Goal: Task Accomplishment & Management: Manage account settings

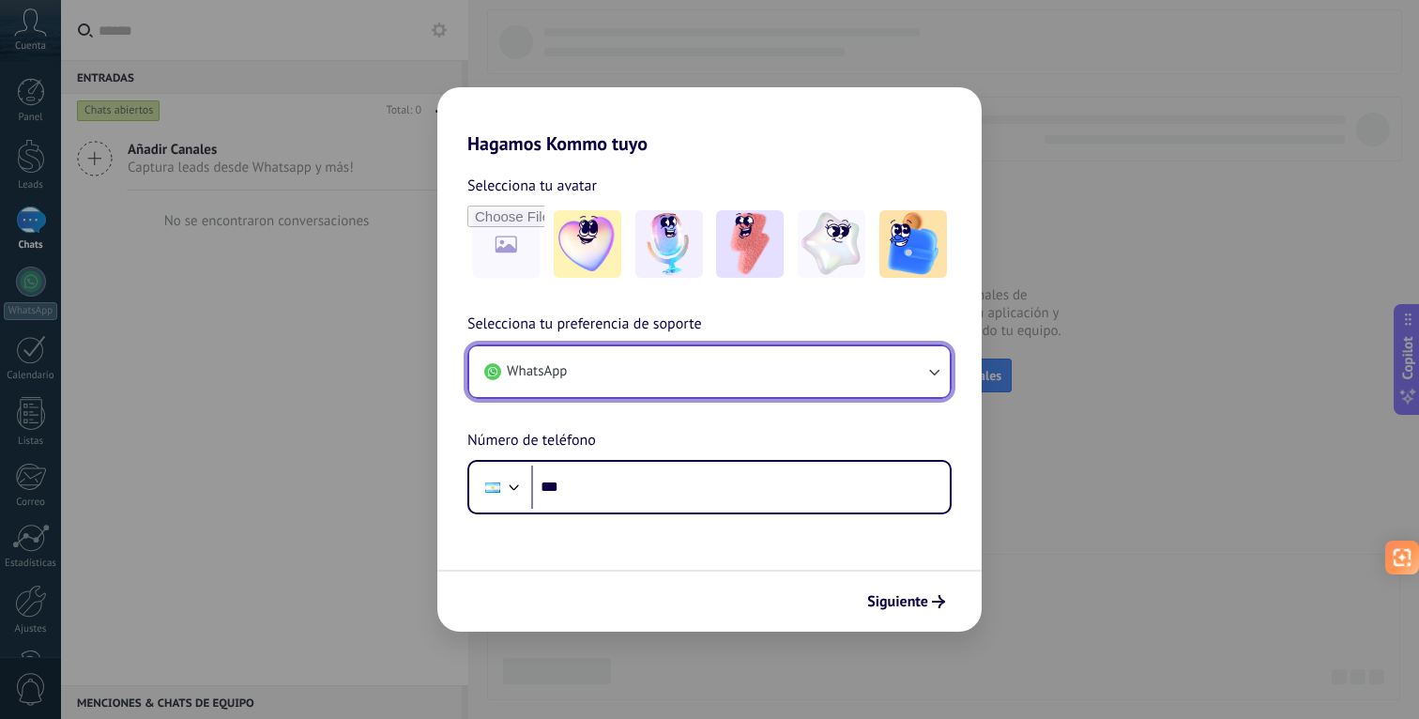
click at [812, 361] on button "WhatsApp" at bounding box center [709, 371] width 480 height 51
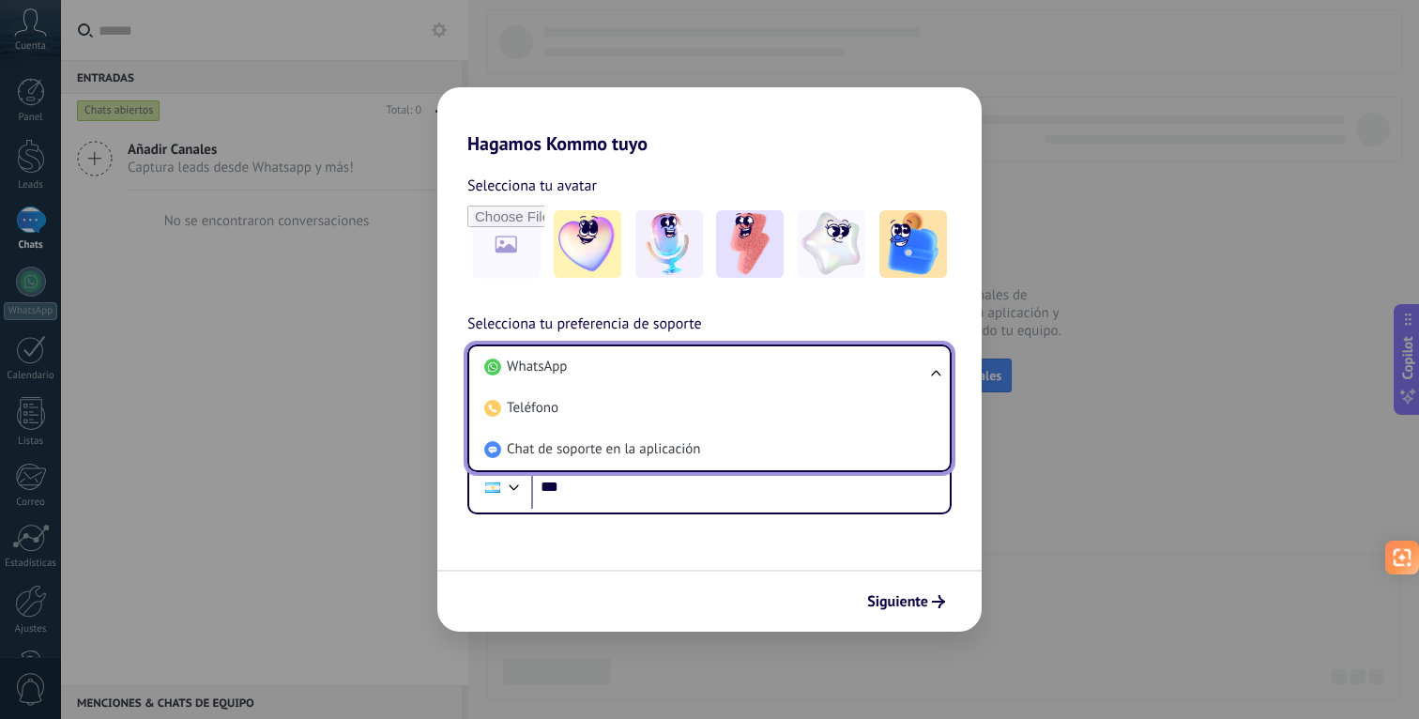
click at [820, 312] on div "Selecciona tu preferencia de soporte WhatsApp WhatsApp Teléfono Chat de soporte…" at bounding box center [709, 413] width 544 height 202
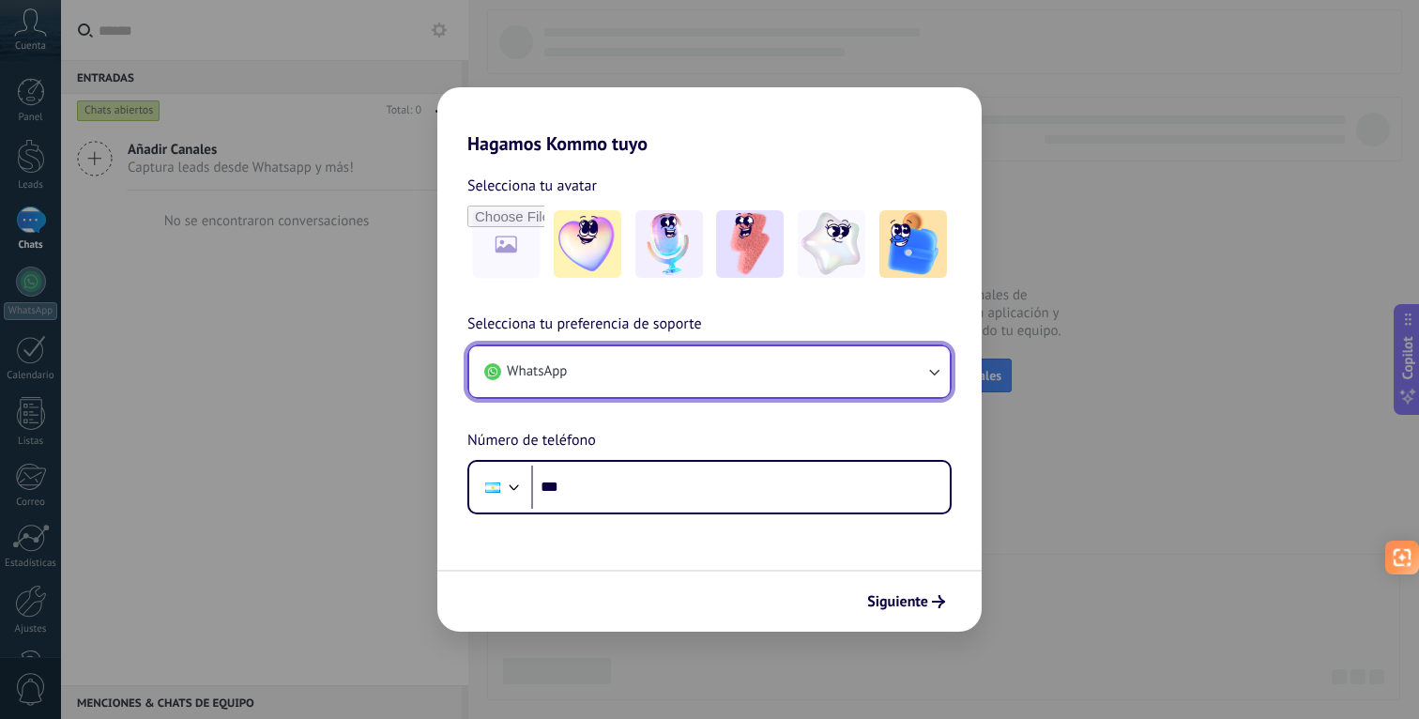
click at [694, 382] on button "WhatsApp" at bounding box center [709, 371] width 480 height 51
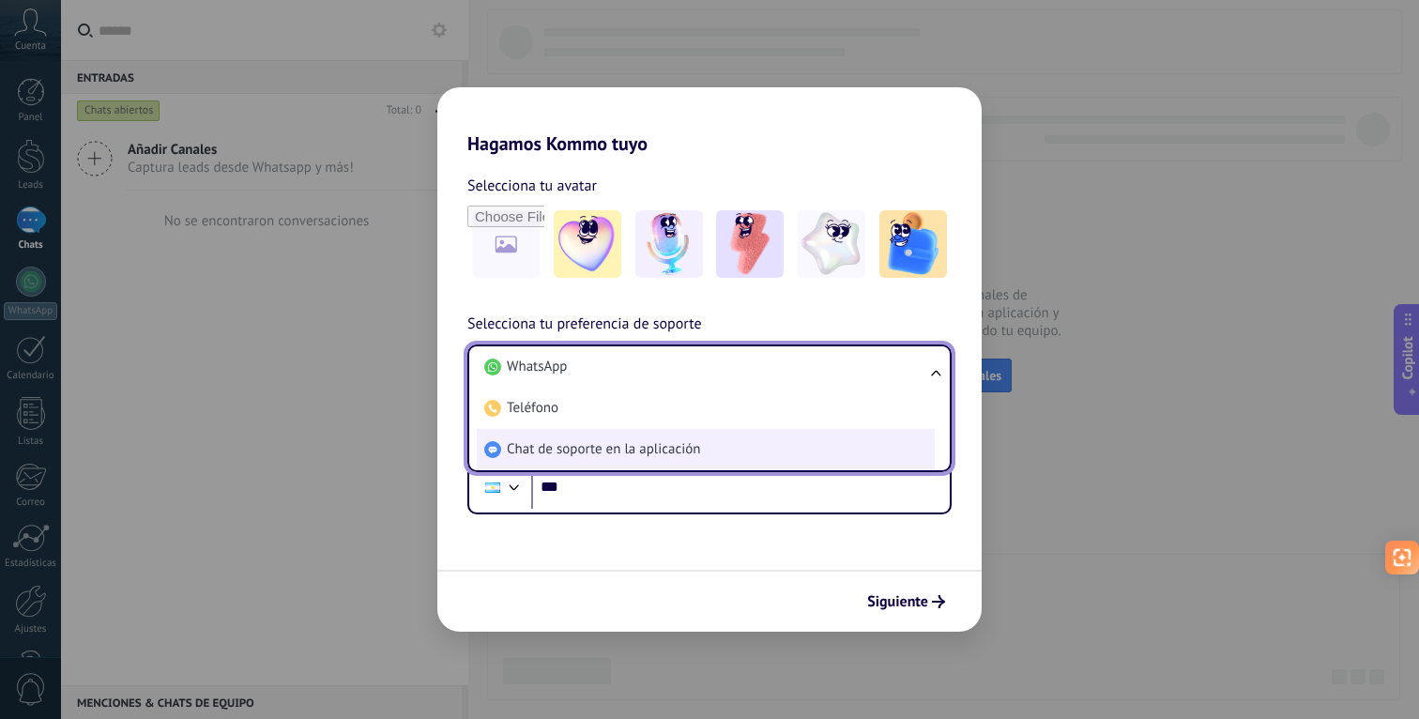
click at [672, 446] on span "Chat de soporte en la aplicación" at bounding box center [603, 449] width 193 height 19
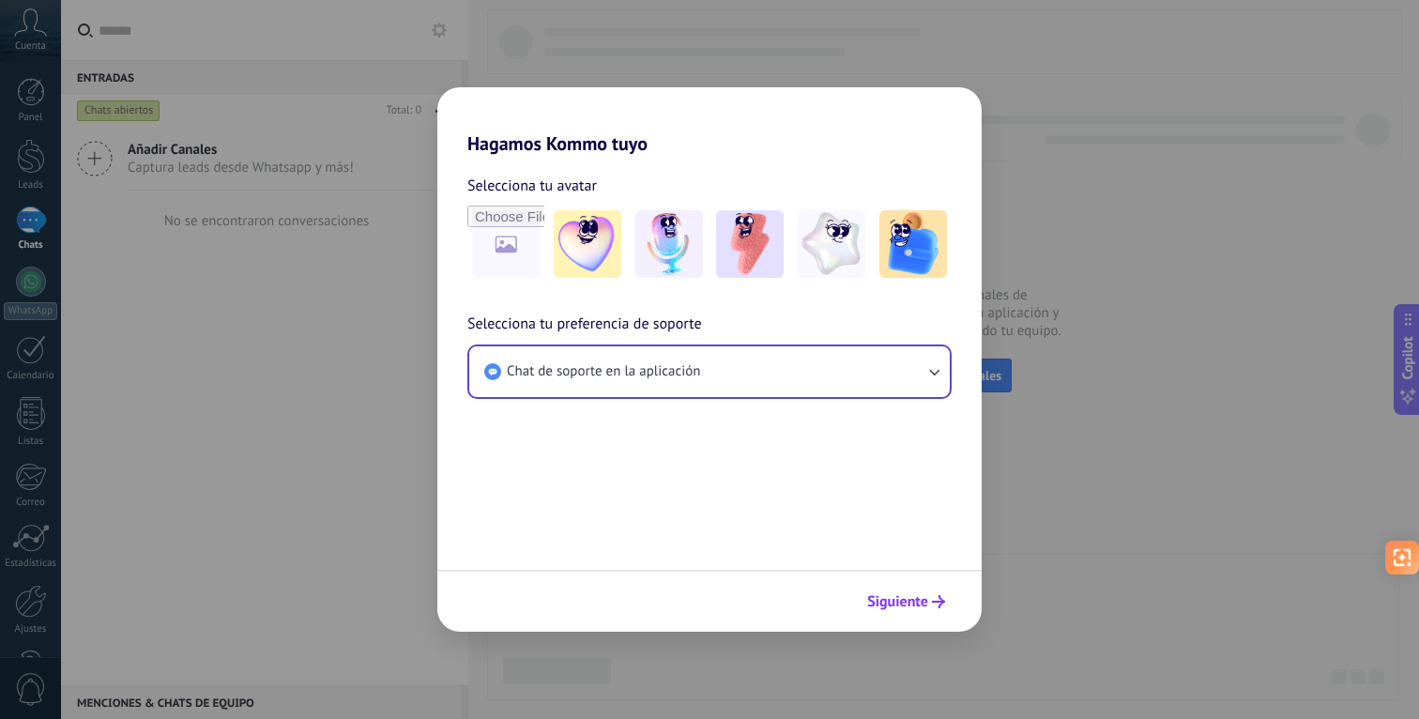
click at [900, 601] on span "Siguiente" at bounding box center [897, 601] width 61 height 13
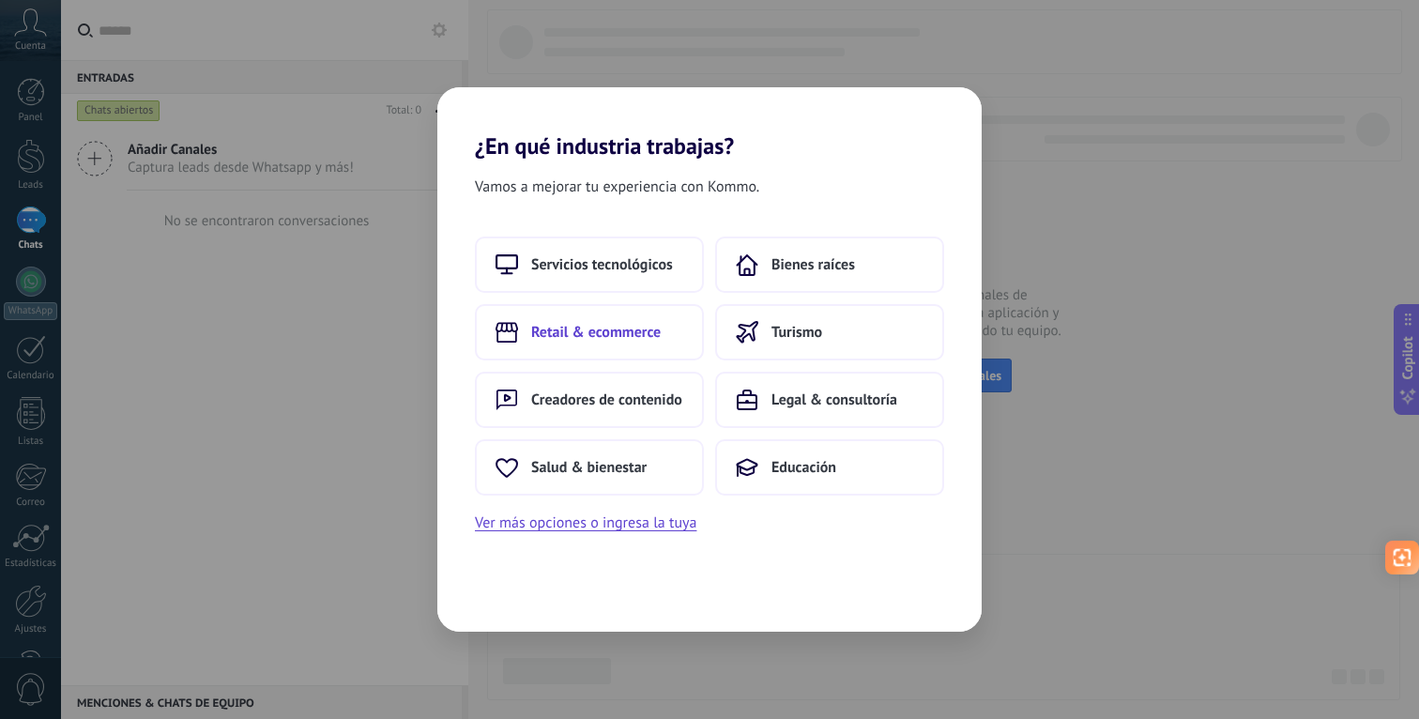
click at [625, 341] on span "Retail & ecommerce" at bounding box center [596, 332] width 130 height 19
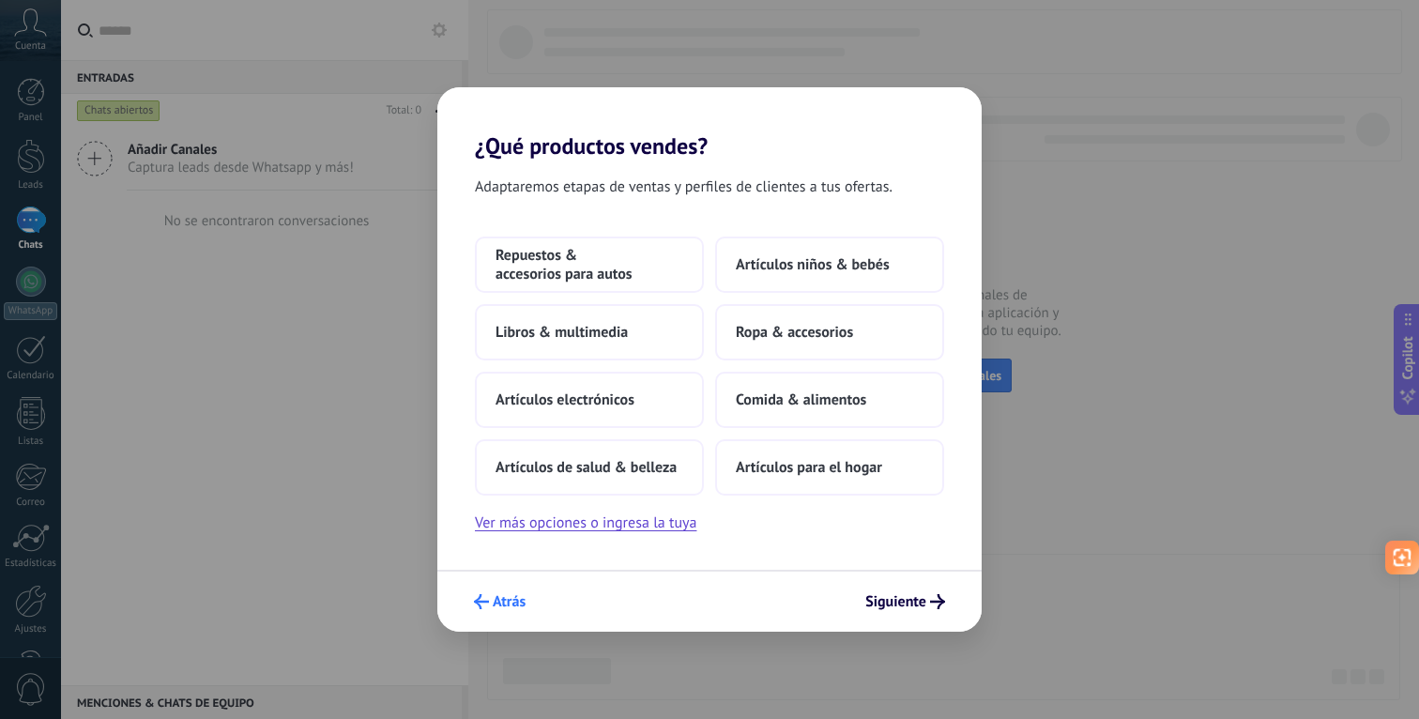
click at [484, 593] on button "Atrás" at bounding box center [499, 602] width 69 height 32
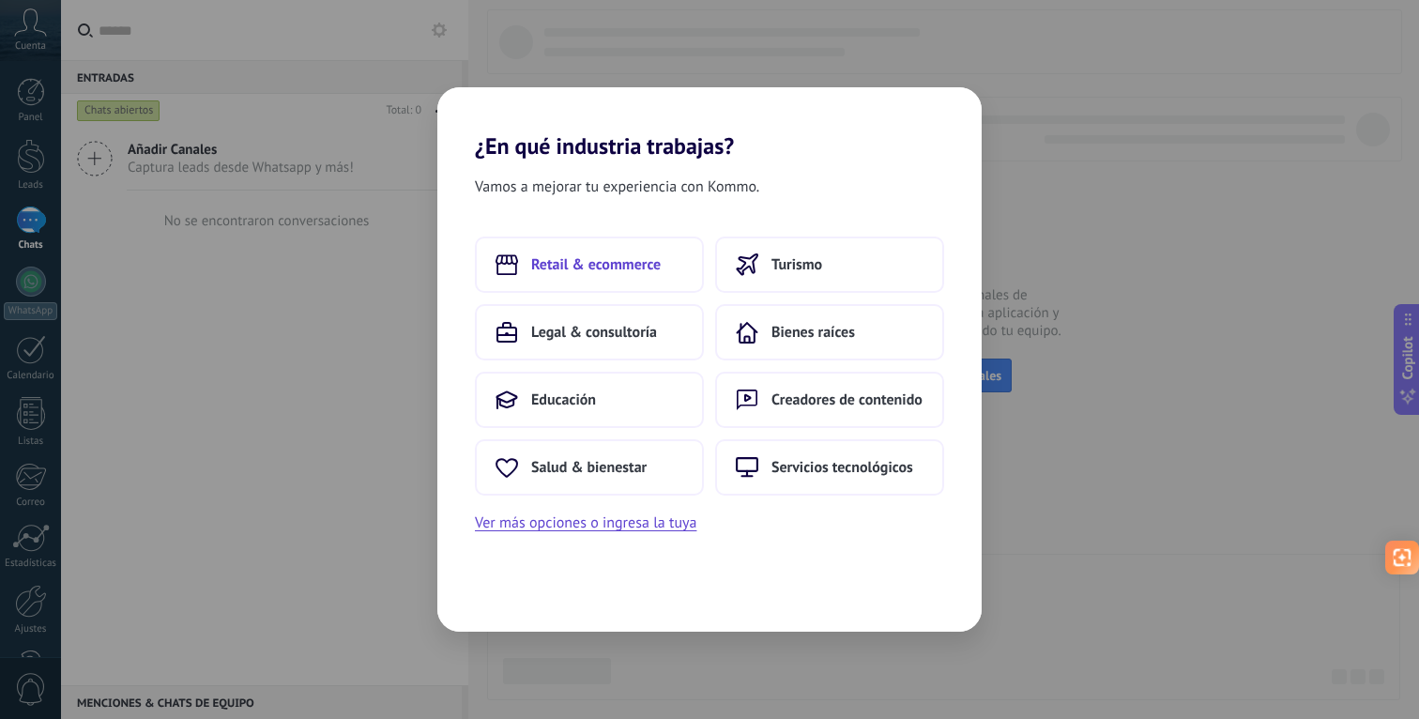
click at [610, 261] on span "Retail & ecommerce" at bounding box center [596, 264] width 130 height 19
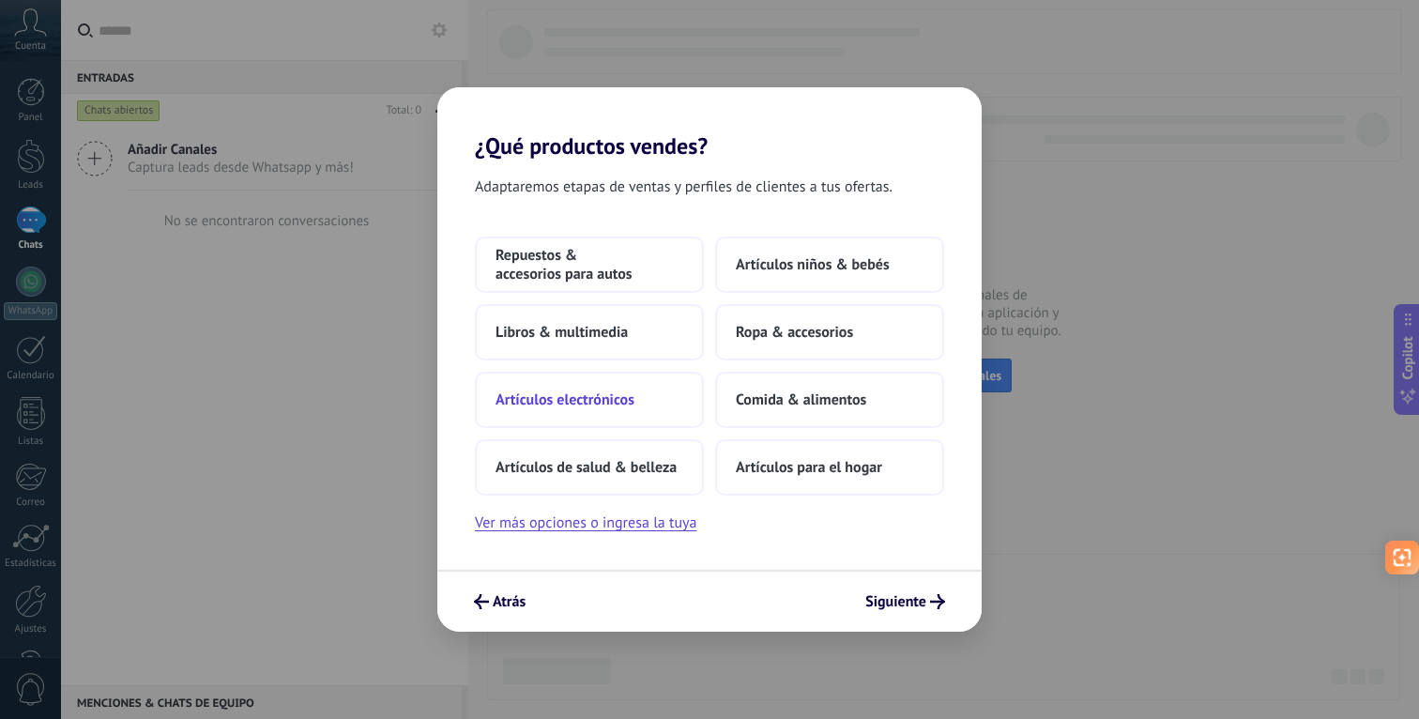
click at [653, 413] on button "Artículos electrónicos" at bounding box center [589, 400] width 229 height 56
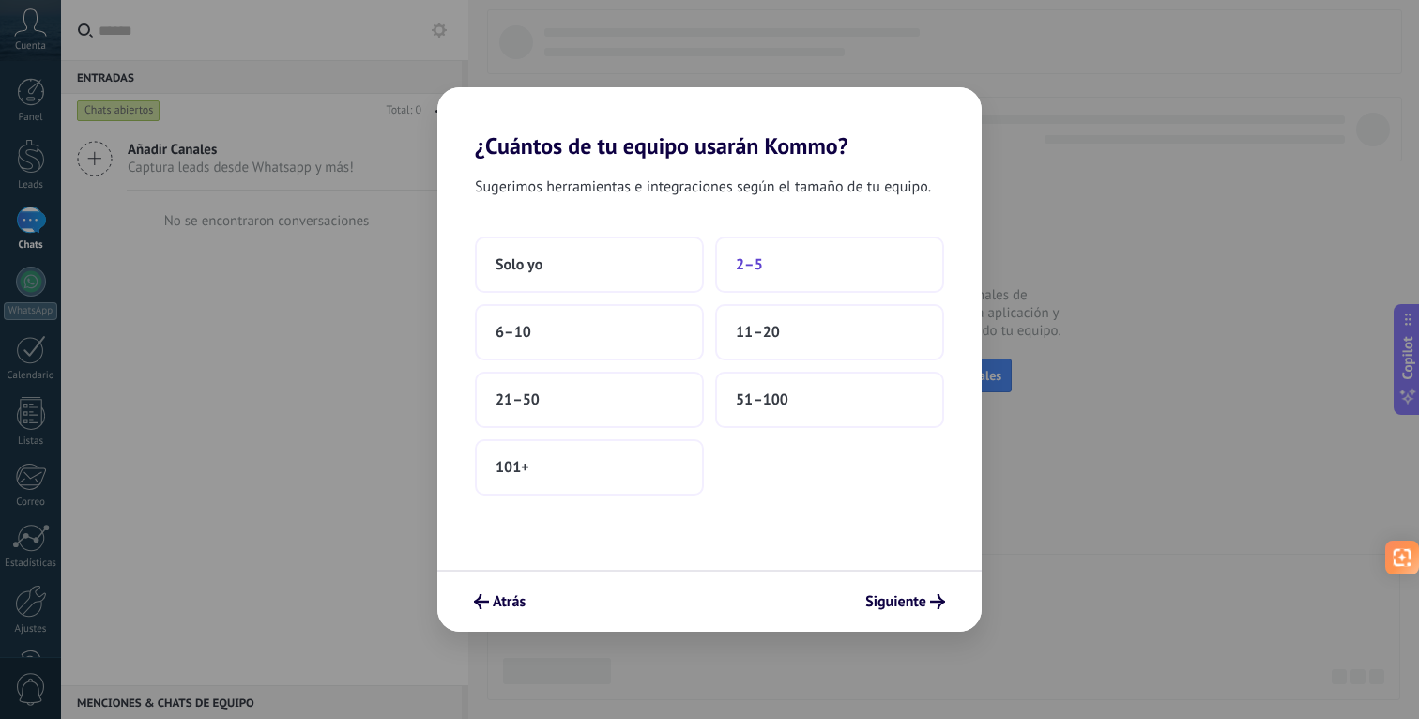
click at [744, 276] on button "2–5" at bounding box center [829, 264] width 229 height 56
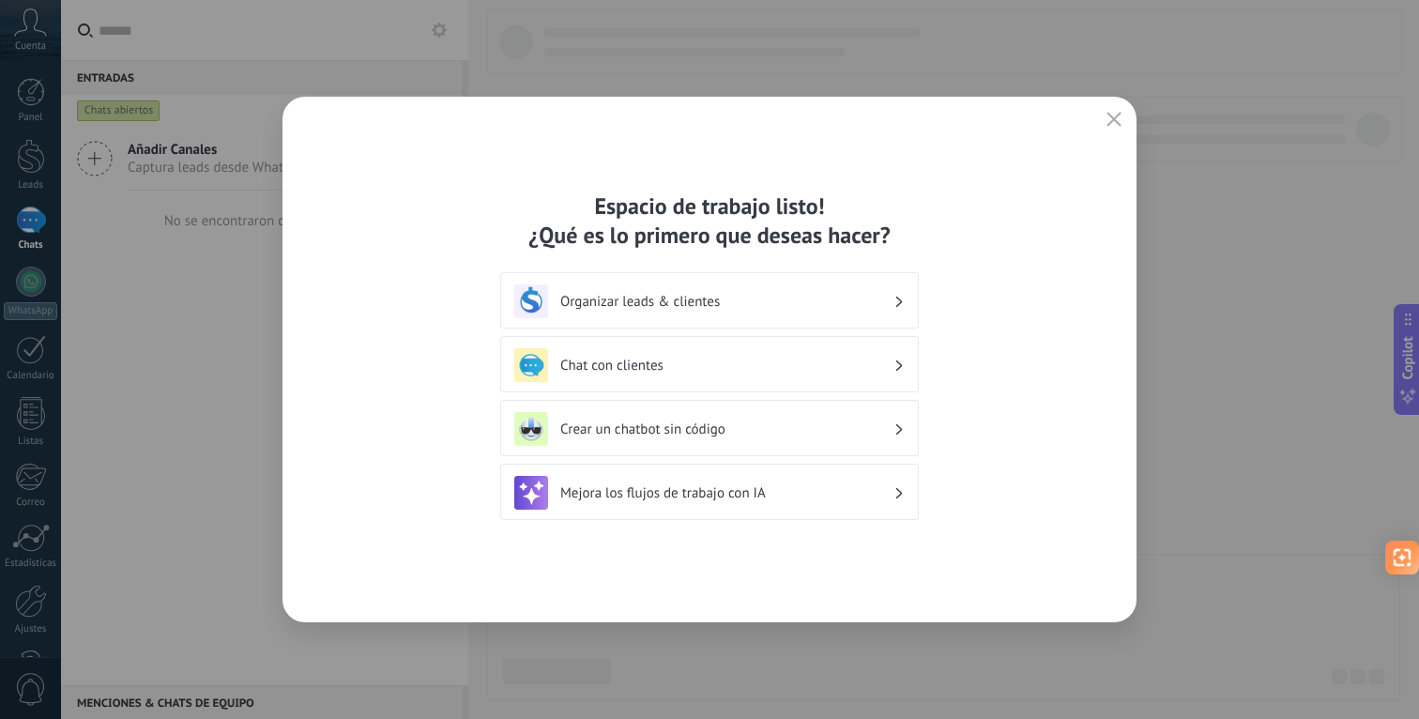
click at [887, 303] on h3 "Organizar leads & clientes" at bounding box center [726, 302] width 333 height 18
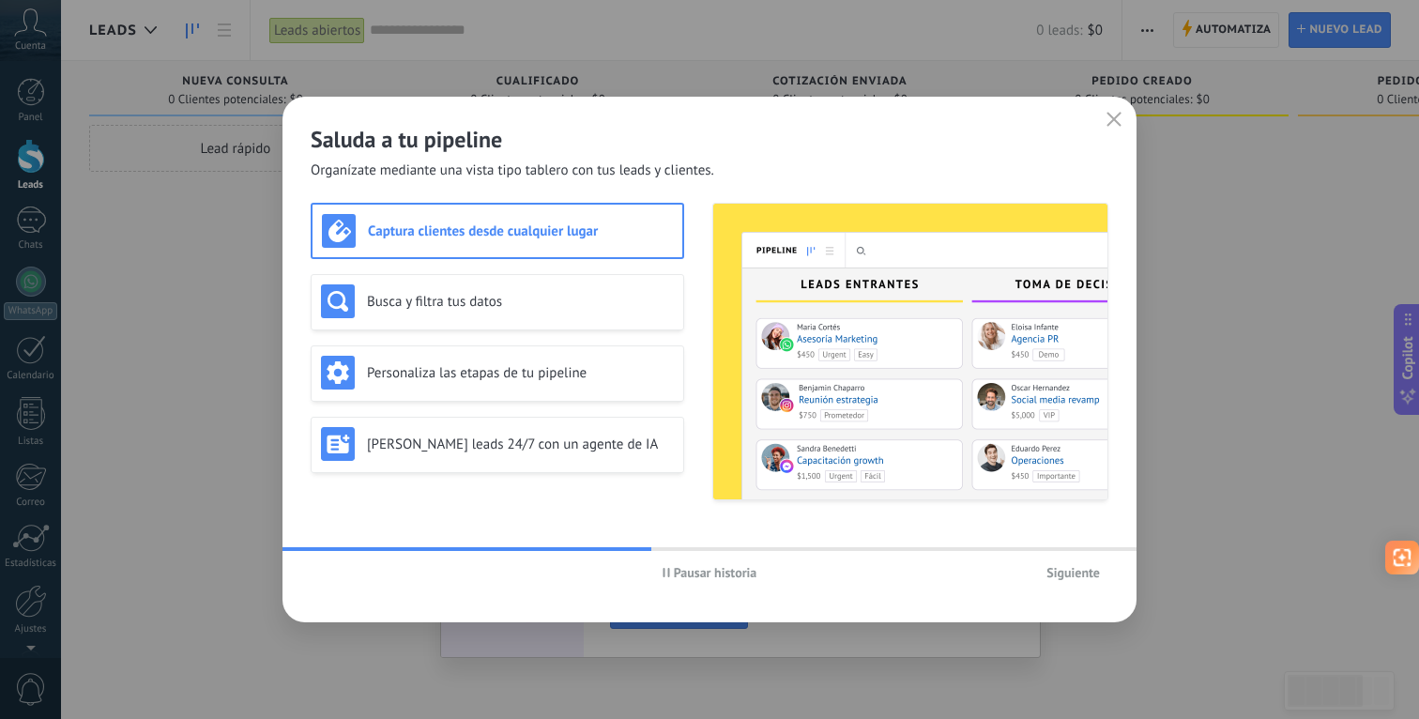
click at [1063, 568] on span "Siguiente" at bounding box center [1072, 572] width 53 height 13
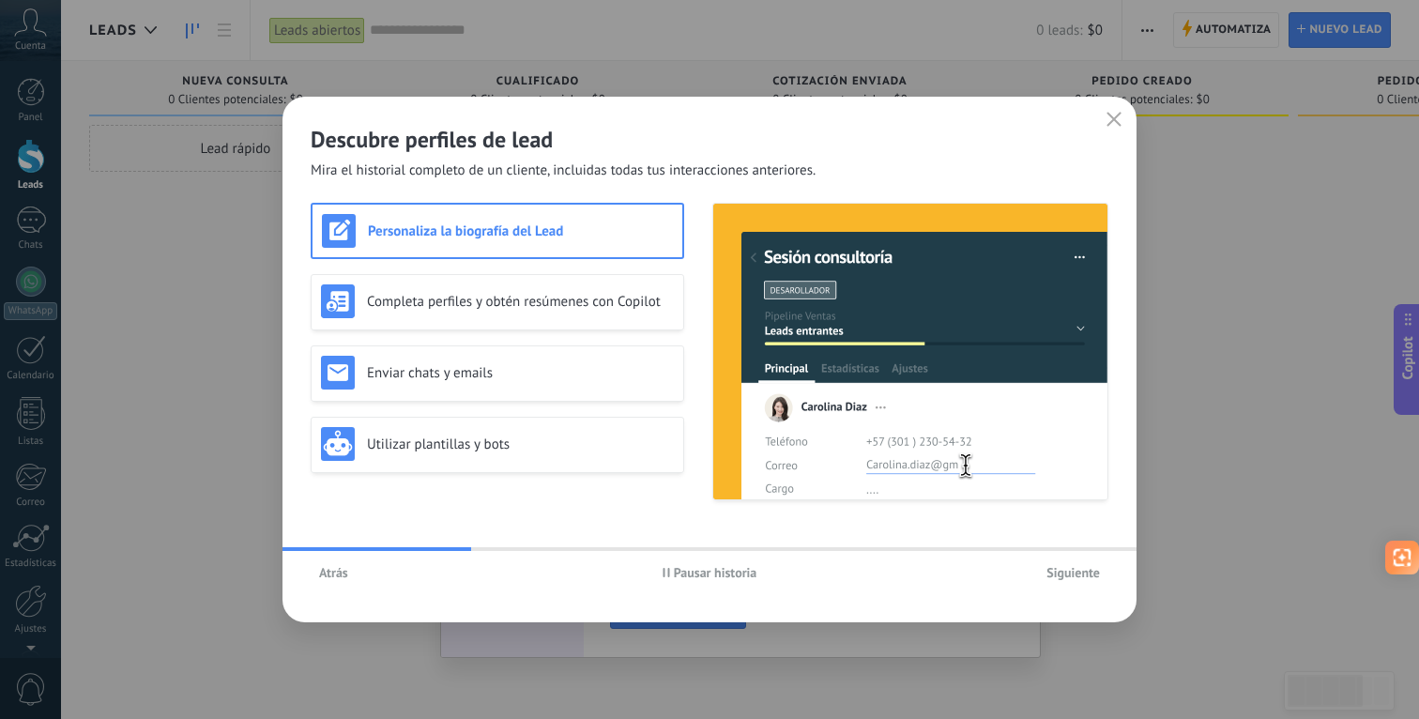
click at [1063, 568] on span "Siguiente" at bounding box center [1072, 572] width 53 height 13
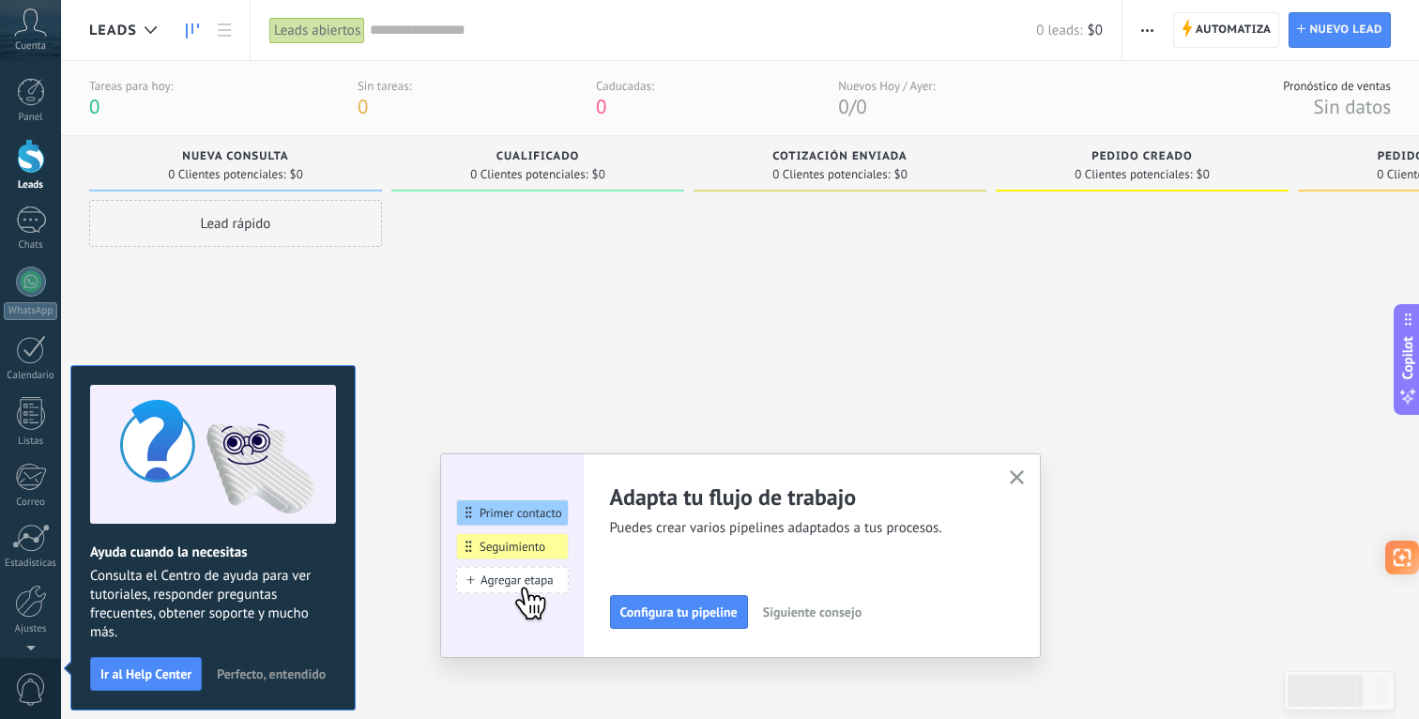
click at [29, 149] on div at bounding box center [31, 156] width 28 height 35
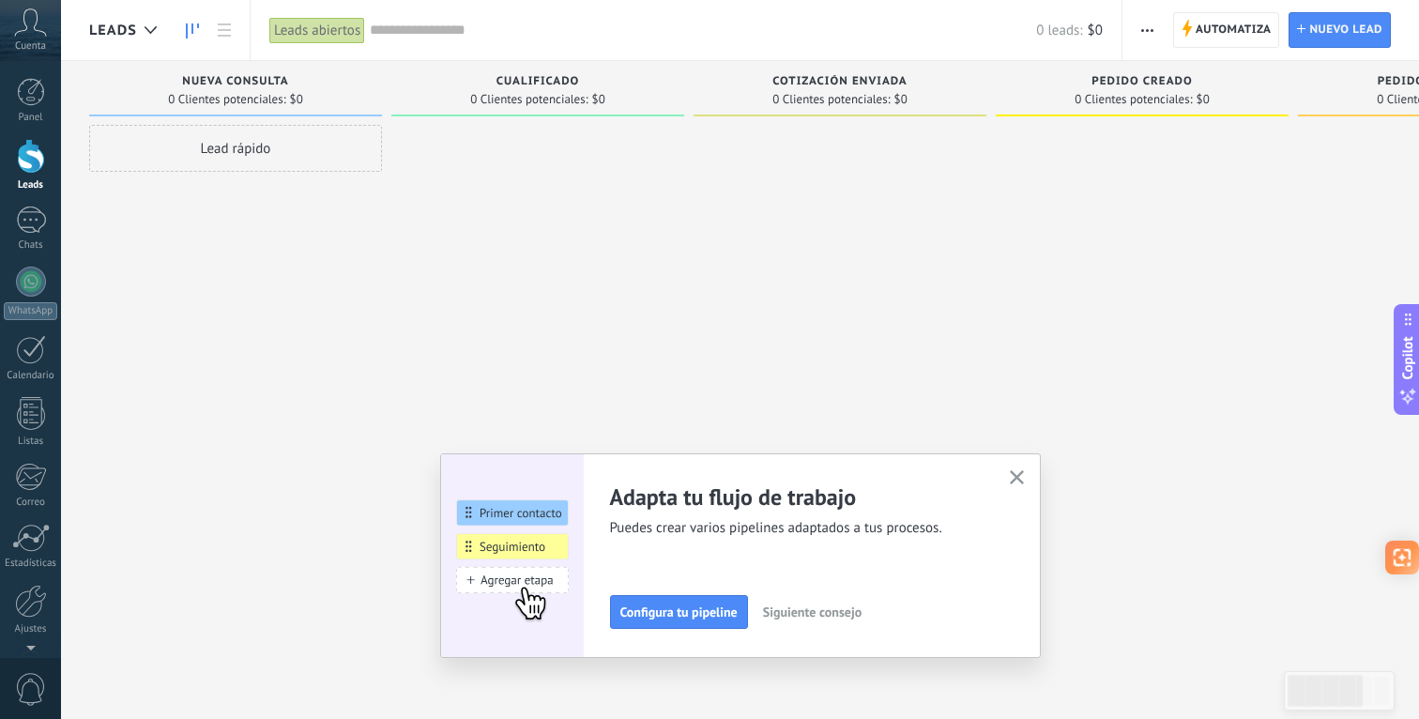
click at [28, 40] on span "Cuenta" at bounding box center [30, 46] width 31 height 12
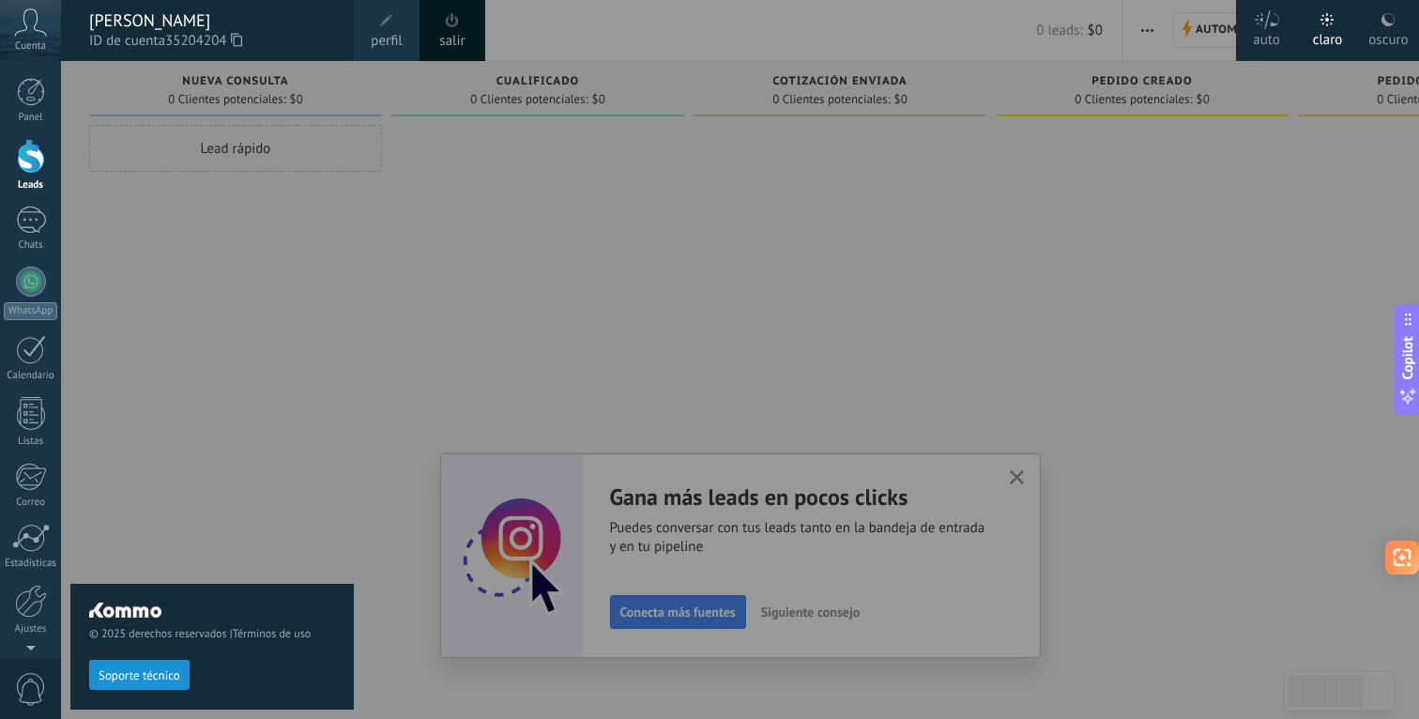
click at [191, 205] on div "© 2025 derechos reservados | Términos de uso Soporte técnico" at bounding box center [211, 390] width 283 height 658
click at [1276, 27] on icon at bounding box center [1267, 19] width 26 height 19
click at [1019, 470] on div at bounding box center [770, 359] width 1419 height 719
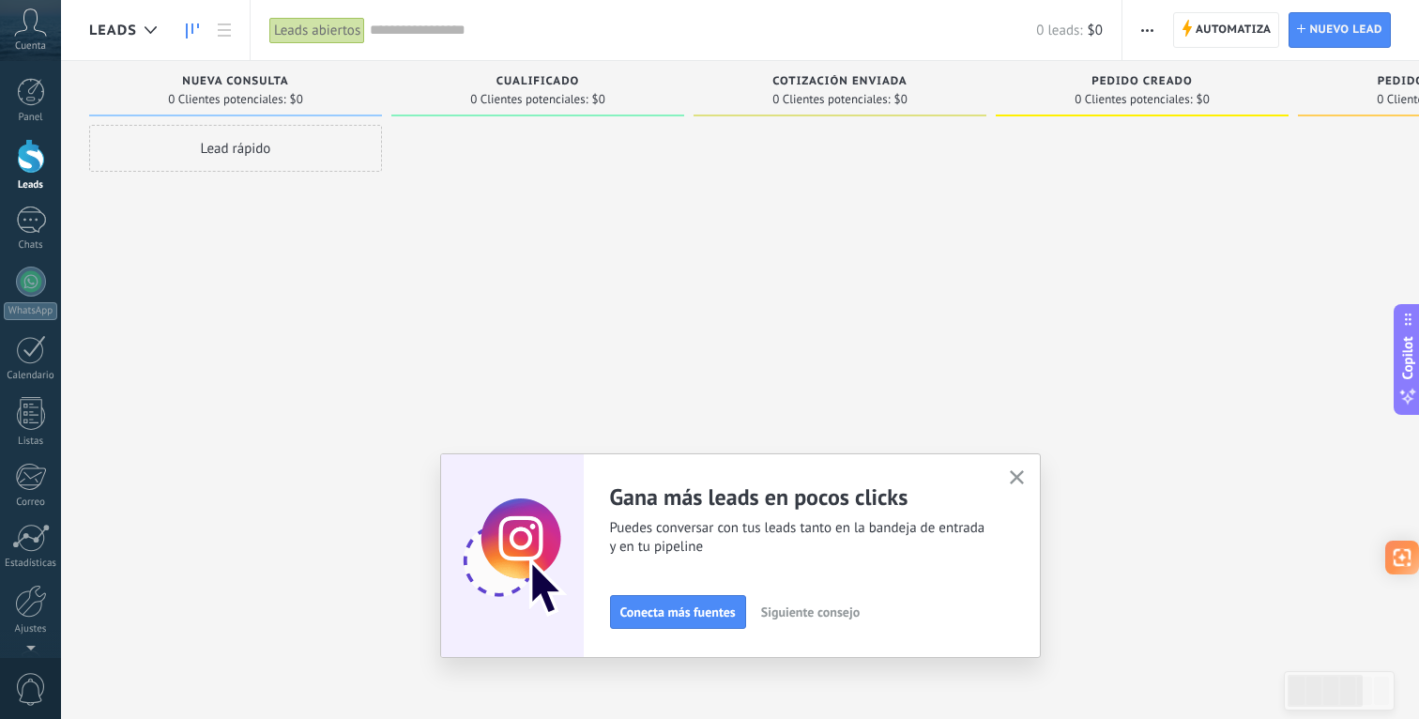
click at [1014, 468] on button "button" at bounding box center [1016, 477] width 23 height 25
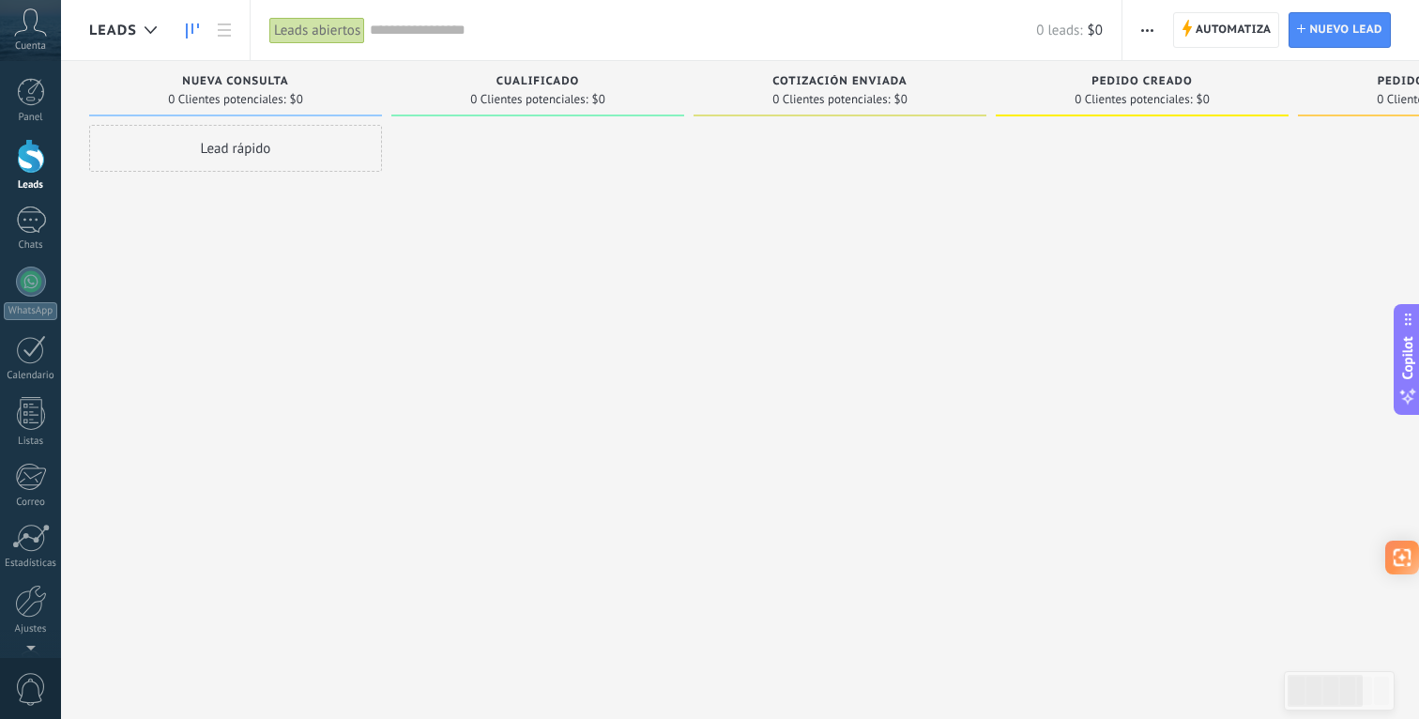
click at [206, 26] on link at bounding box center [192, 30] width 32 height 37
click at [213, 26] on link at bounding box center [224, 30] width 32 height 37
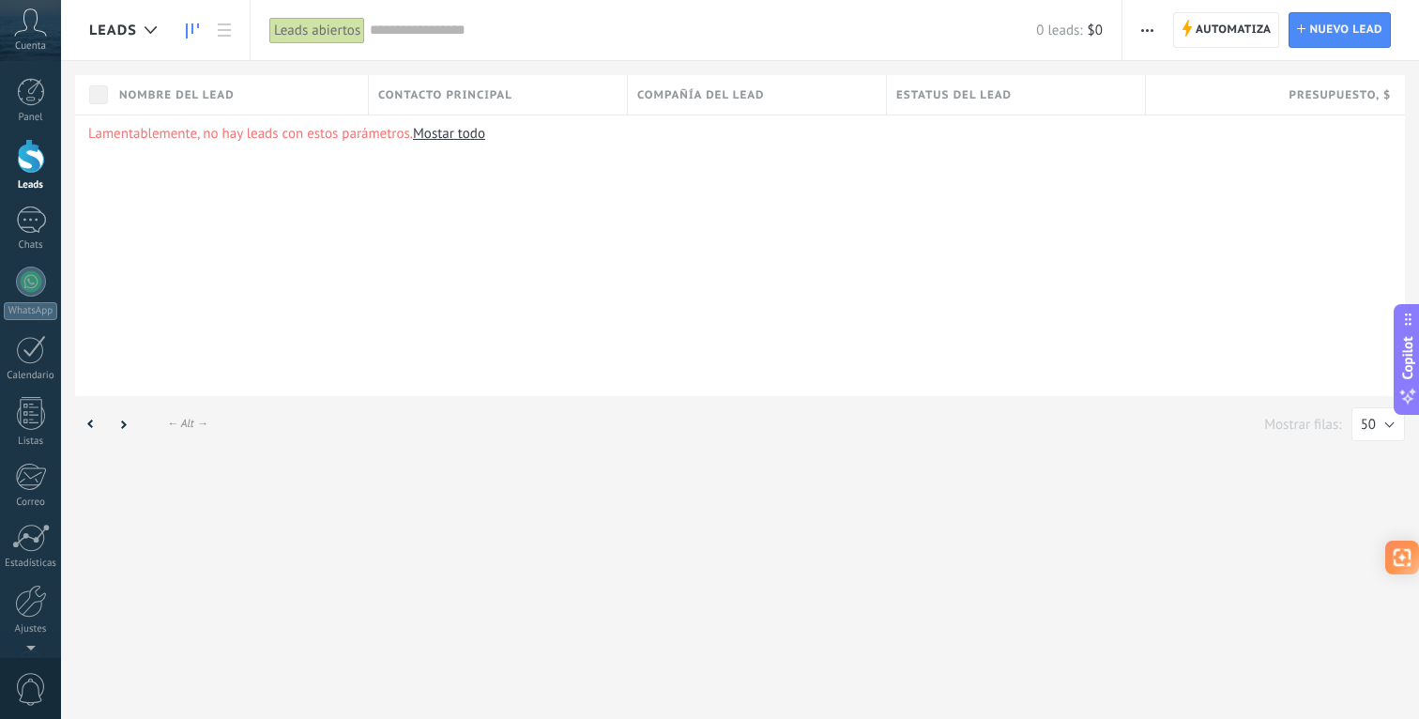
click at [192, 31] on use at bounding box center [192, 30] width 13 height 15
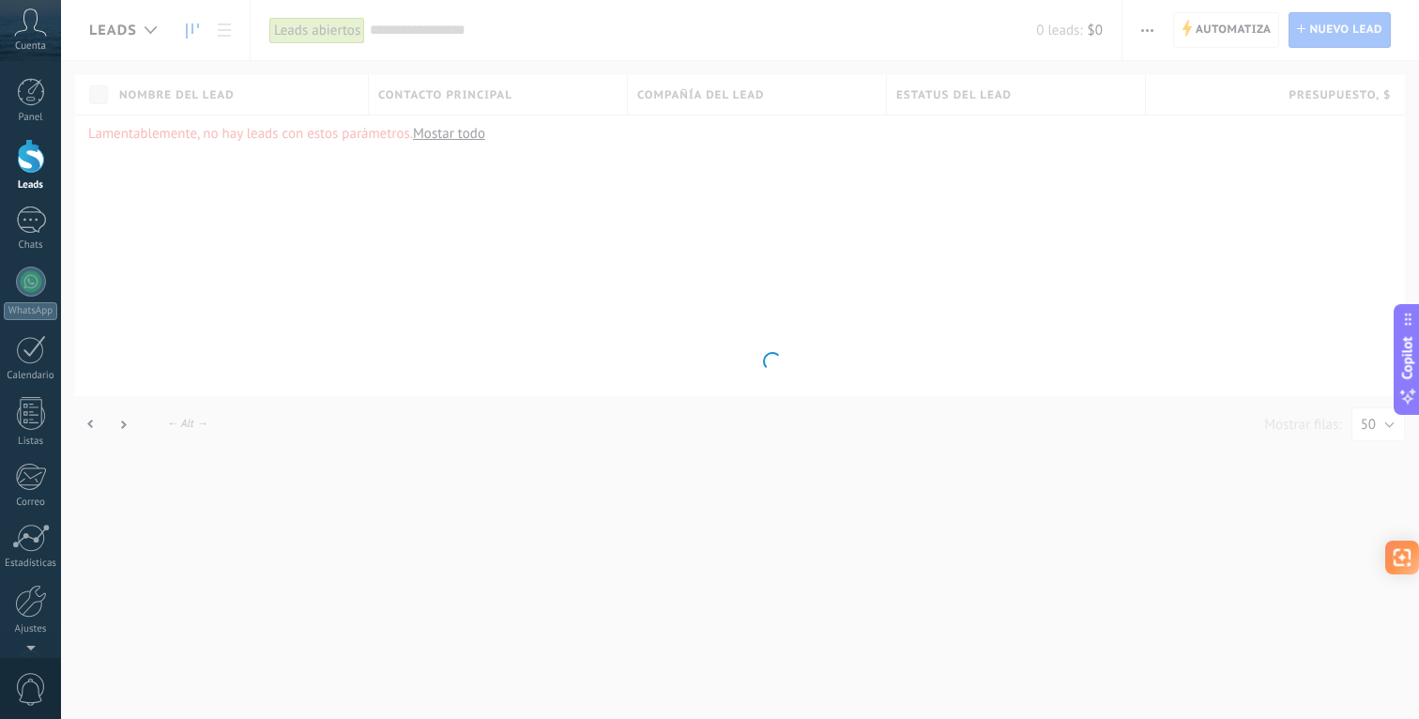
click at [154, 29] on body ".abccls-1,.abccls-2{fill-rule:evenodd}.abccls-2{fill:#fff} .abfcls-1{fill:none}…" at bounding box center [709, 359] width 1419 height 719
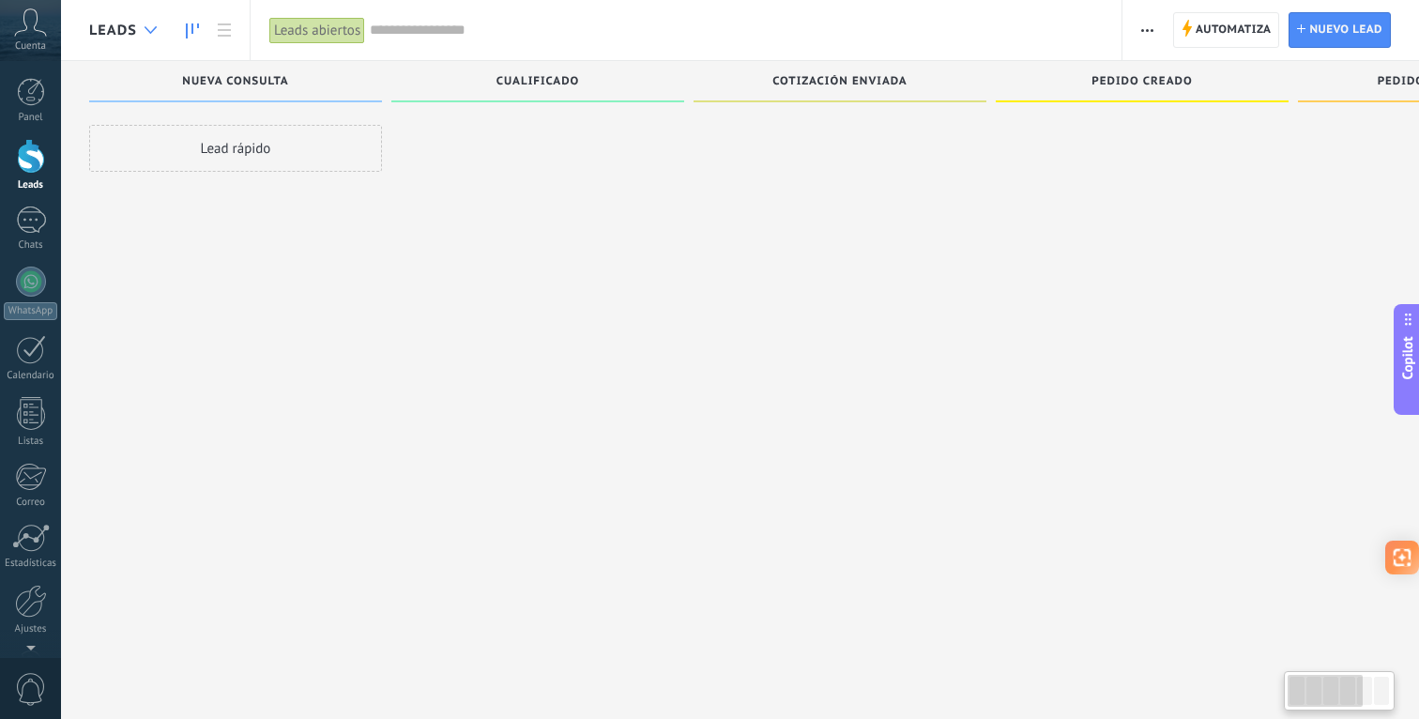
click at [145, 29] on icon at bounding box center [151, 30] width 12 height 8
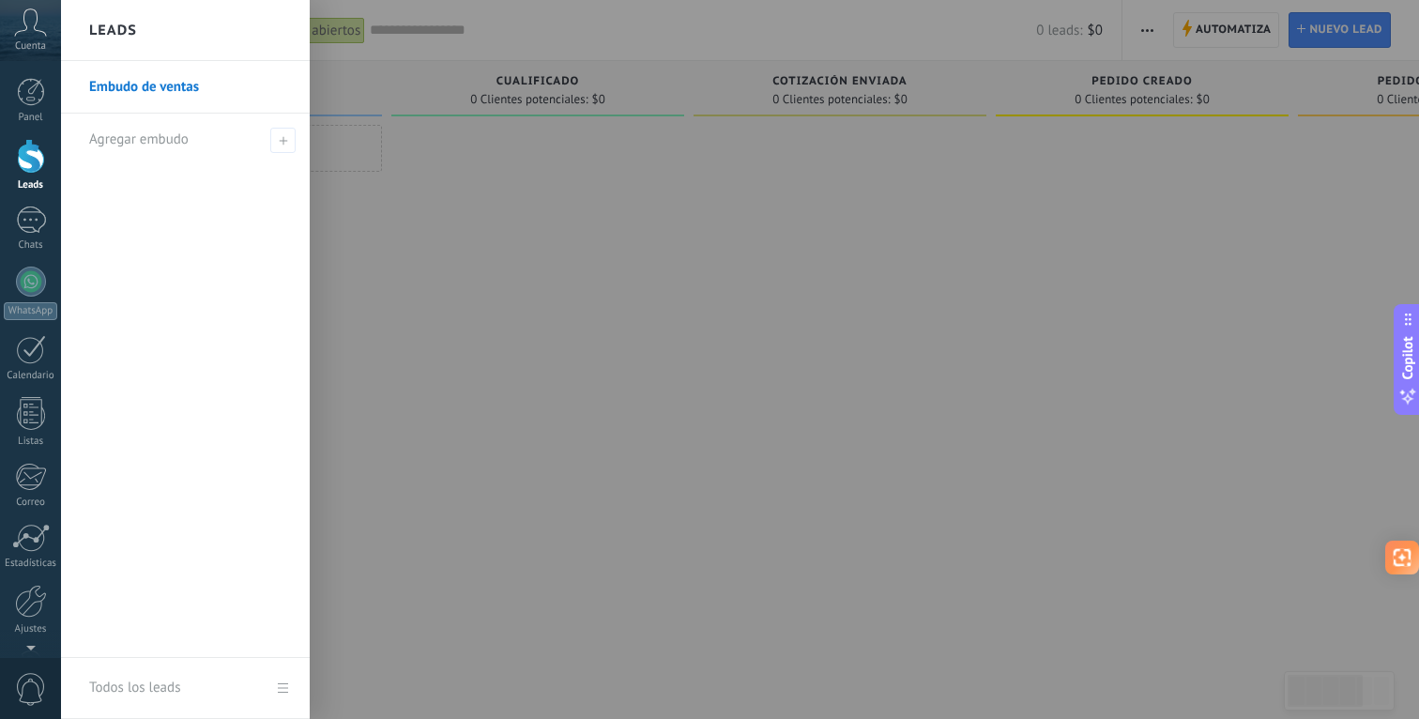
click at [145, 29] on div "Leads" at bounding box center [185, 30] width 249 height 61
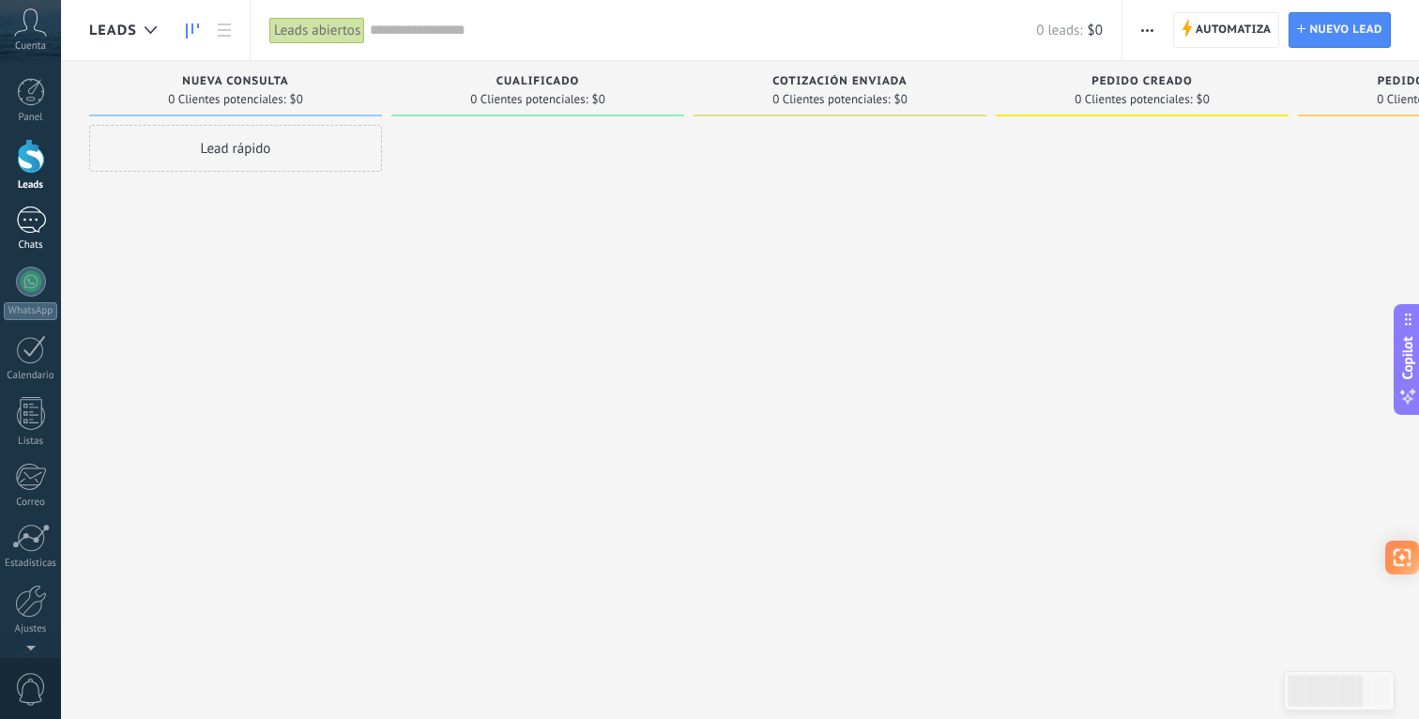
click at [34, 211] on div at bounding box center [31, 219] width 30 height 27
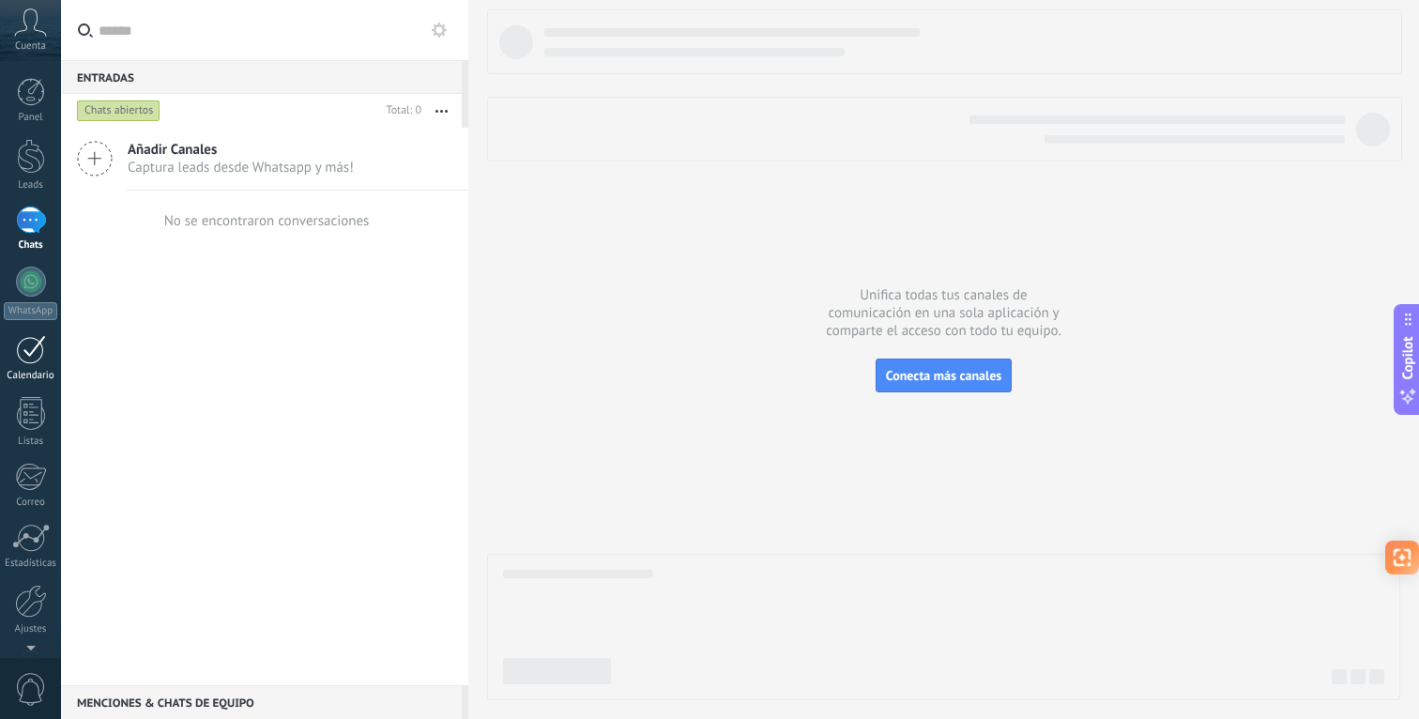
click at [26, 363] on div at bounding box center [31, 349] width 30 height 29
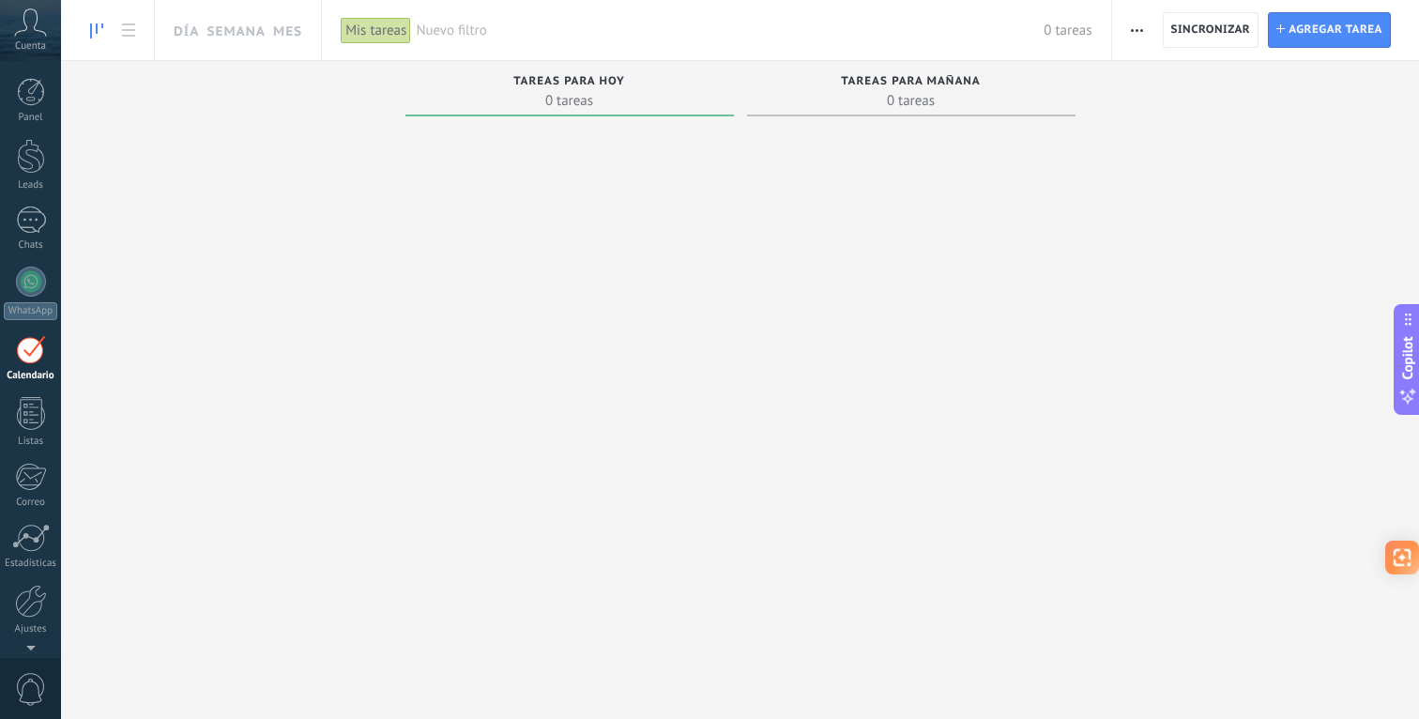
click at [272, 38] on div "Día Semana Mes" at bounding box center [233, 30] width 158 height 60
click at [295, 29] on link "Mes" at bounding box center [287, 30] width 29 height 60
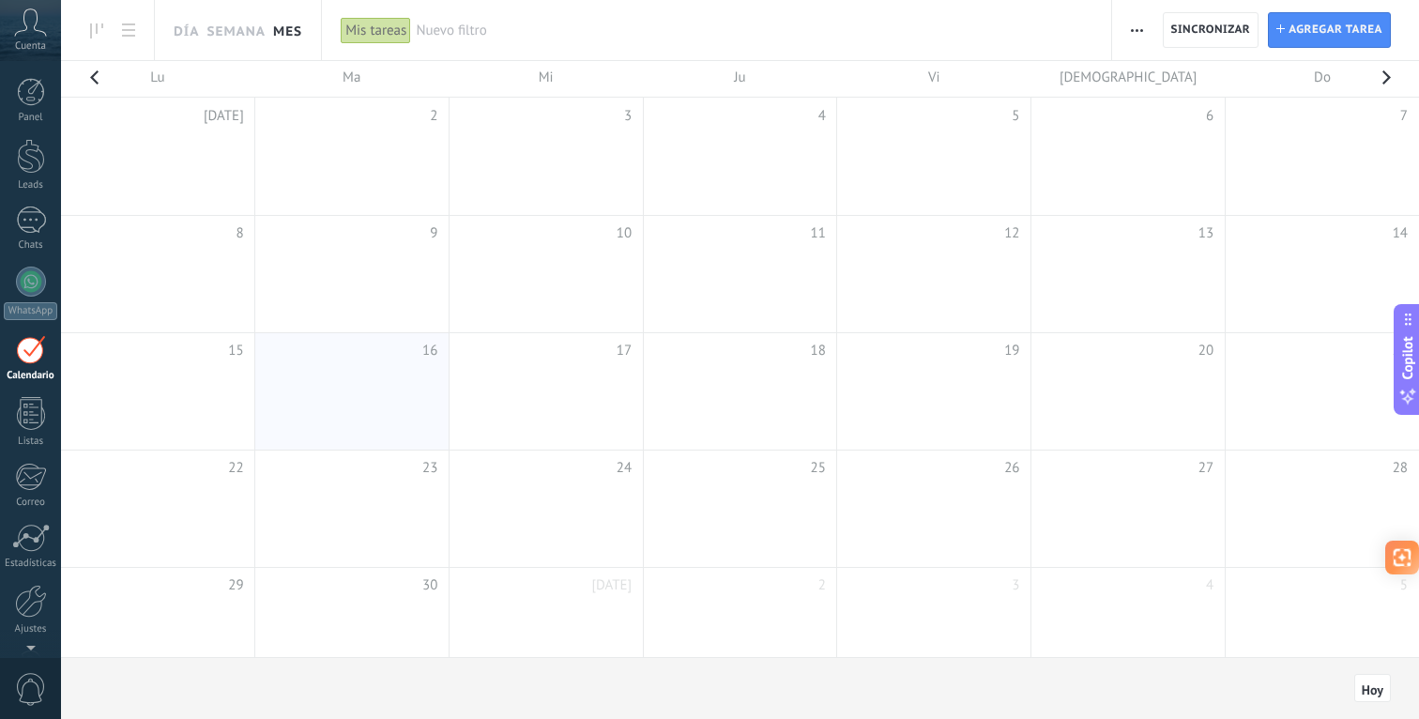
click at [1135, 33] on span "button" at bounding box center [1137, 30] width 12 height 36
click at [1160, 34] on div "Exportación Administrar los tipos de tareas Sincronizar Sincronizar Tarea Agreg…" at bounding box center [1265, 30] width 307 height 60
click at [1169, 33] on button "Sincronizar" at bounding box center [1211, 30] width 97 height 36
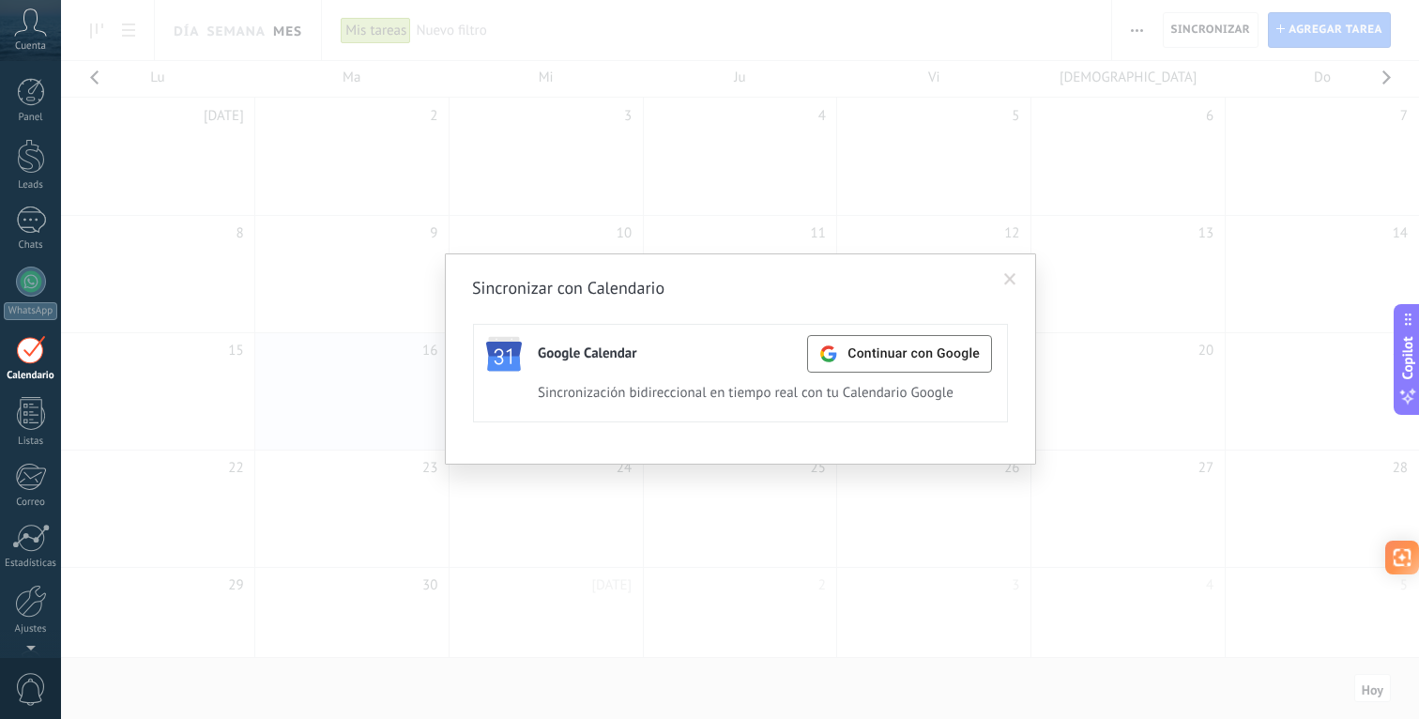
click at [1011, 276] on span at bounding box center [1010, 279] width 12 height 13
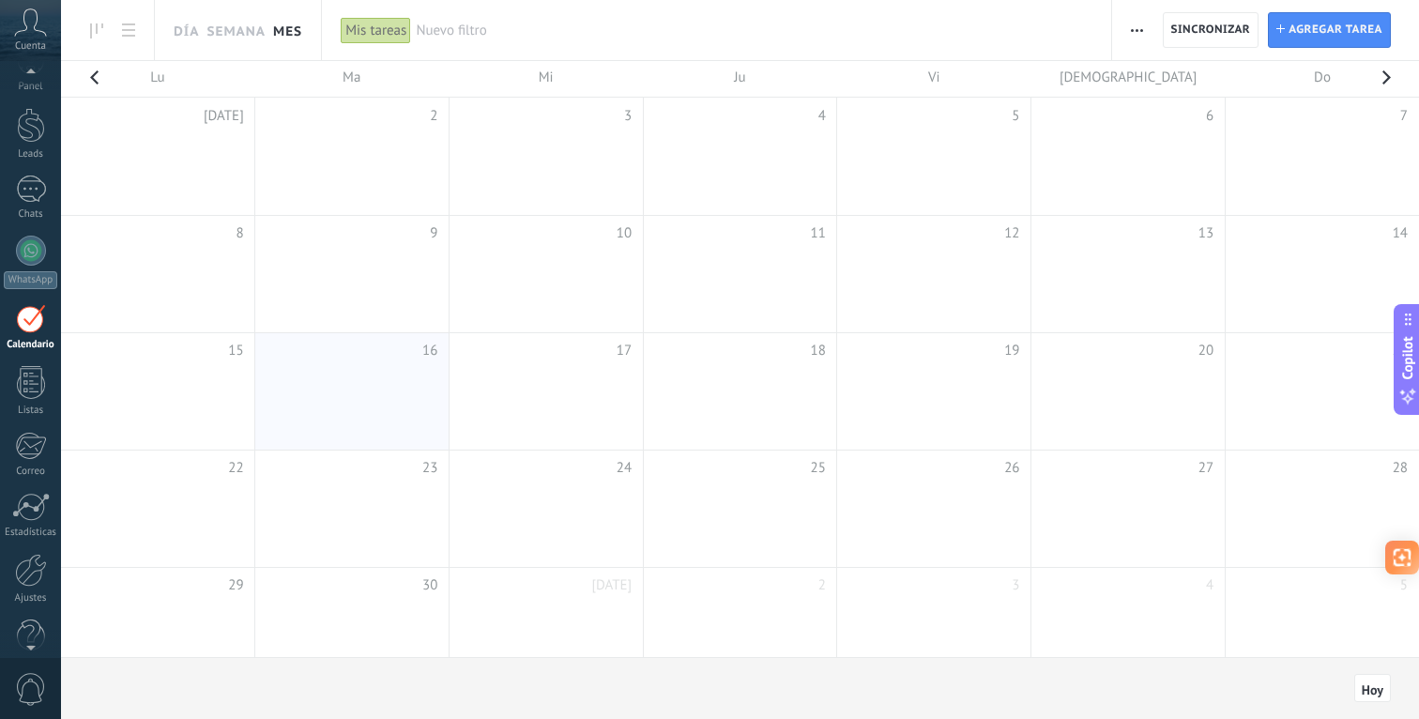
click at [27, 640] on div at bounding box center [30, 644] width 61 height 28
click at [26, 557] on link "Ajustes" at bounding box center [30, 548] width 61 height 51
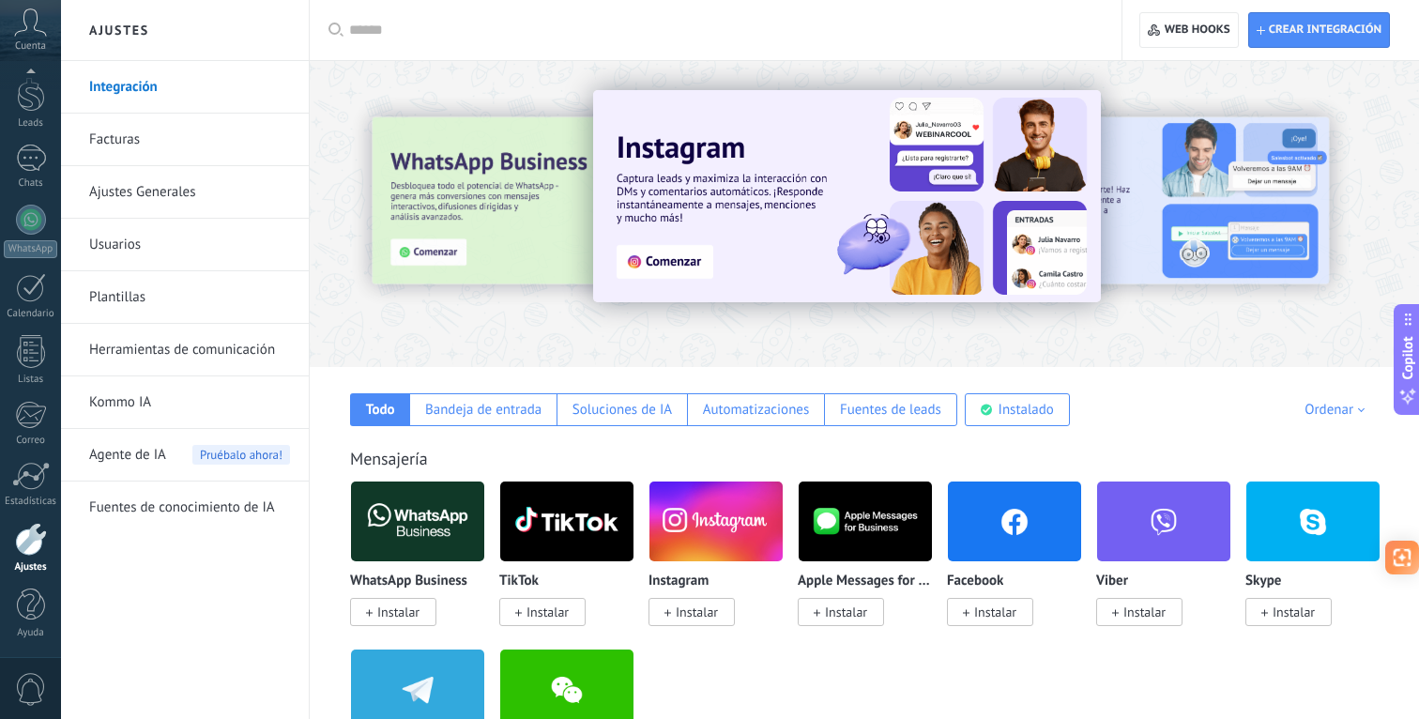
click at [120, 141] on link "Facturas" at bounding box center [189, 140] width 201 height 53
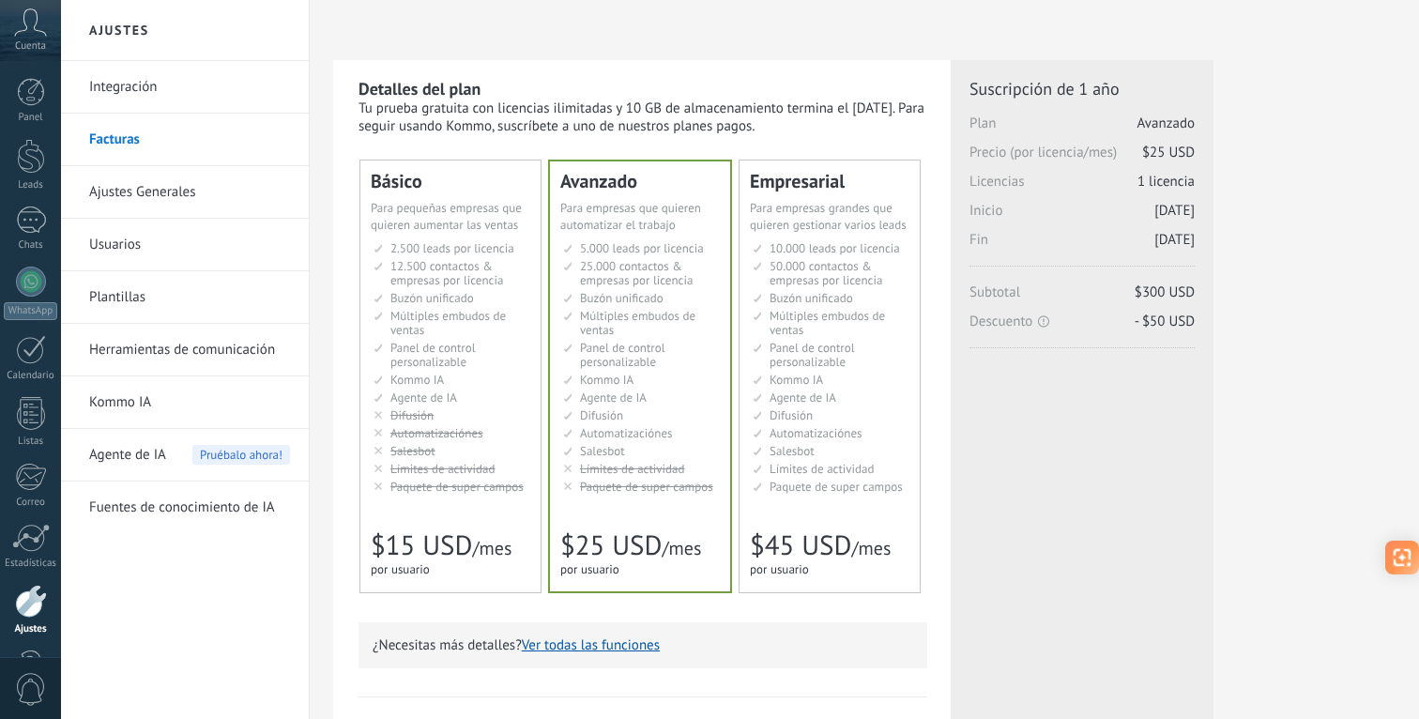
click at [119, 178] on link "Ajustes Generales" at bounding box center [189, 192] width 201 height 53
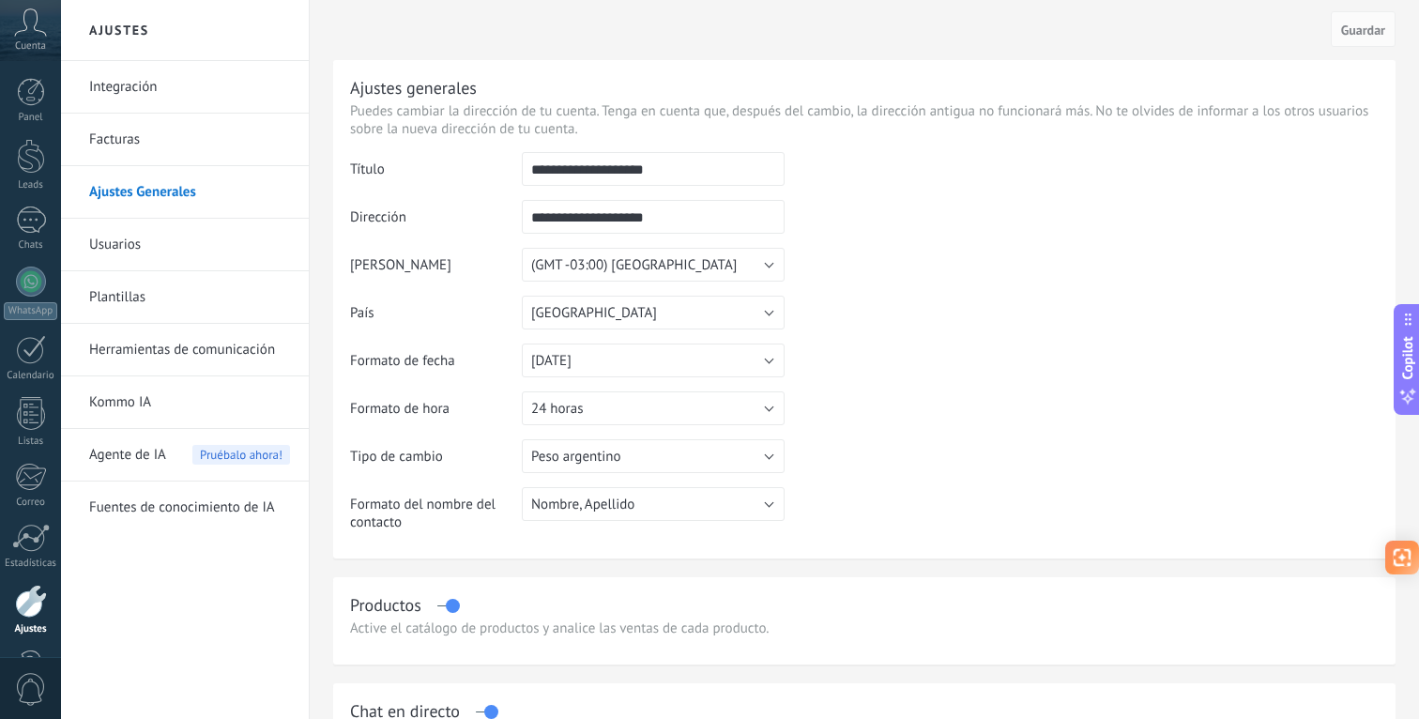
click at [598, 185] on input "**********" at bounding box center [653, 169] width 263 height 34
type input "********"
type input "*"
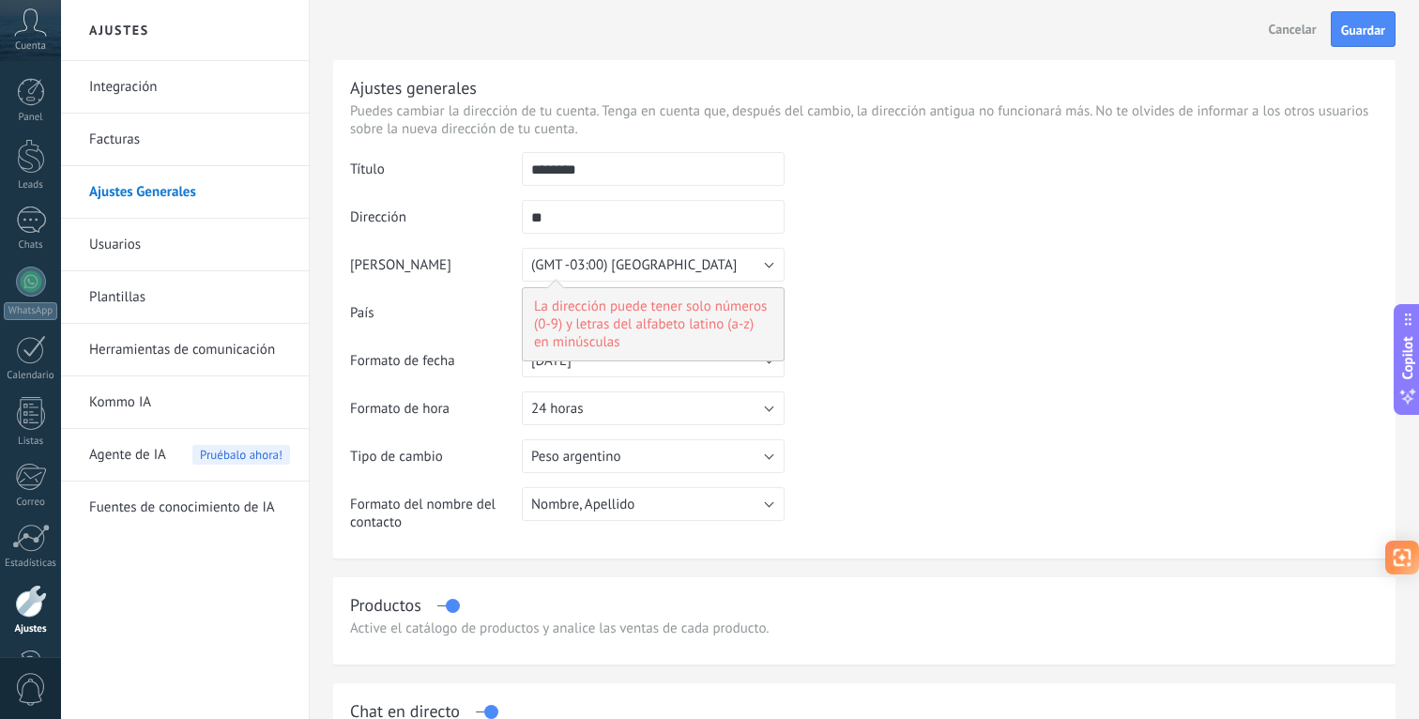
type input "*"
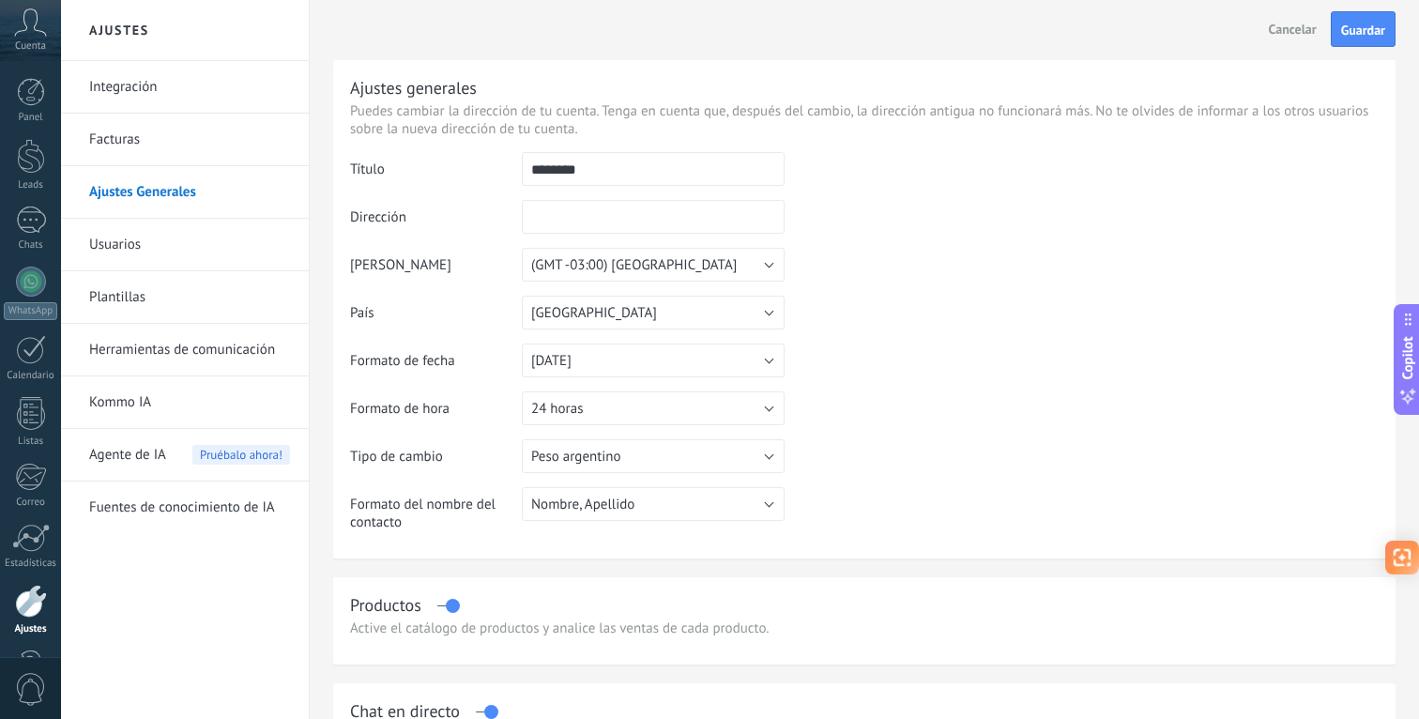
type input "*"
click at [838, 242] on td at bounding box center [1082, 247] width 594 height 191
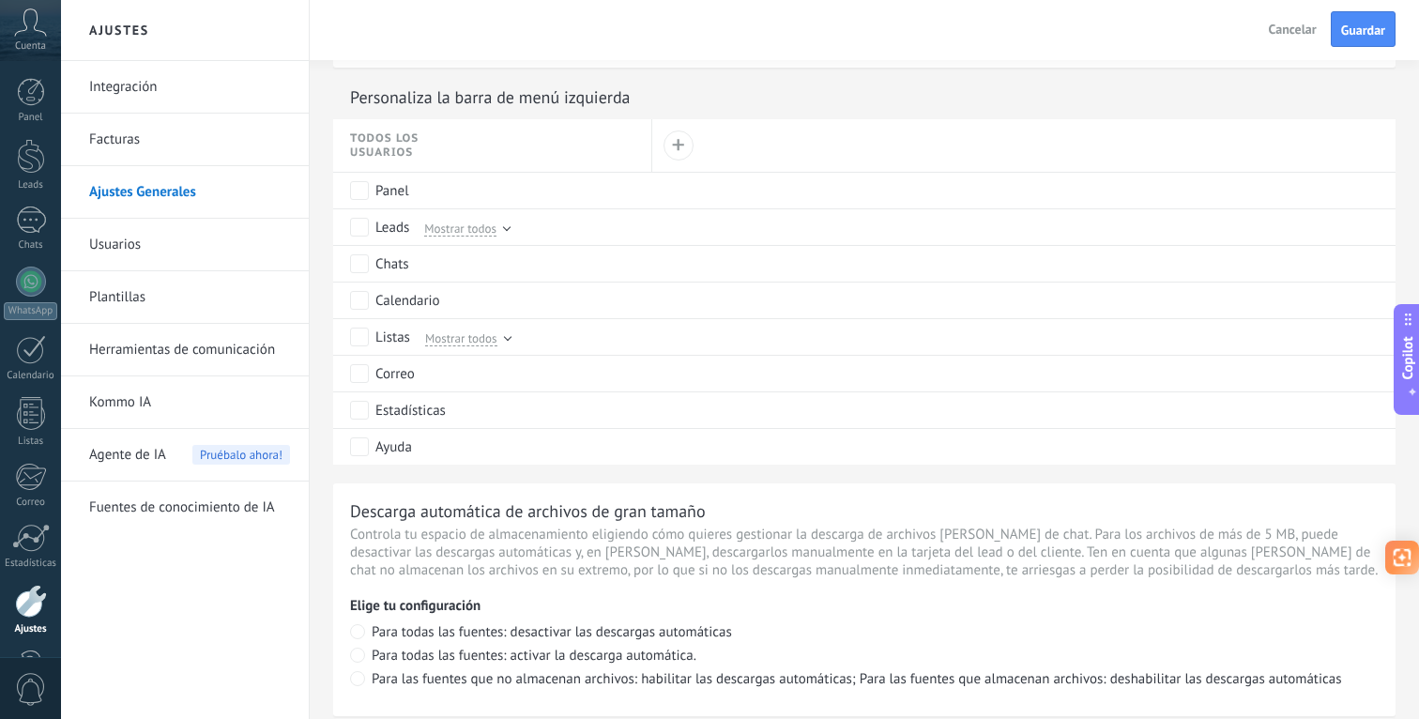
scroll to position [874, 0]
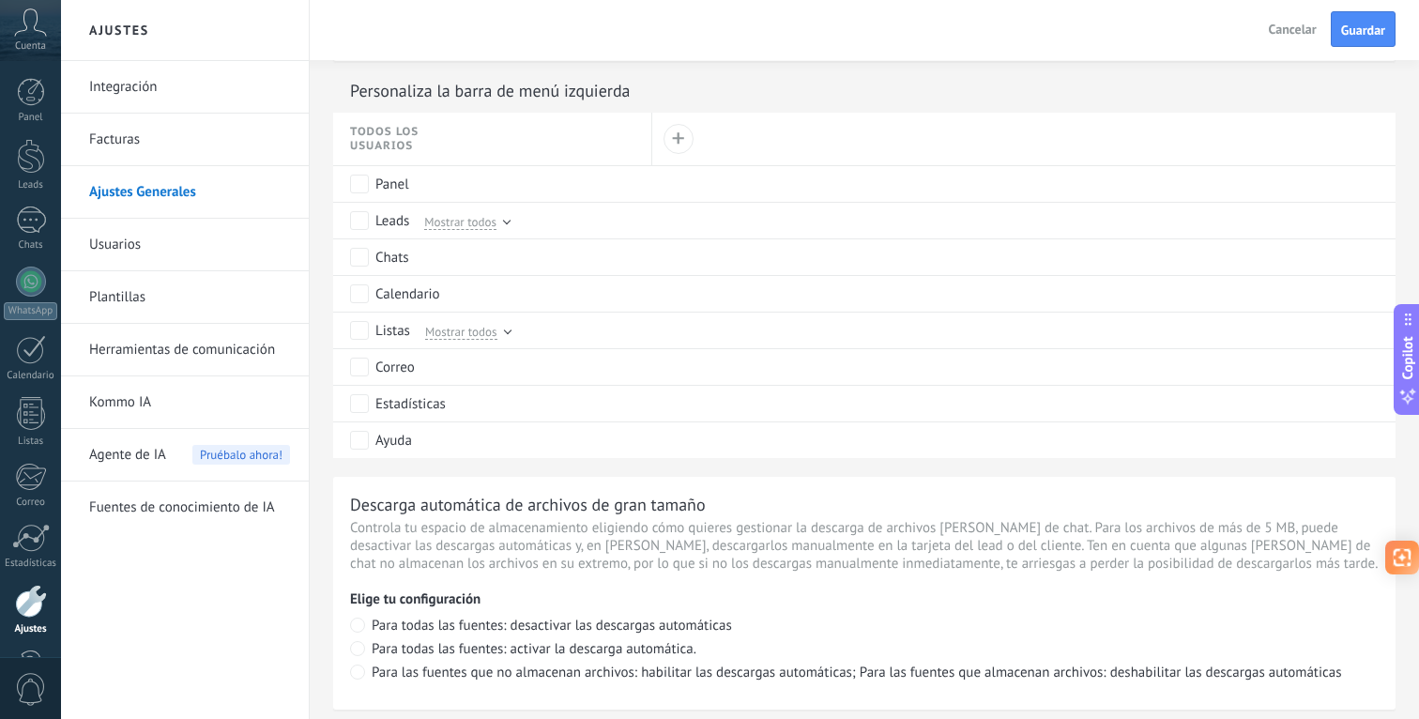
click at [1273, 28] on span "Cancelar" at bounding box center [1293, 29] width 48 height 17
type input "**********"
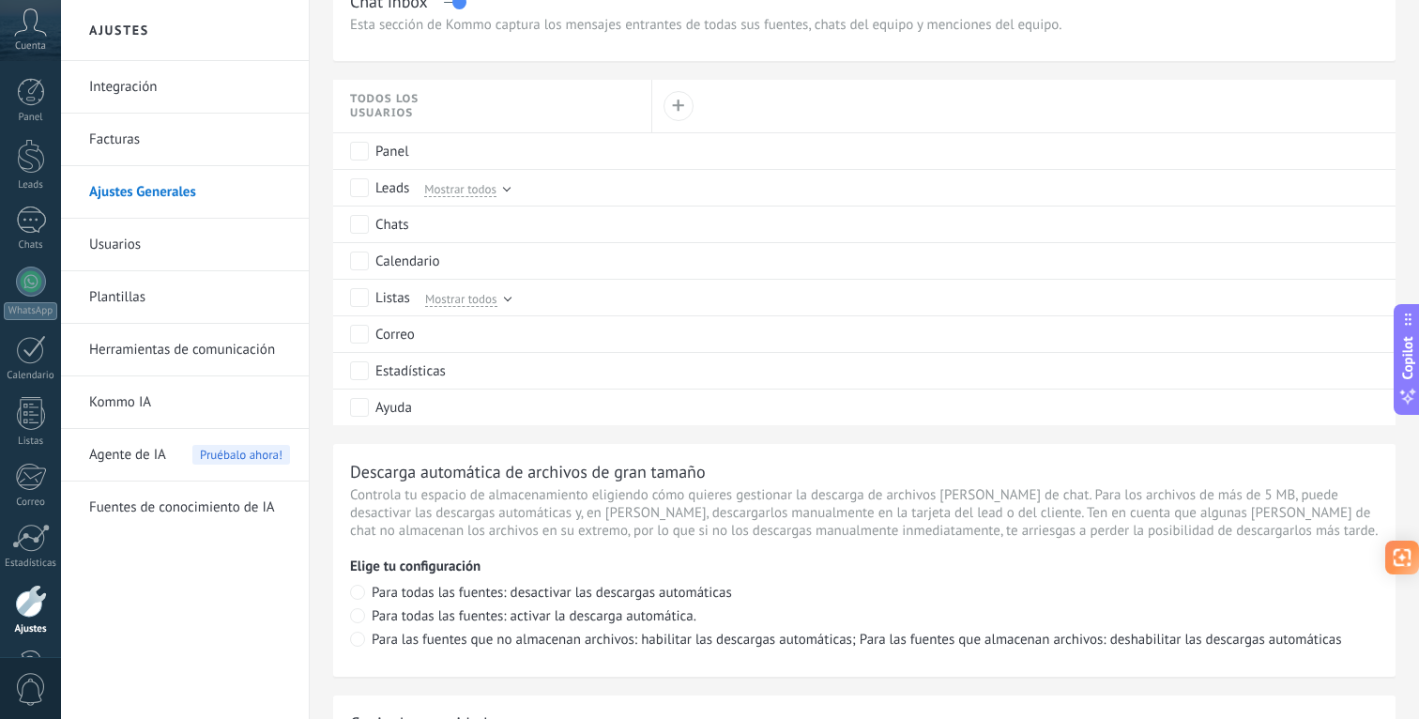
click at [163, 266] on link "Usuarios" at bounding box center [189, 245] width 201 height 53
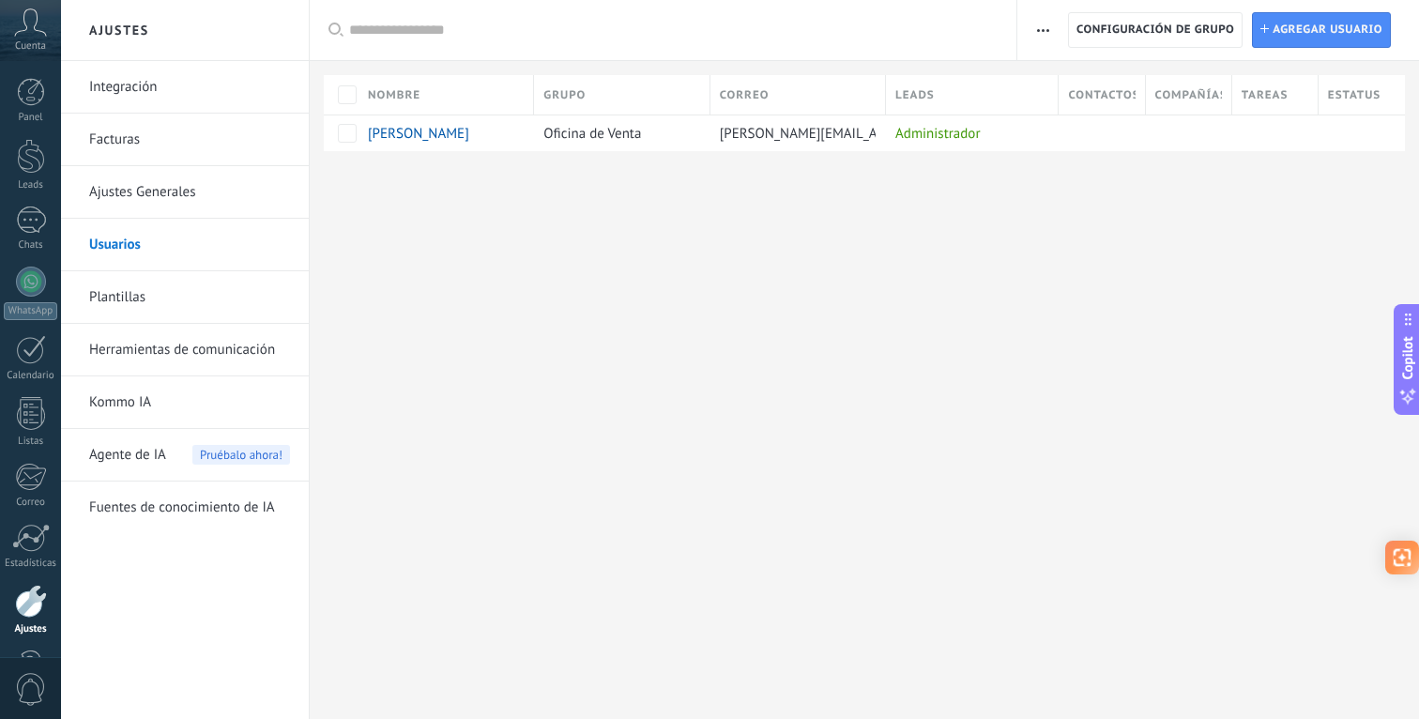
click at [166, 199] on link "Ajustes Generales" at bounding box center [189, 192] width 201 height 53
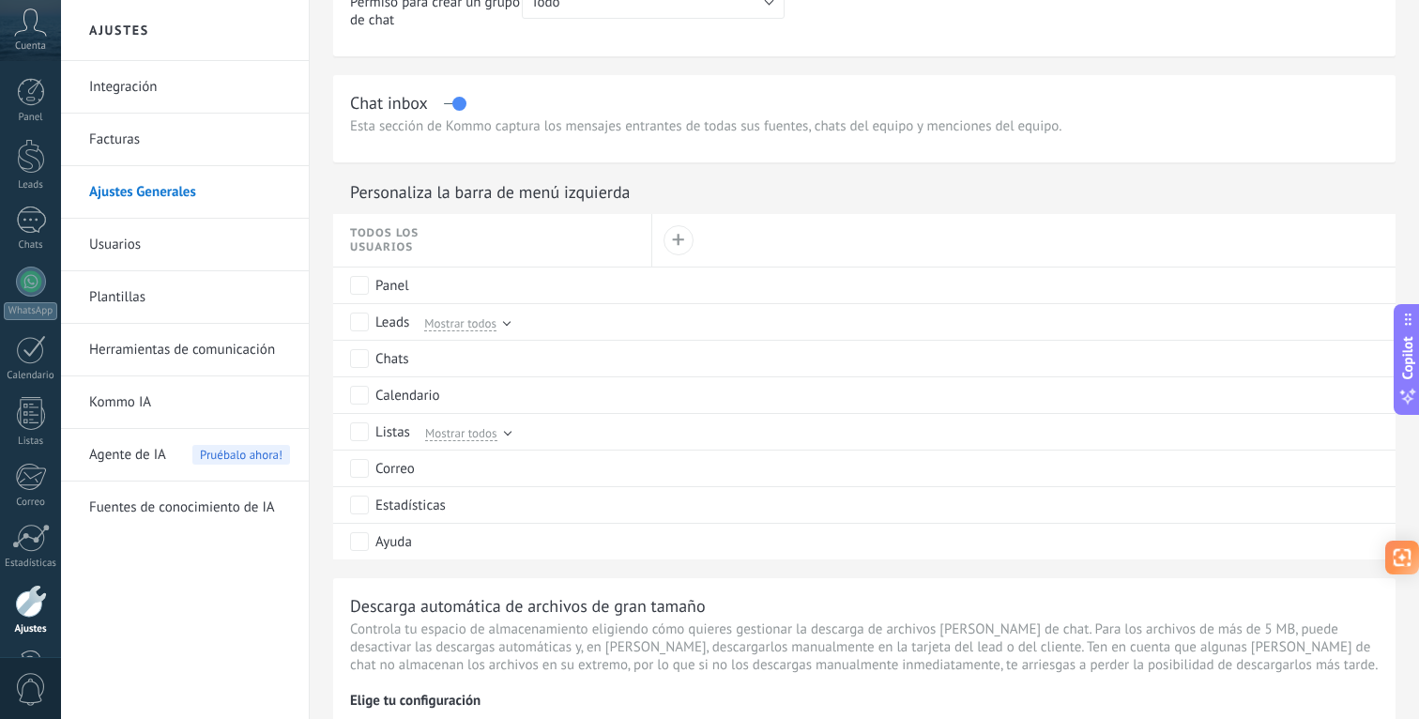
scroll to position [792, 0]
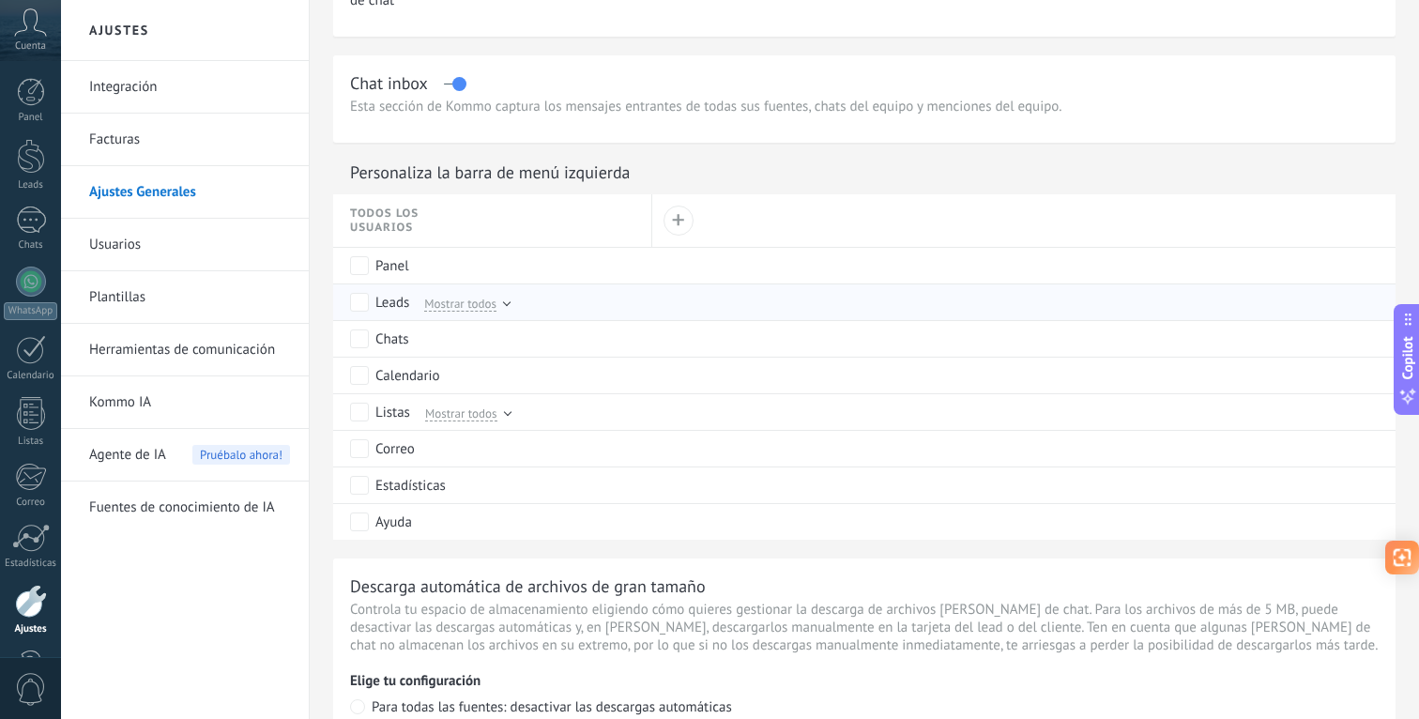
click at [505, 311] on div at bounding box center [507, 304] width 6 height 11
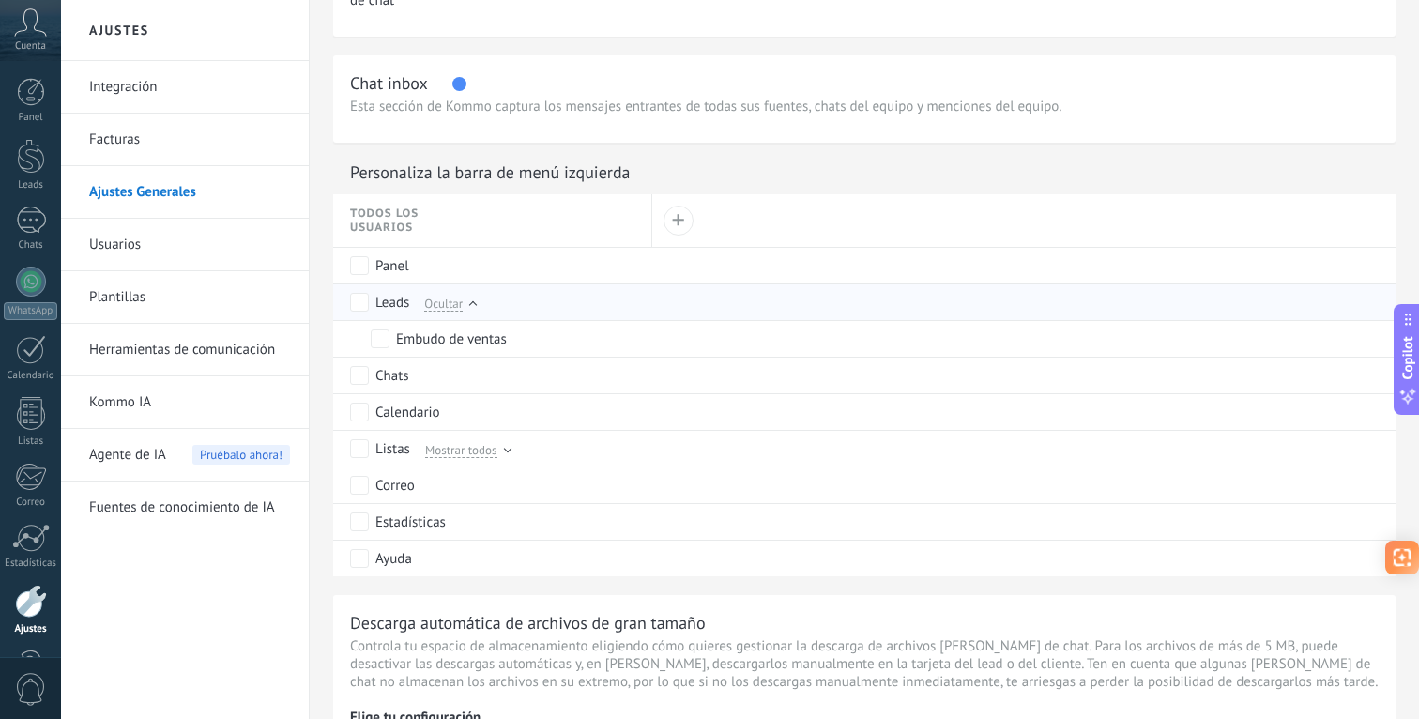
click at [483, 316] on div "Leads Ocultar" at bounding box center [496, 302] width 293 height 36
click at [475, 309] on div at bounding box center [473, 305] width 8 height 8
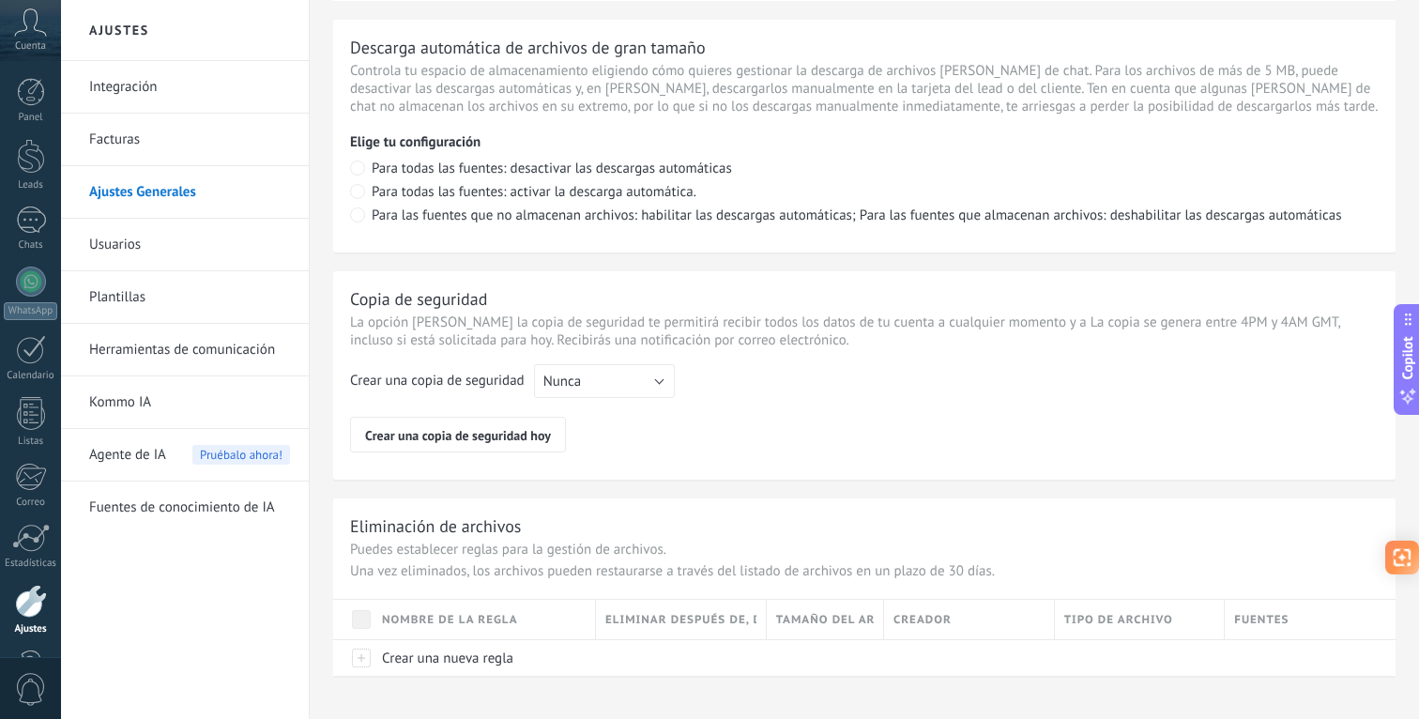
scroll to position [1361, 0]
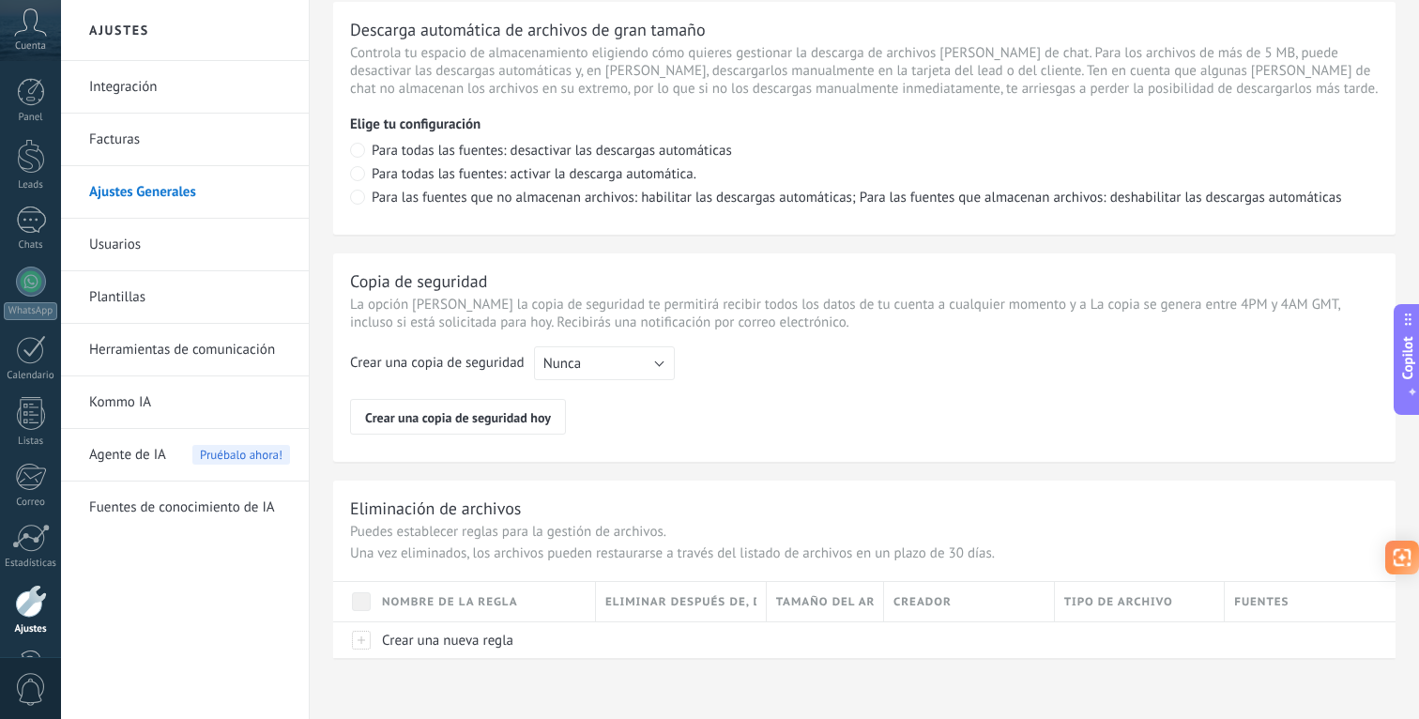
click at [149, 254] on link "Usuarios" at bounding box center [189, 245] width 201 height 53
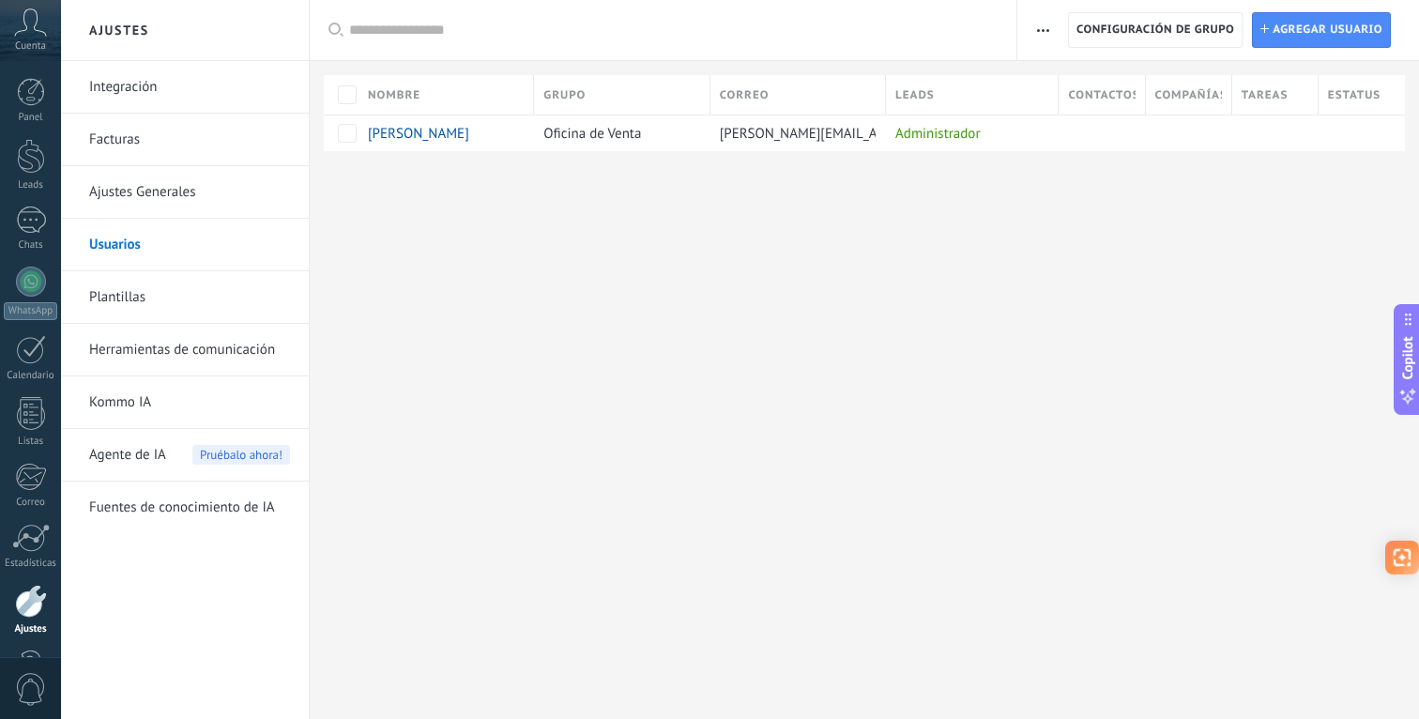
click at [134, 400] on link "Kommo IA" at bounding box center [189, 402] width 201 height 53
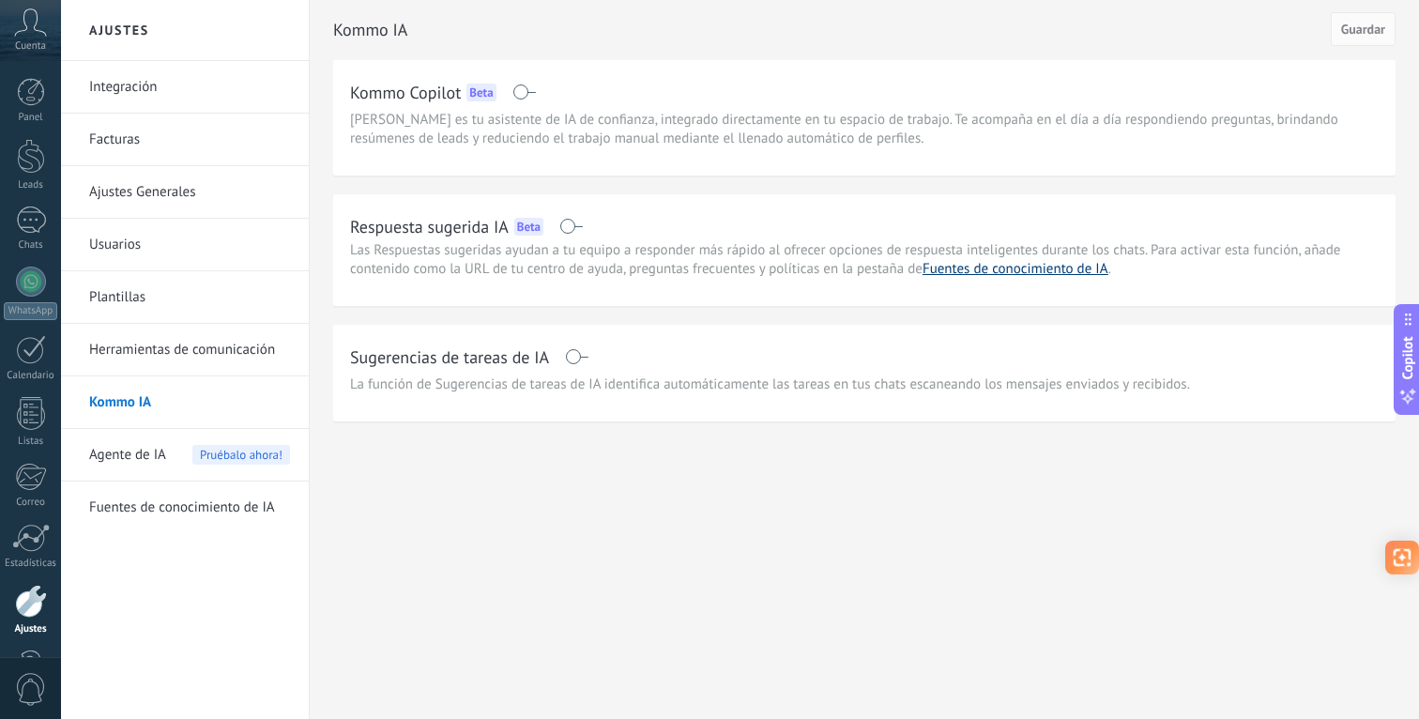
click at [976, 272] on link "Fuentes de conocimiento de IA" at bounding box center [1015, 269] width 186 height 18
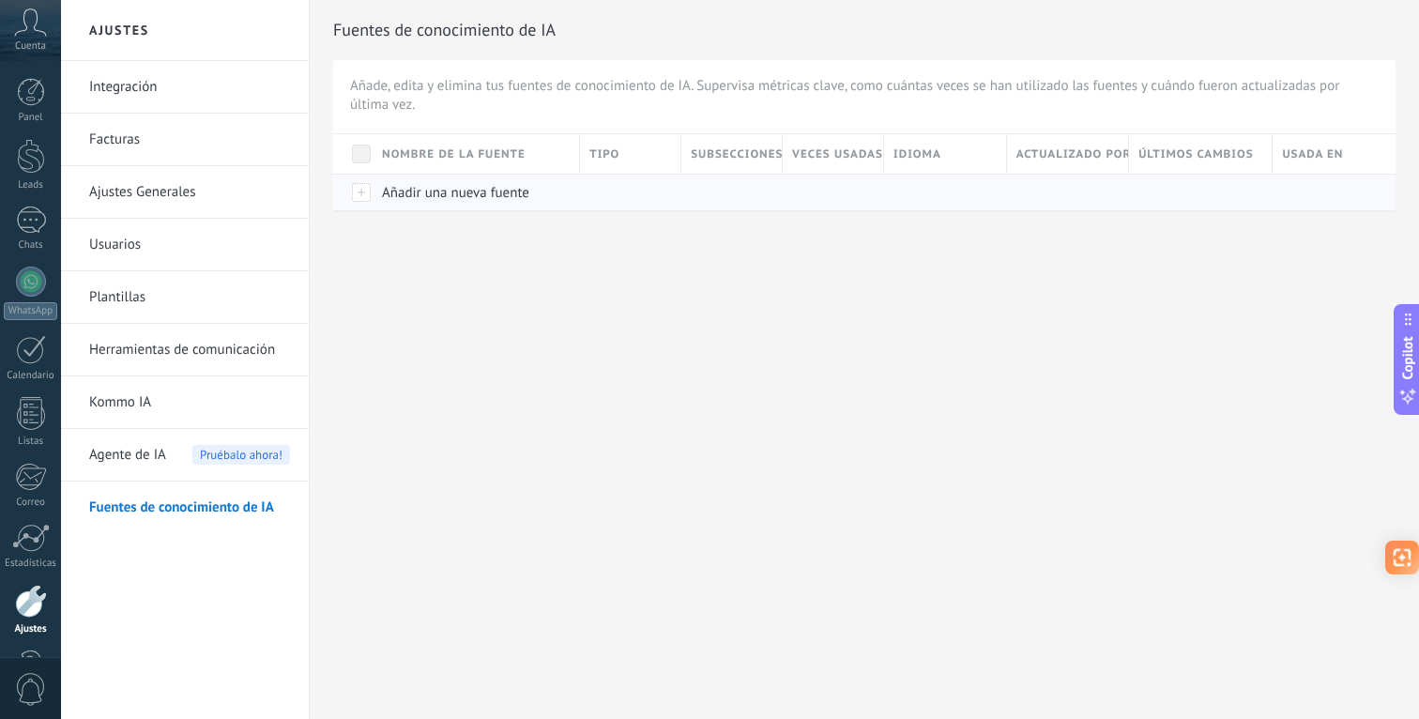
click at [373, 193] on div "Añadir una nueva fuente" at bounding box center [472, 193] width 198 height 36
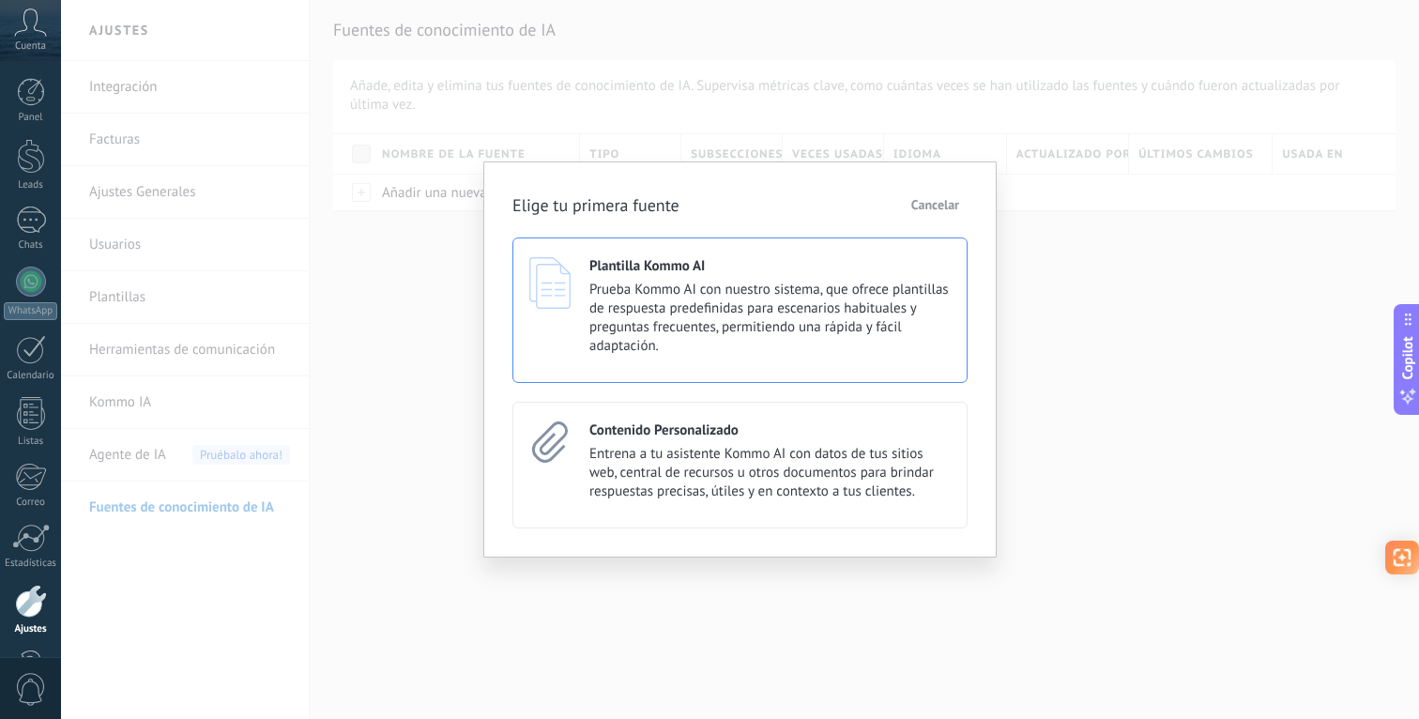
click at [920, 313] on span "Prueba Kommo AI con nuestro sistema, que ofrece plantillas de respuesta predefi…" at bounding box center [769, 318] width 361 height 75
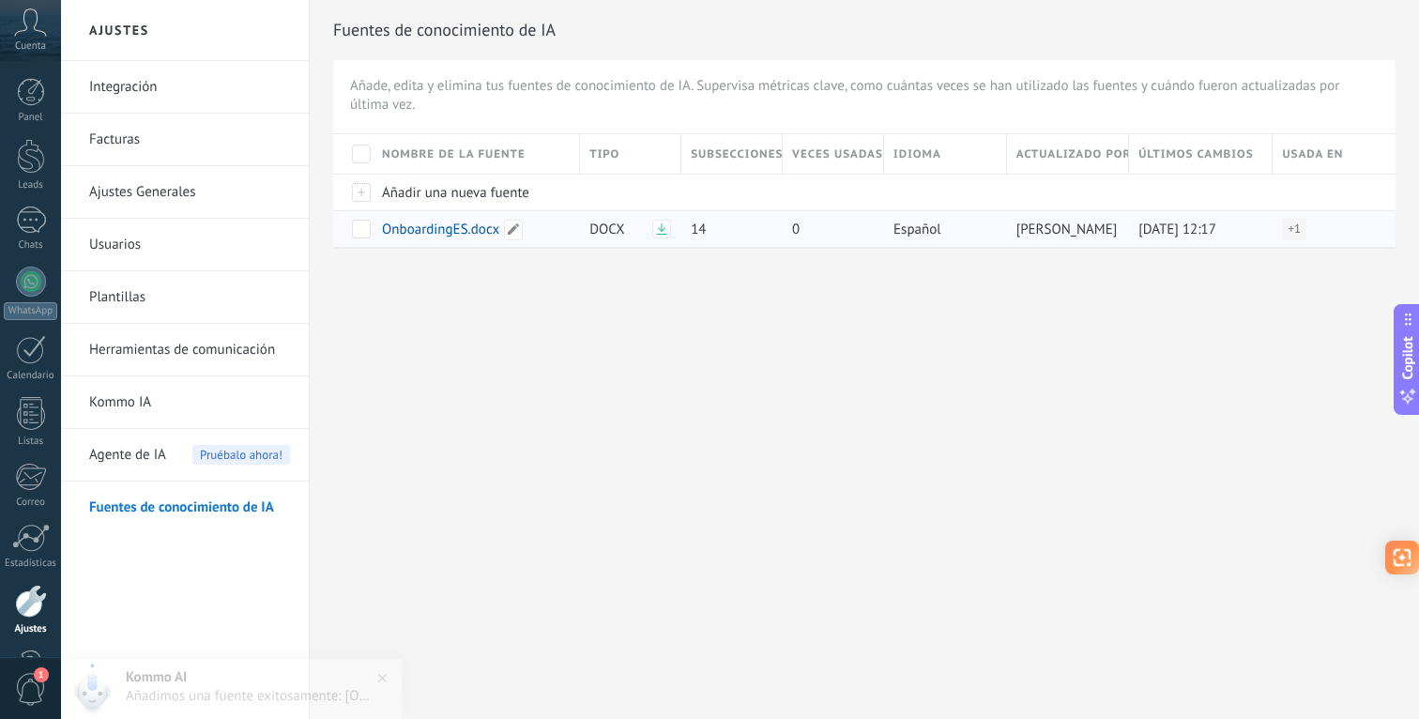
click at [448, 228] on span "OnboardingES.docx" at bounding box center [440, 230] width 117 height 18
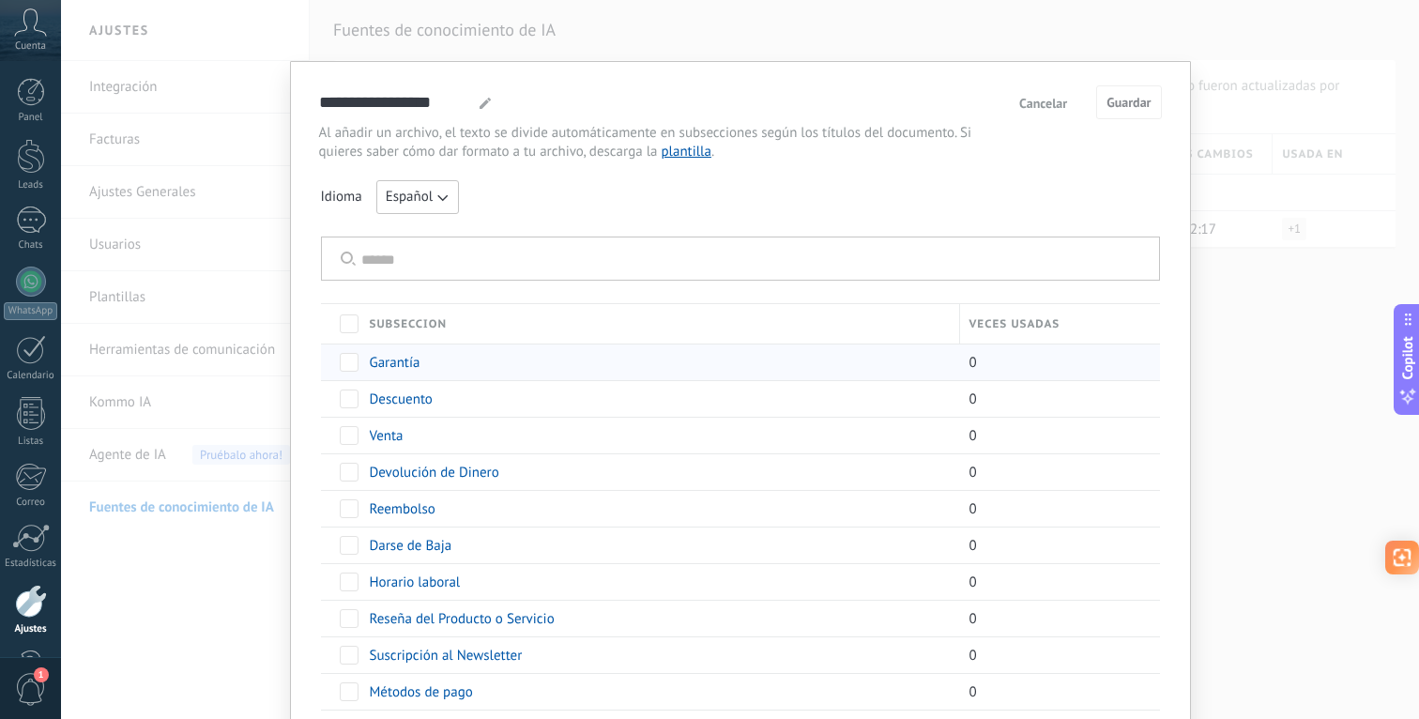
click at [411, 364] on span "Garantía" at bounding box center [395, 363] width 51 height 18
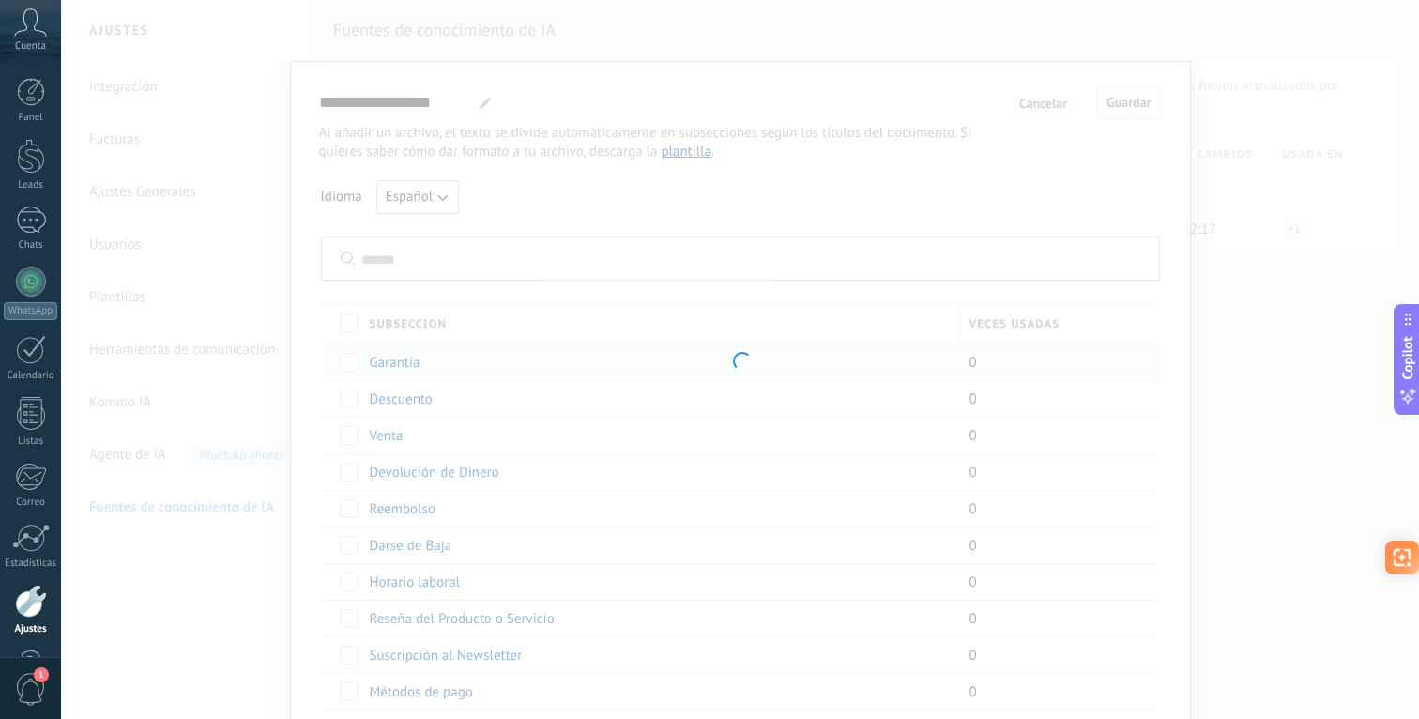
type input "********"
type textarea "**********"
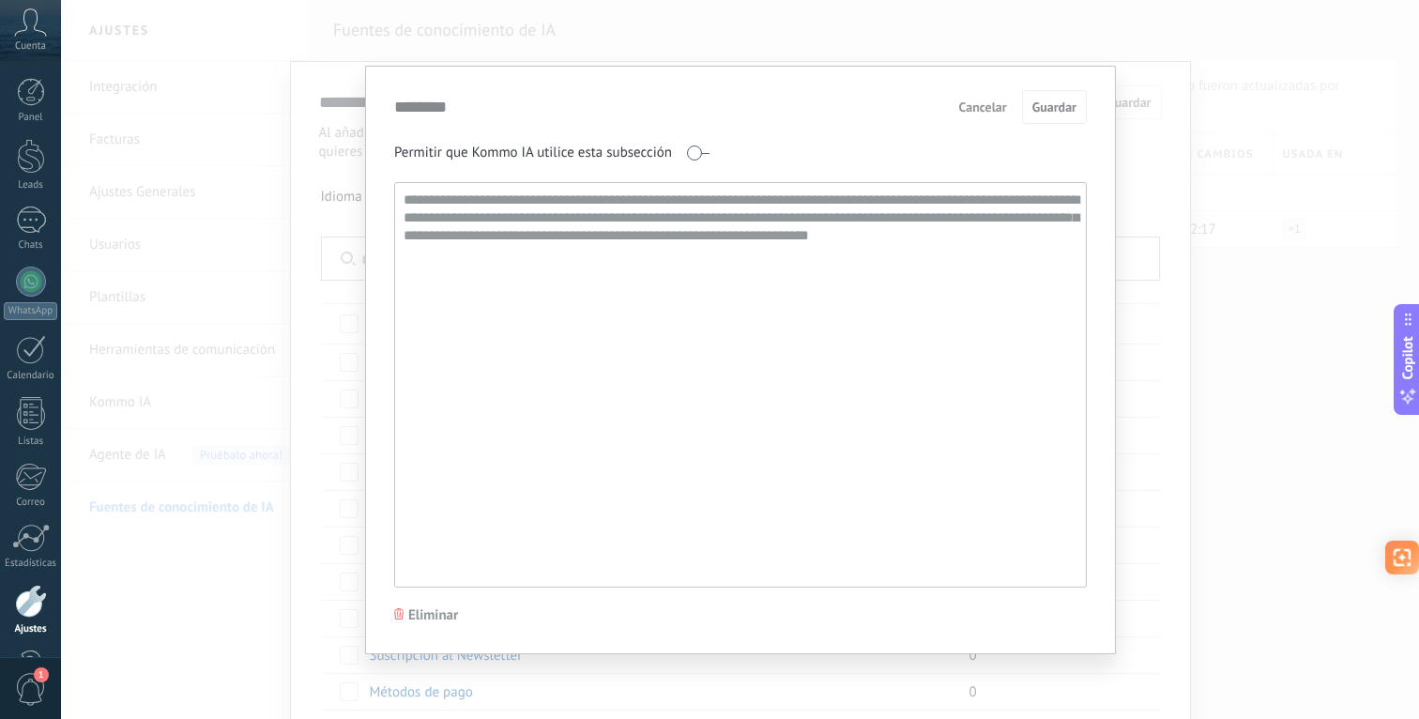
click at [983, 107] on span "Cancelar" at bounding box center [983, 106] width 48 height 13
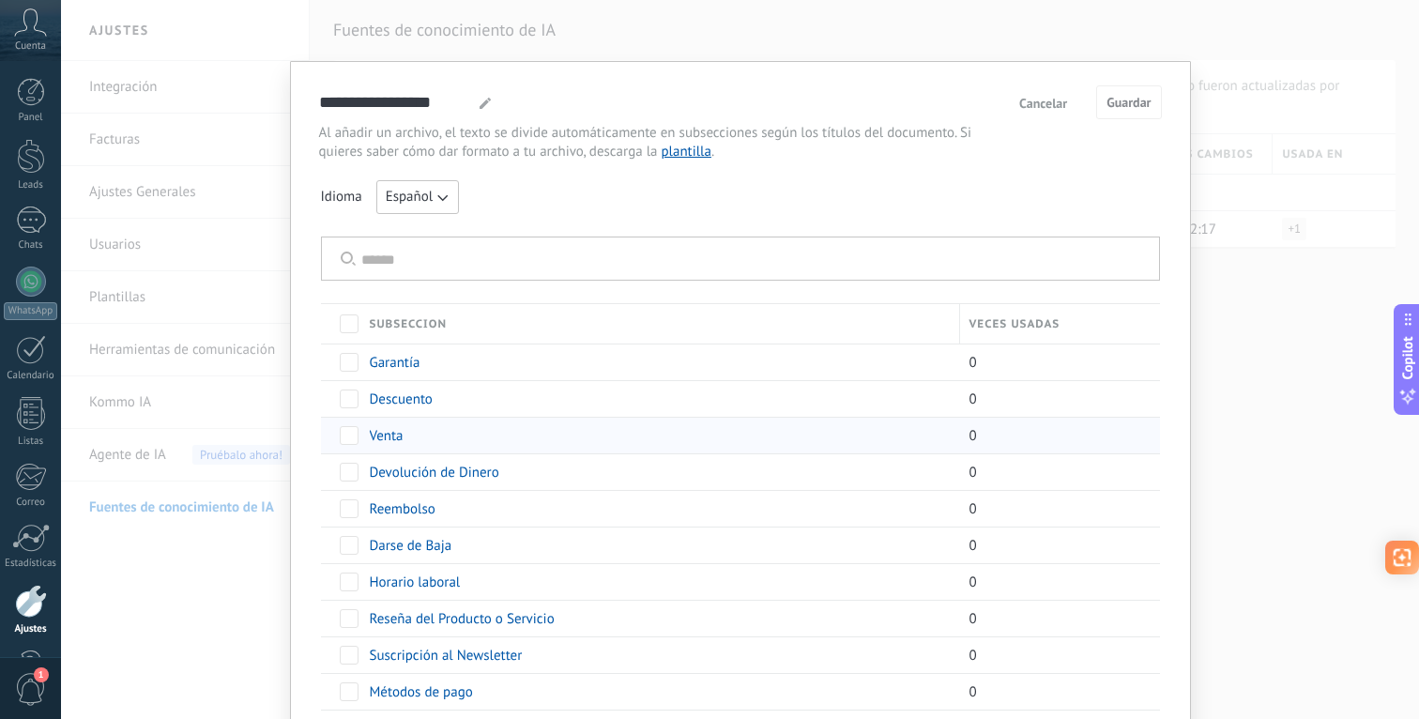
click at [394, 428] on span "Venta" at bounding box center [387, 436] width 34 height 18
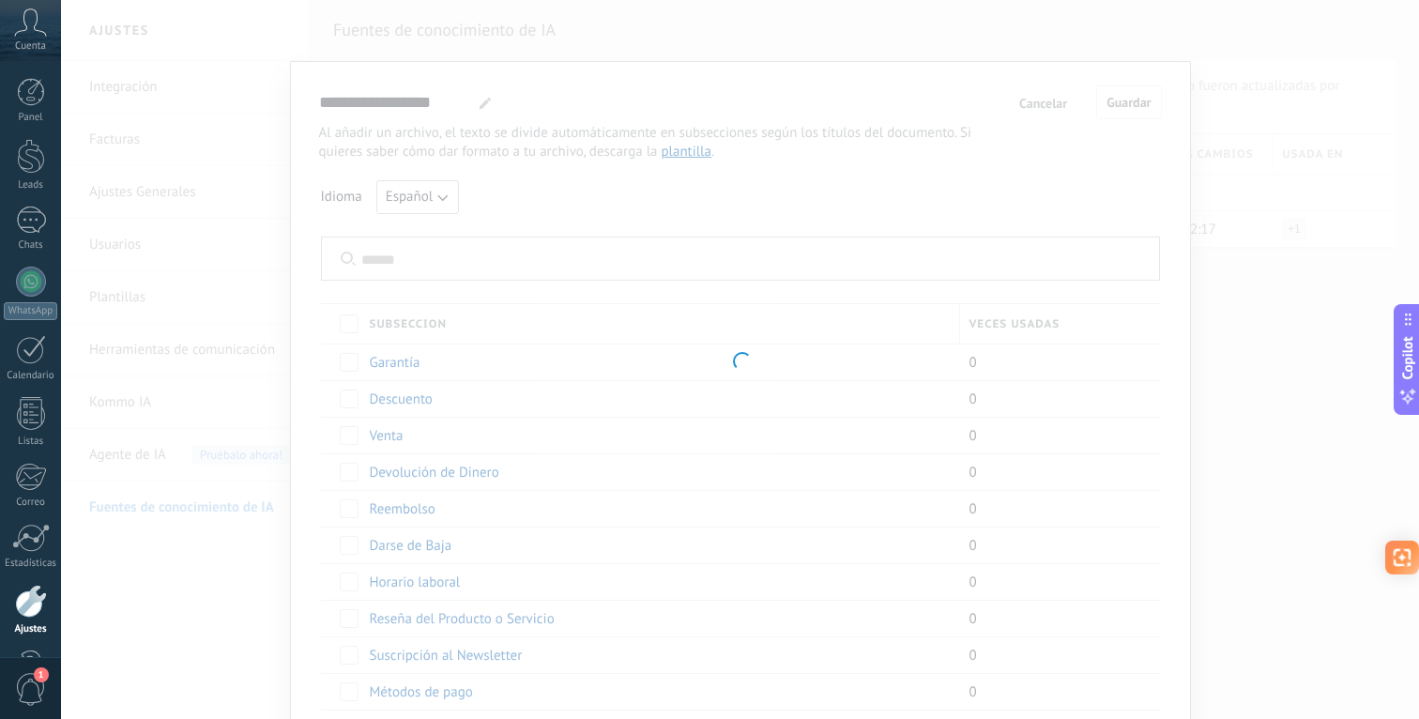
type input "*****"
type textarea "**********"
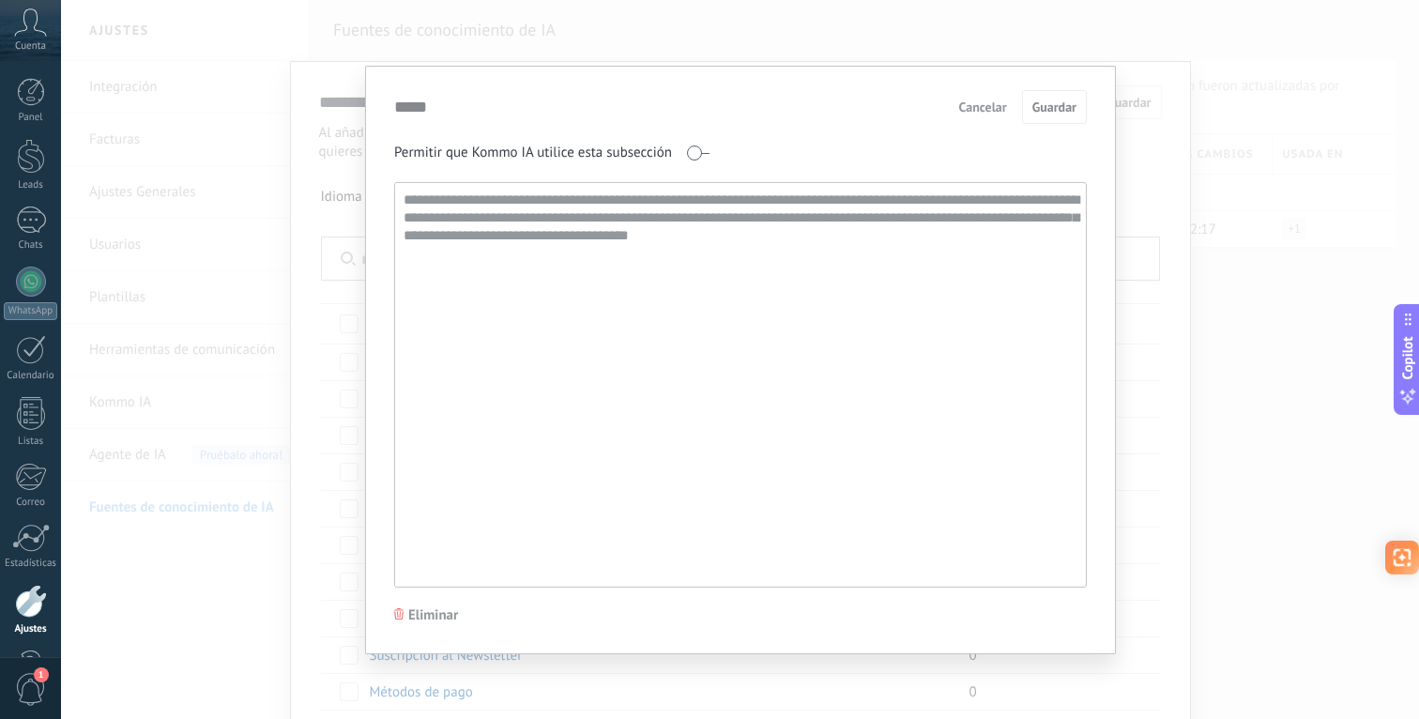
click at [972, 113] on span "Cancelar" at bounding box center [983, 106] width 48 height 13
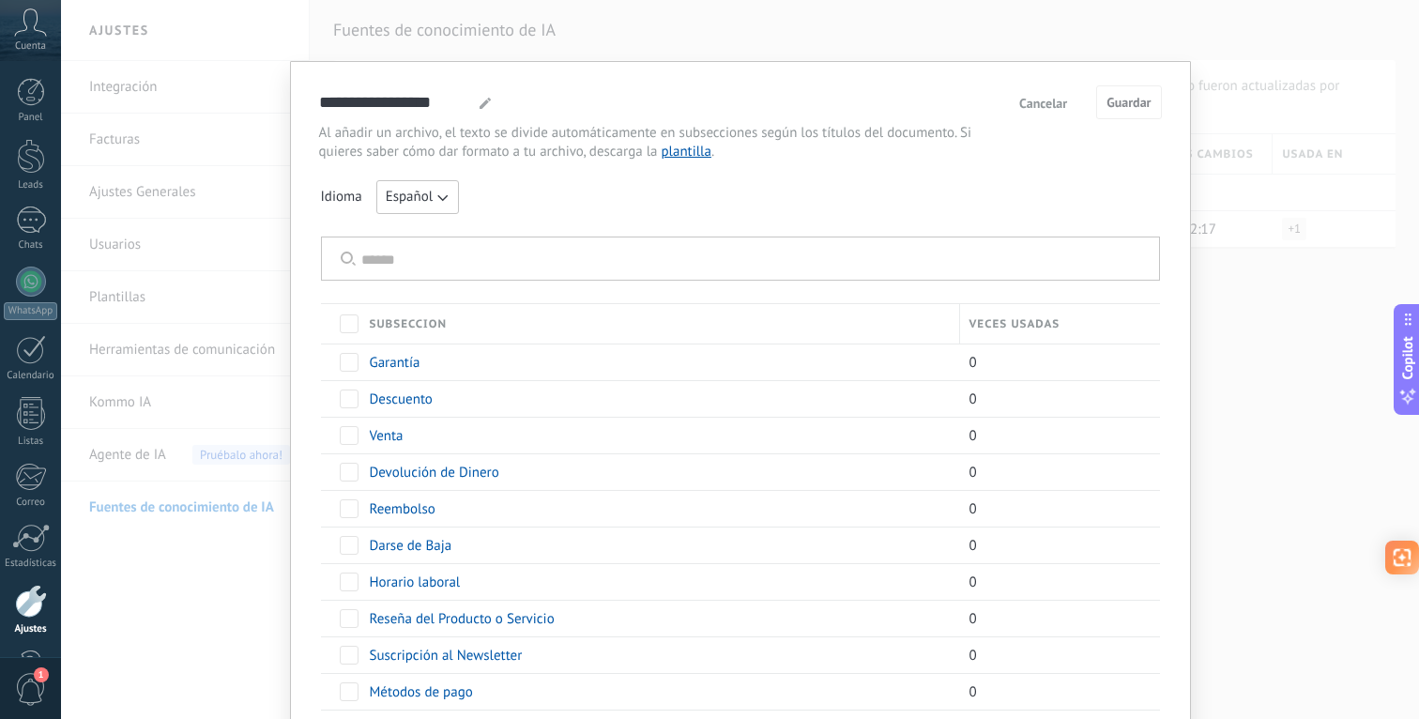
click at [1045, 98] on span "Cancelar" at bounding box center [1043, 103] width 48 height 13
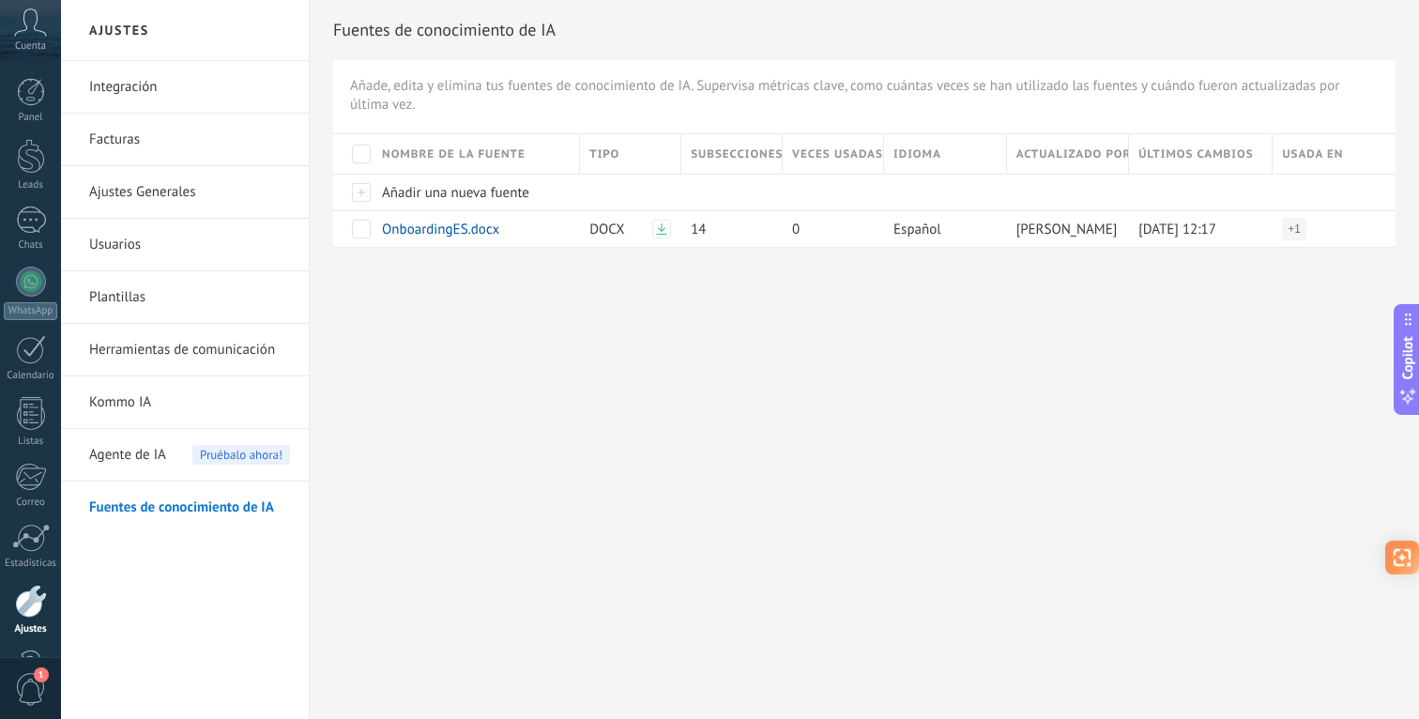
click at [148, 453] on span "Agente de IA" at bounding box center [127, 455] width 77 height 53
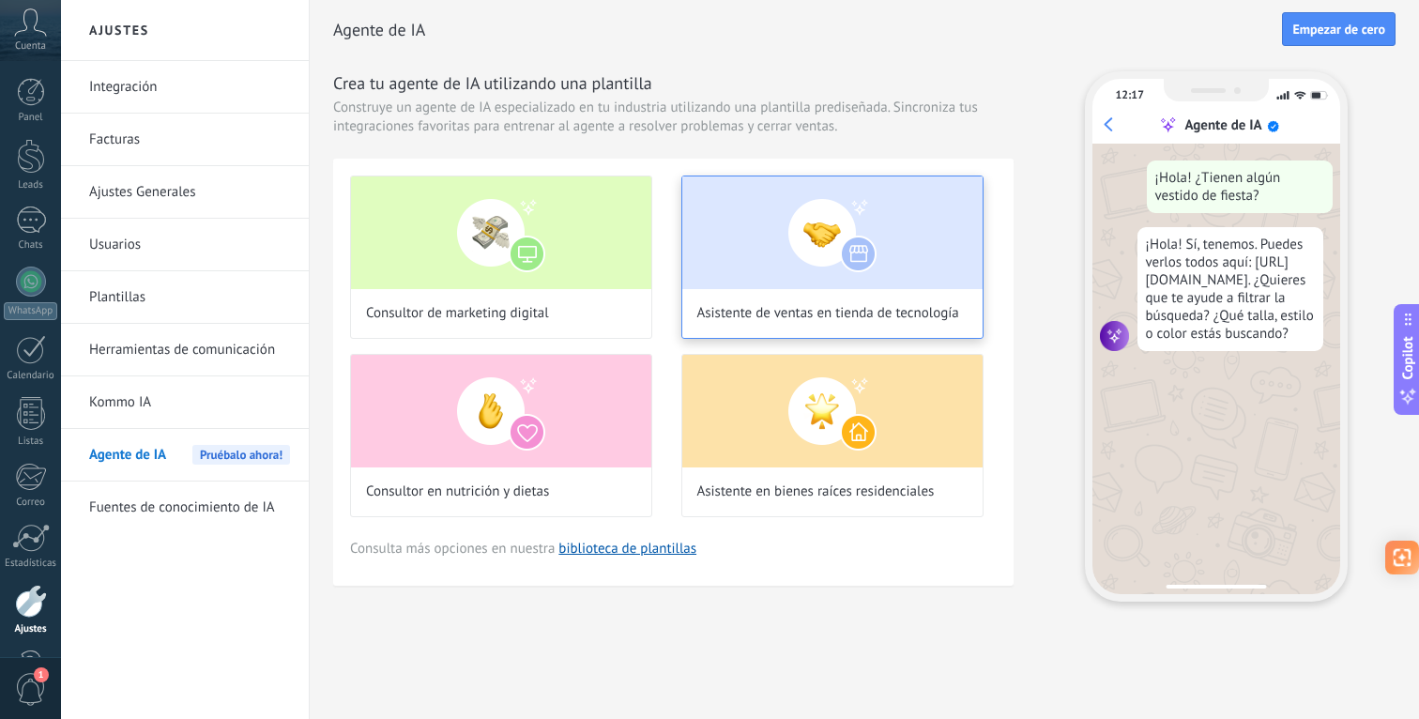
click at [723, 260] on img at bounding box center [832, 232] width 300 height 113
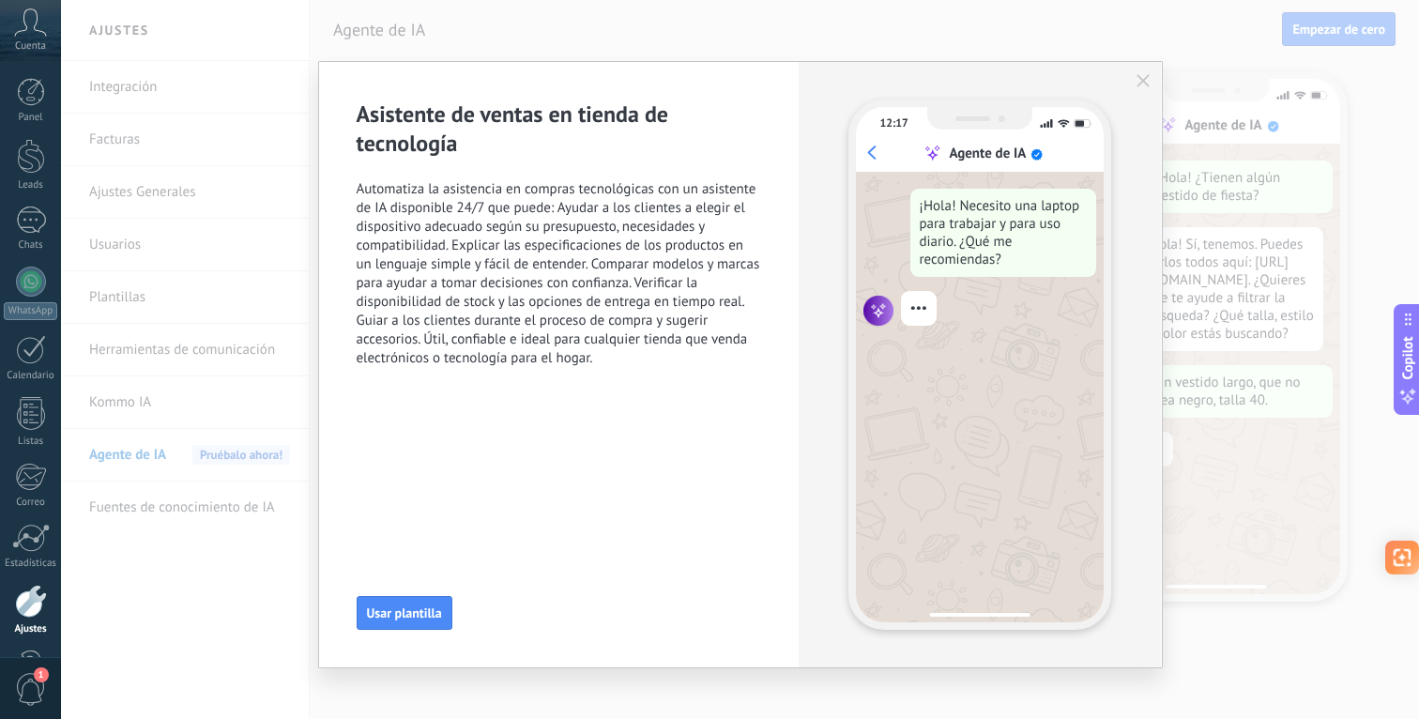
click at [419, 638] on div "Asistente de ventas en tienda de tecnología Automatiza la asistencia en compras…" at bounding box center [559, 364] width 480 height 605
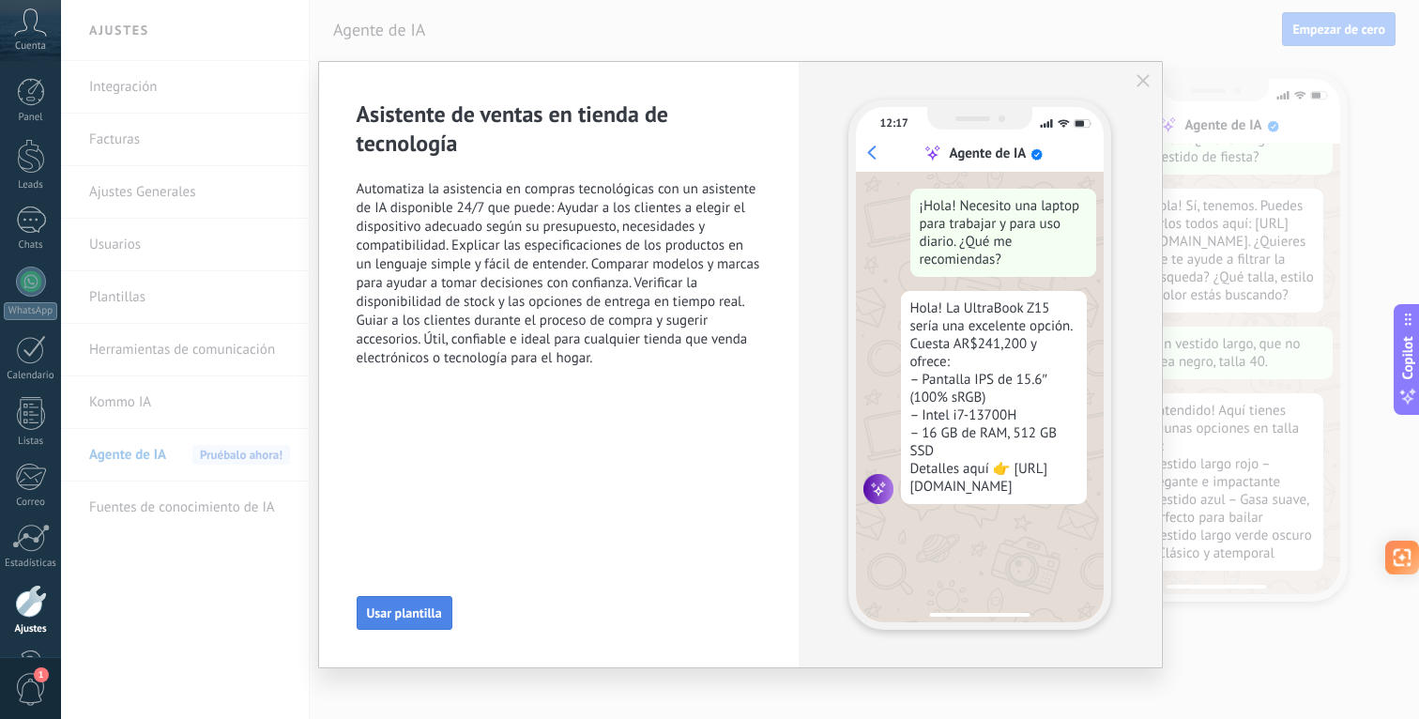
scroll to position [66, 0]
click at [429, 615] on span "Usar plantilla" at bounding box center [404, 612] width 75 height 13
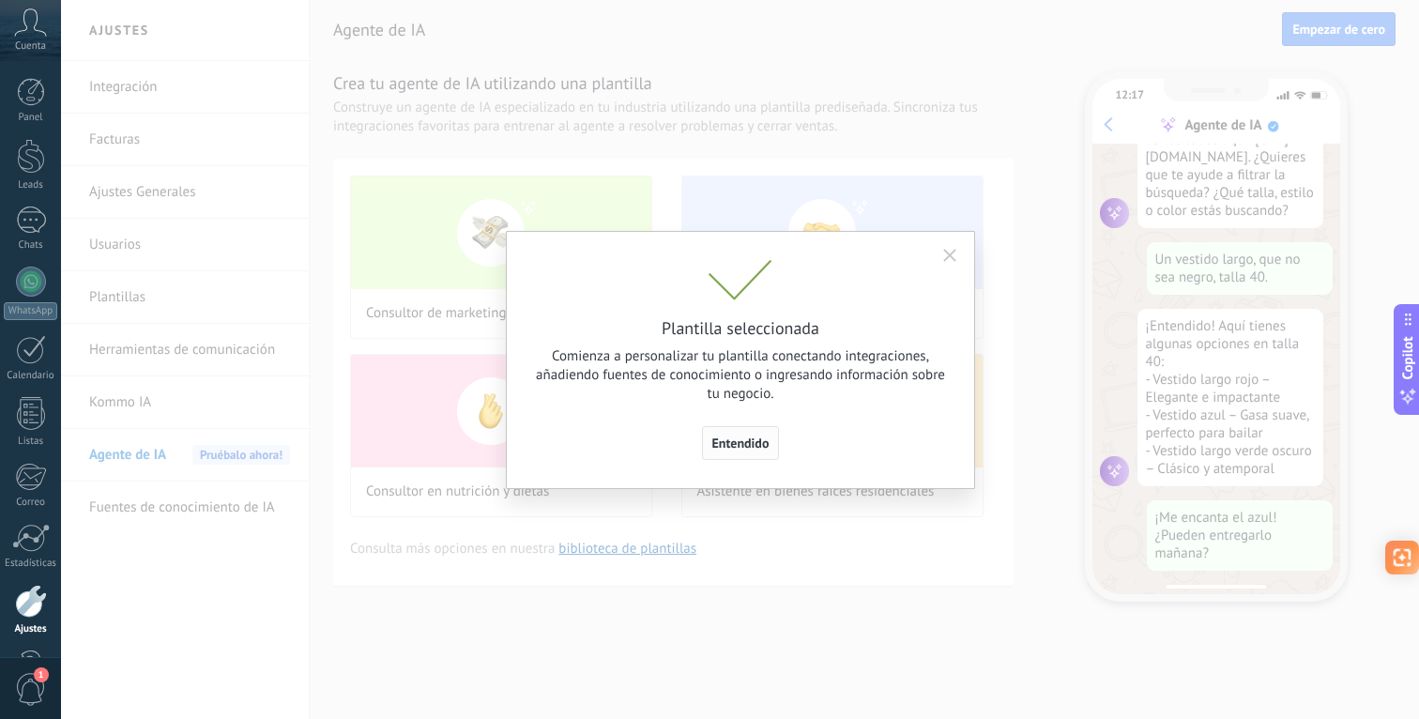
scroll to position [201, 0]
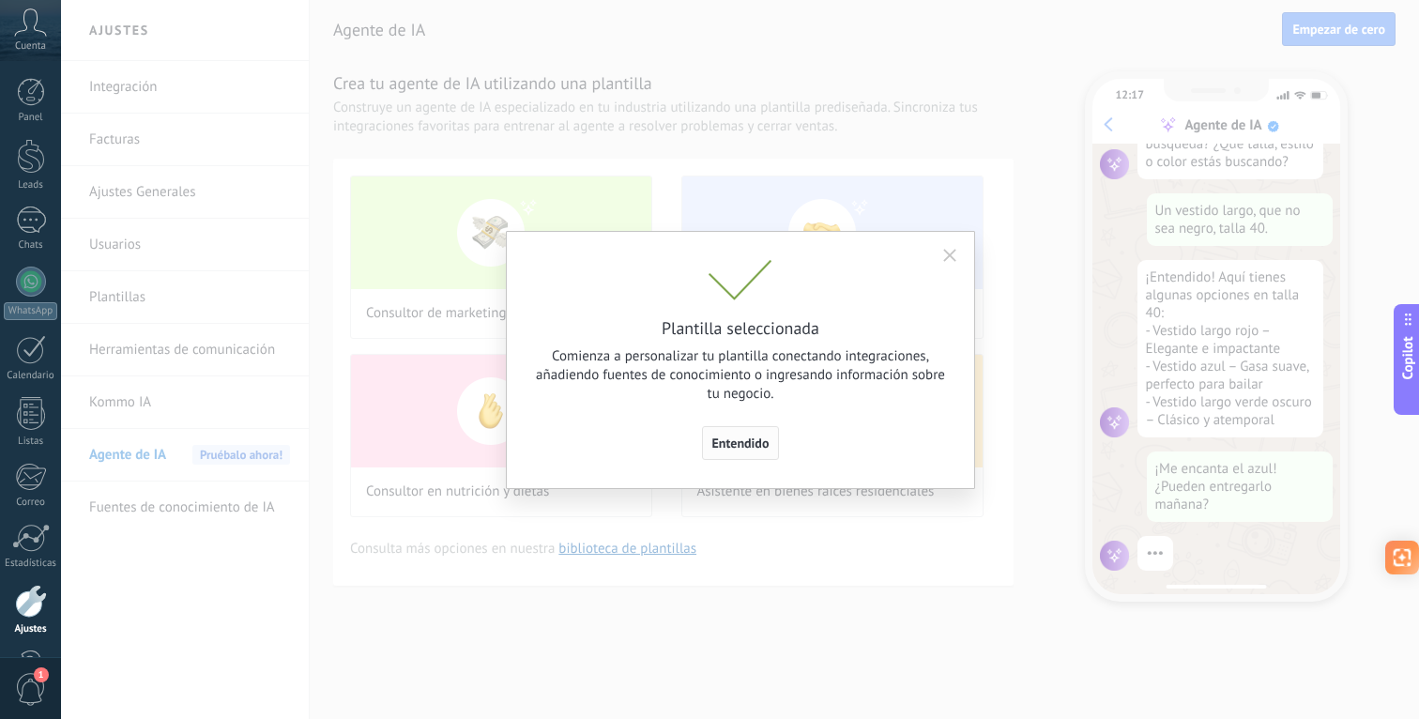
click at [754, 446] on span "Entendido" at bounding box center [740, 442] width 57 height 13
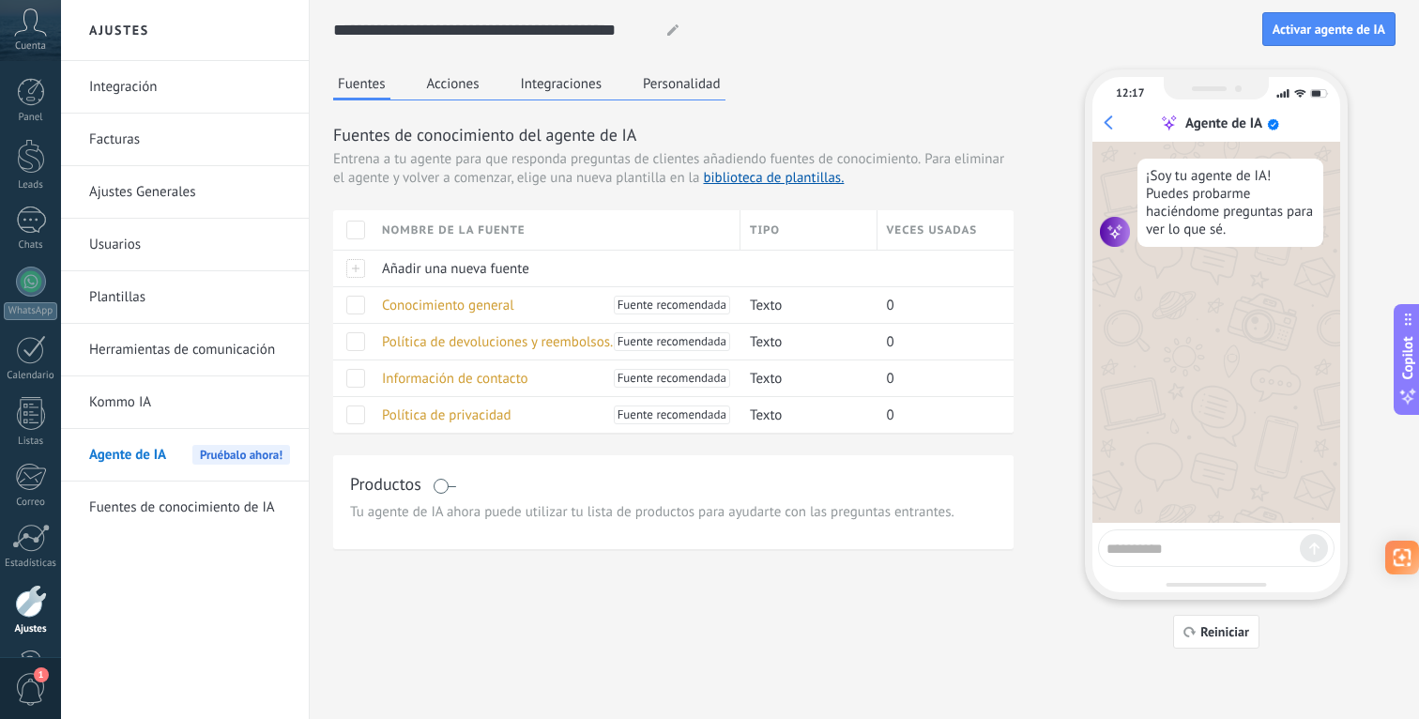
click at [458, 93] on button "Acciones" at bounding box center [453, 83] width 62 height 28
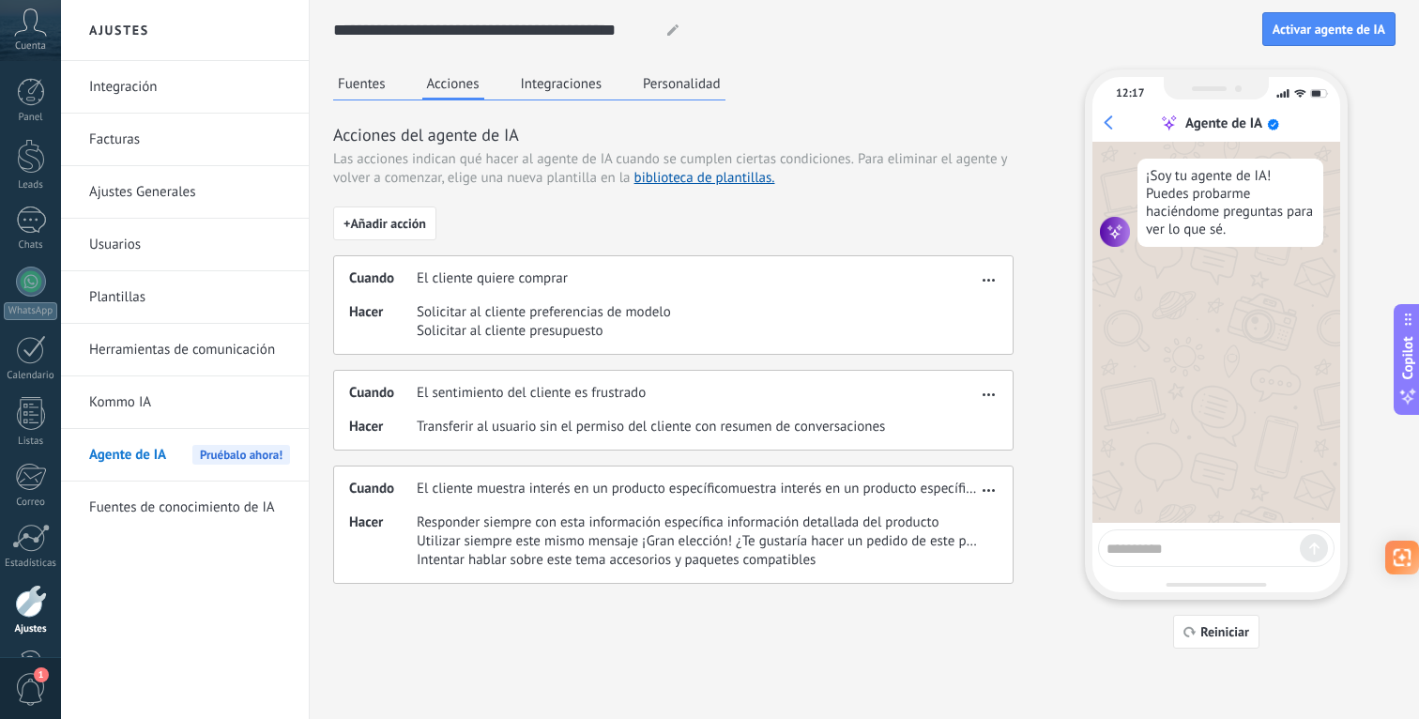
click at [538, 92] on button "Integraciones" at bounding box center [561, 83] width 91 height 28
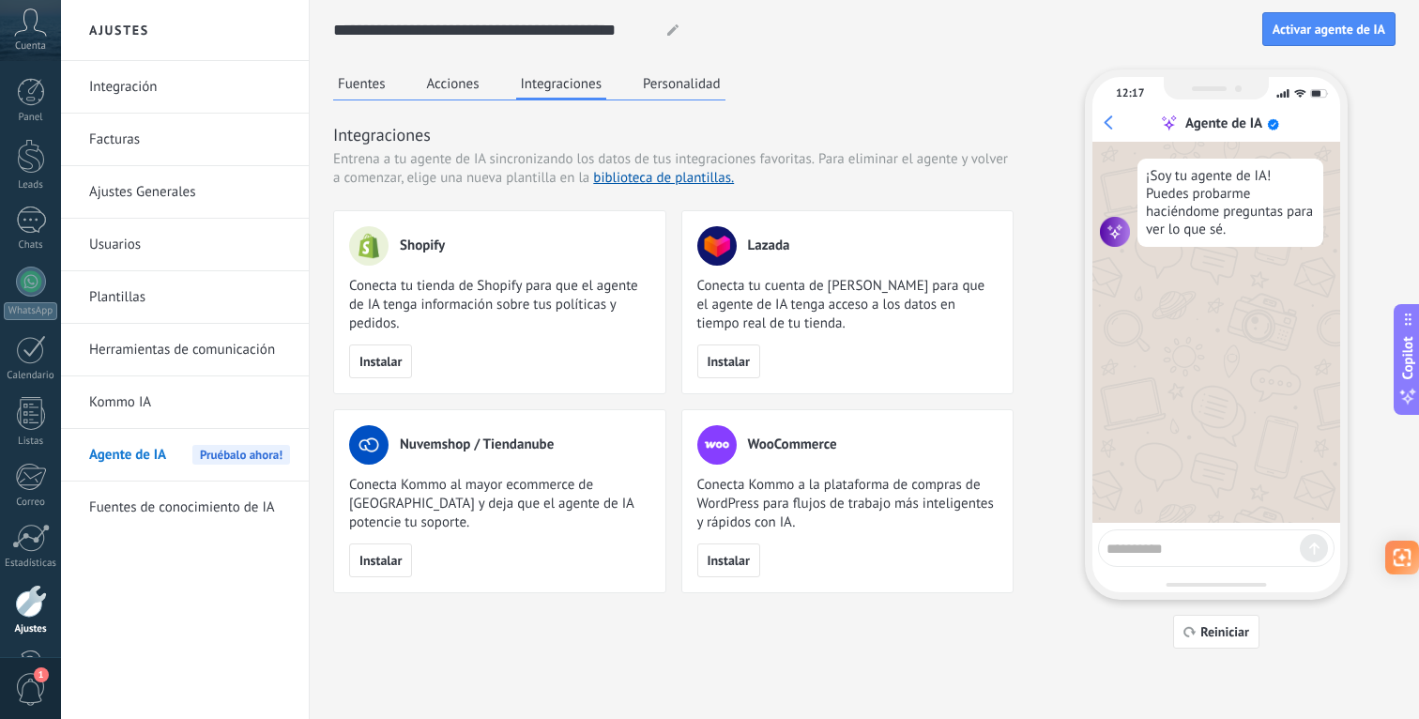
click at [642, 74] on button "Personalidad" at bounding box center [681, 83] width 87 height 28
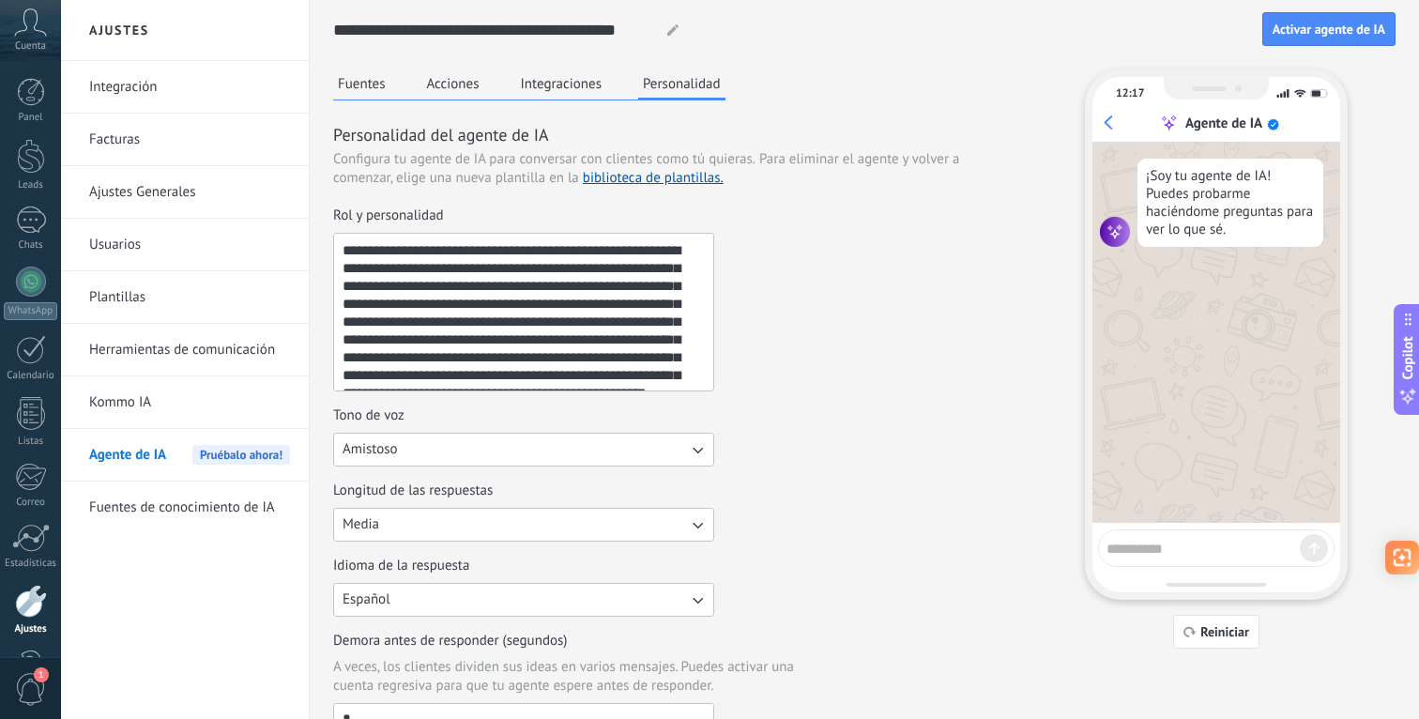
click at [561, 81] on button "Integraciones" at bounding box center [561, 83] width 91 height 28
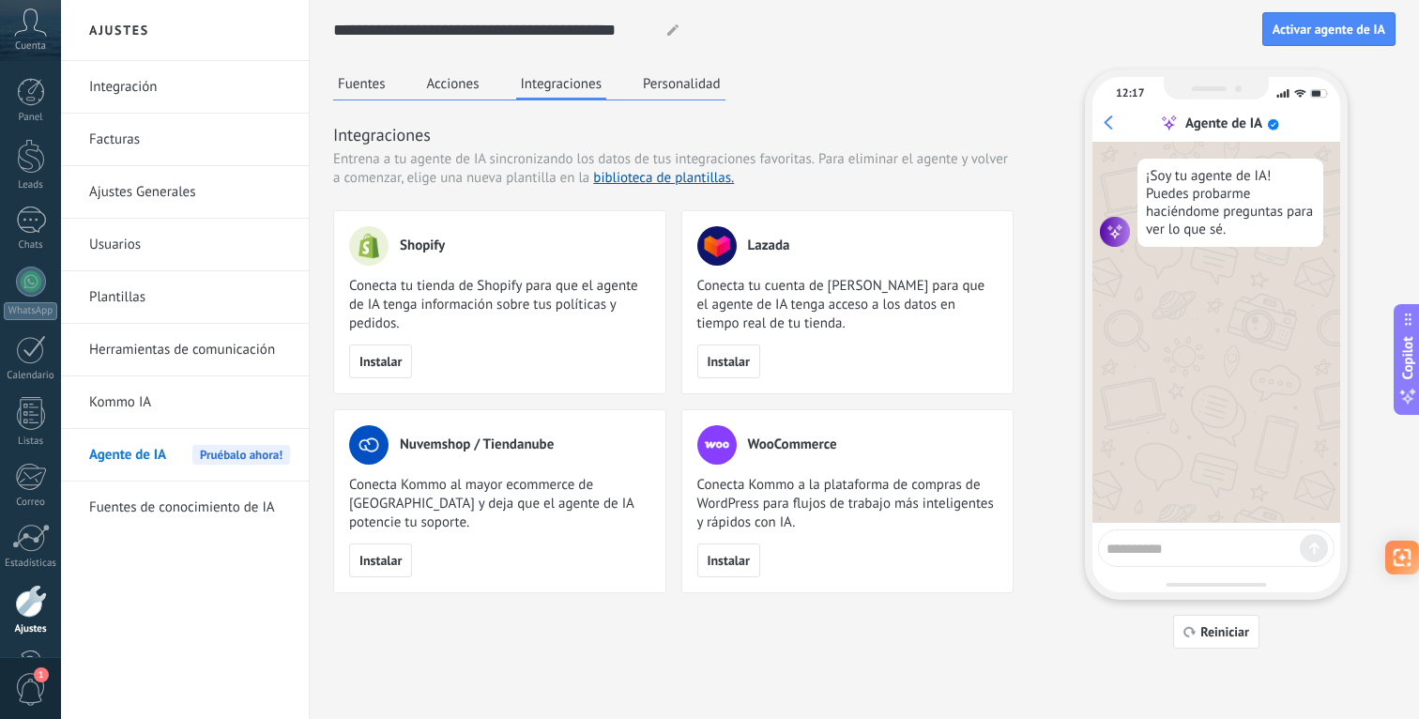
click at [474, 73] on button "Acciones" at bounding box center [453, 83] width 62 height 28
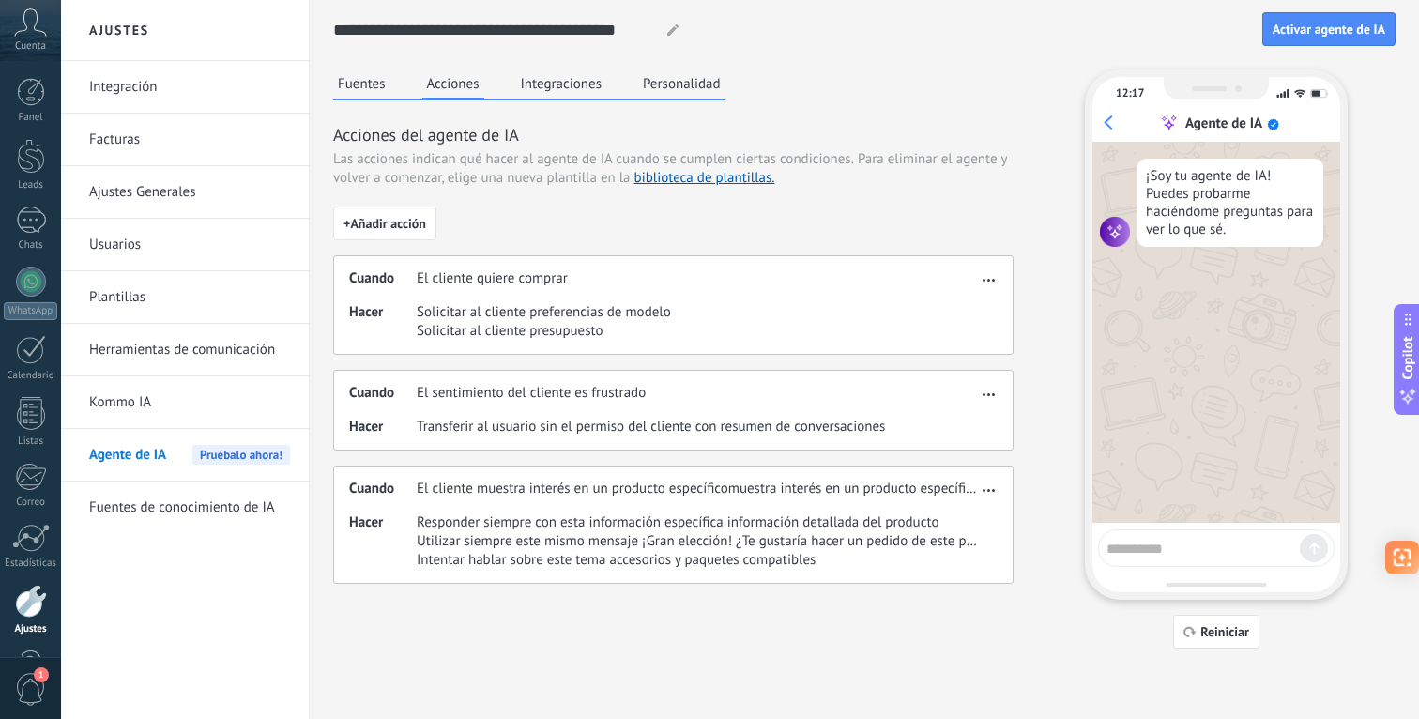
click at [402, 82] on div "Fuentes Acciones Integraciones Personalidad" at bounding box center [529, 84] width 392 height 31
click at [375, 82] on button "Fuentes" at bounding box center [361, 83] width 57 height 28
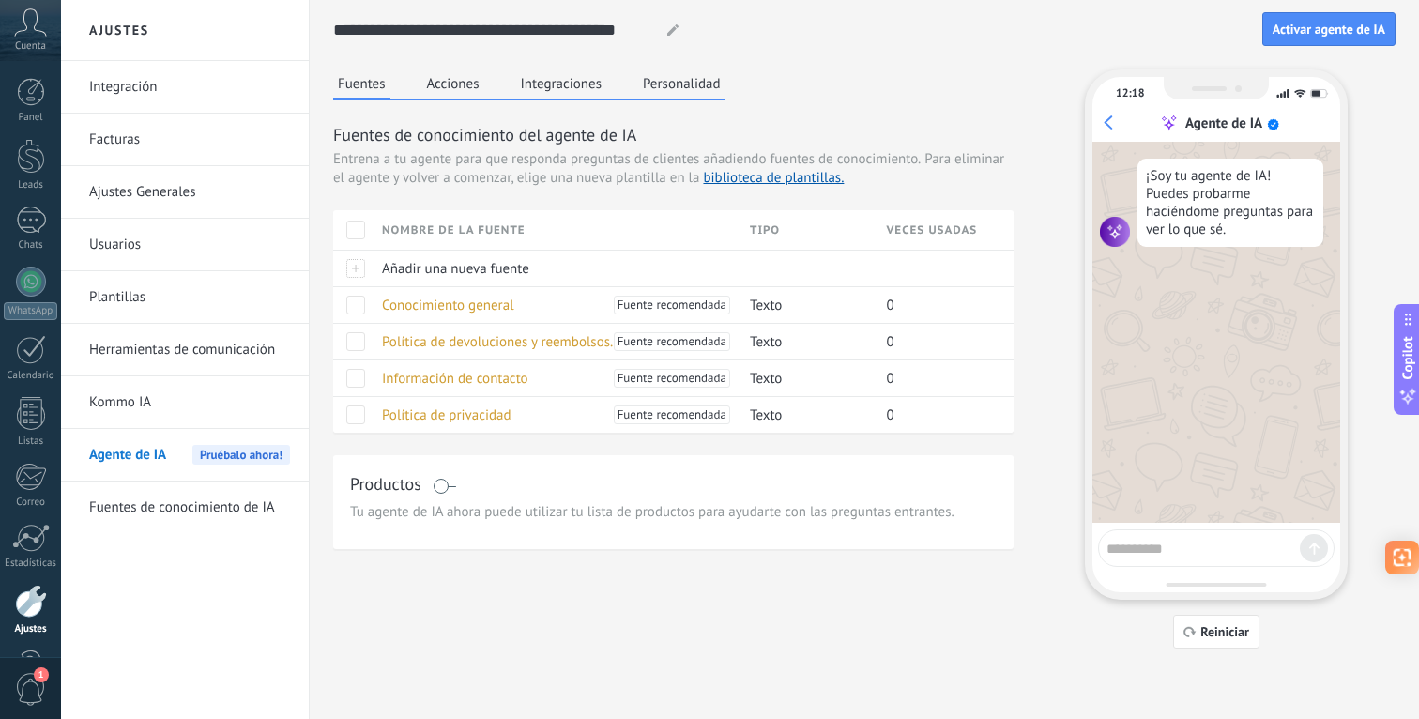
click at [426, 89] on button "Acciones" at bounding box center [453, 83] width 62 height 28
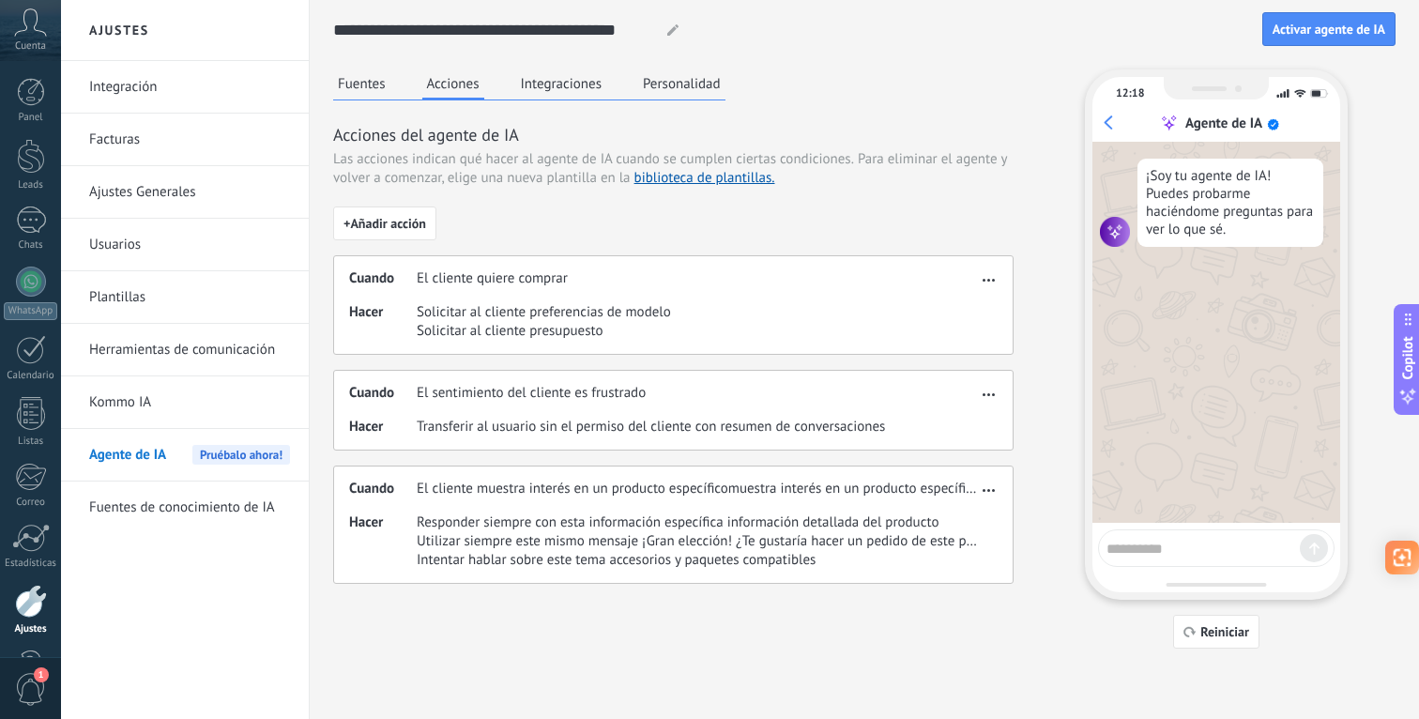
click at [549, 74] on button "Integraciones" at bounding box center [561, 83] width 91 height 28
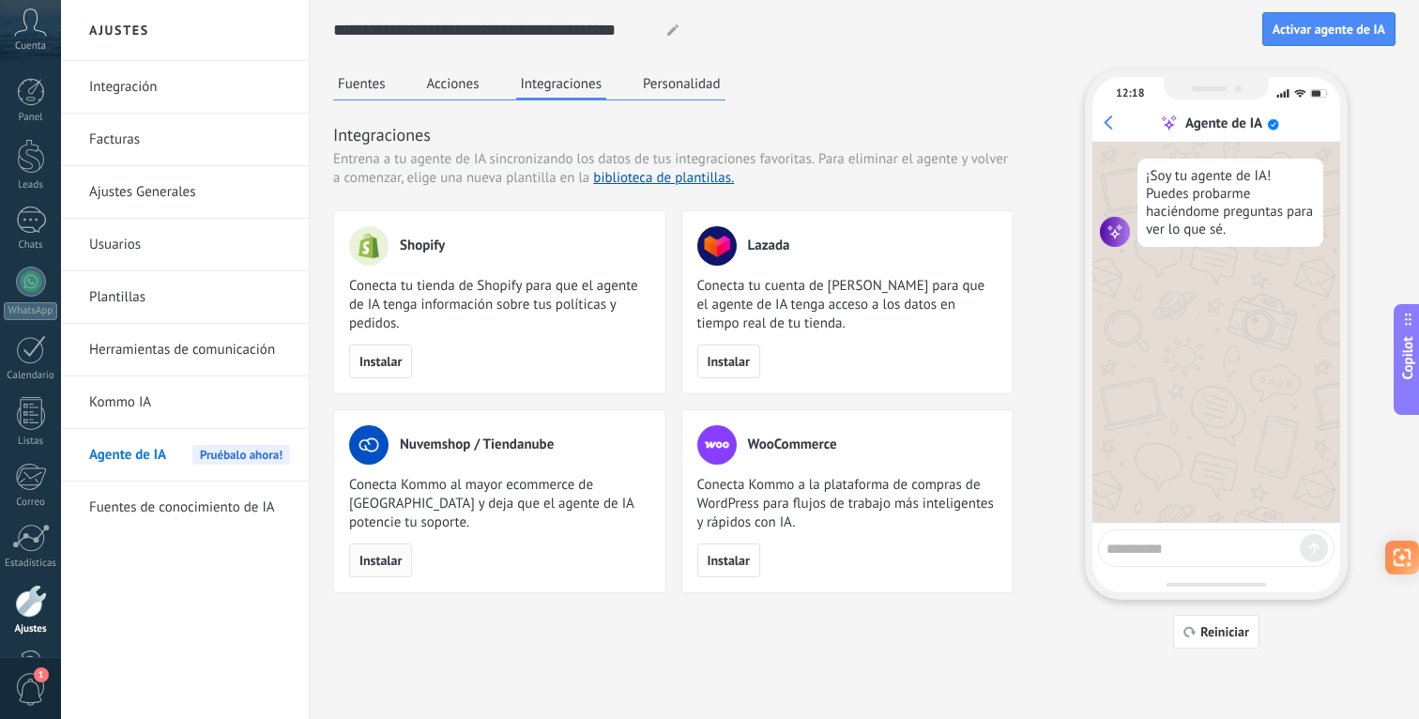
click at [402, 559] on span "Instalar" at bounding box center [380, 560] width 42 height 13
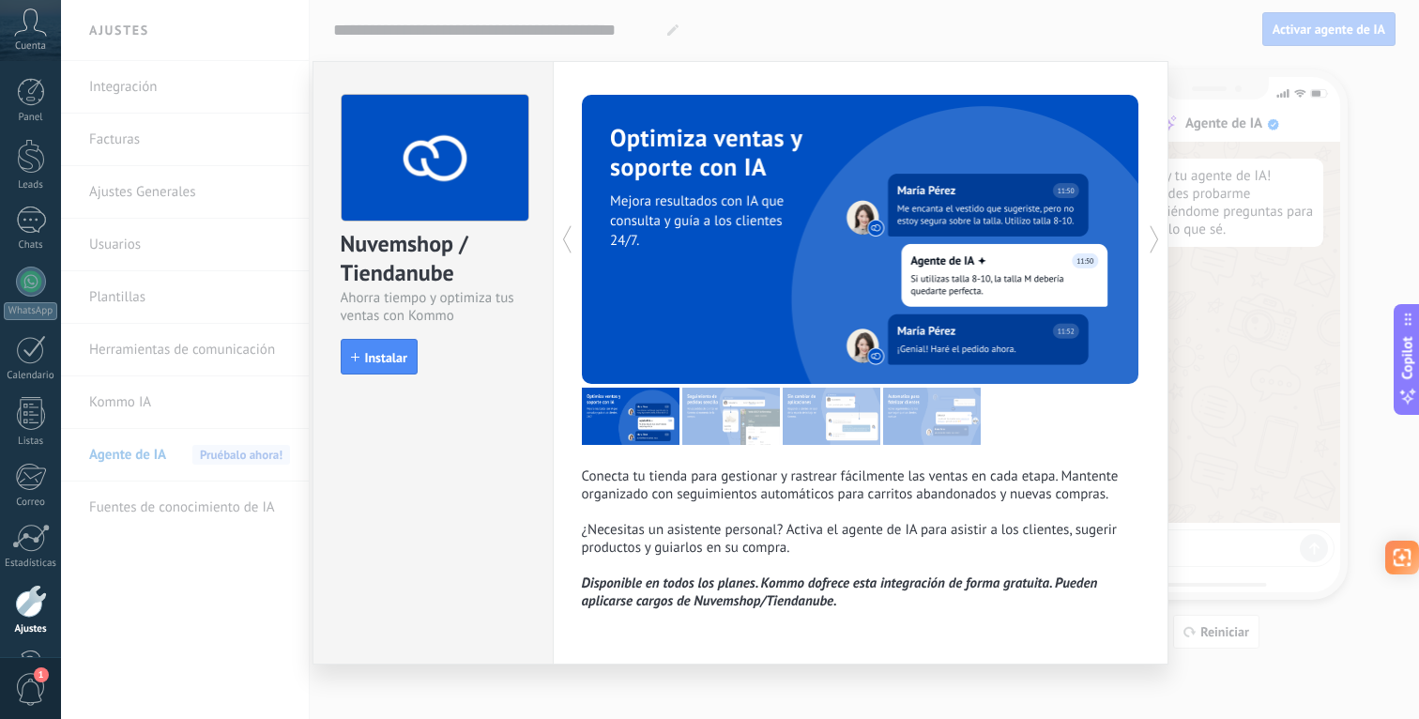
click at [1136, 250] on div "Conecta tu tienda para gestionar y rastrear fácilmente las ventas en cada etapa…" at bounding box center [861, 362] width 616 height 603
click at [1150, 239] on icon at bounding box center [1154, 240] width 19 height 38
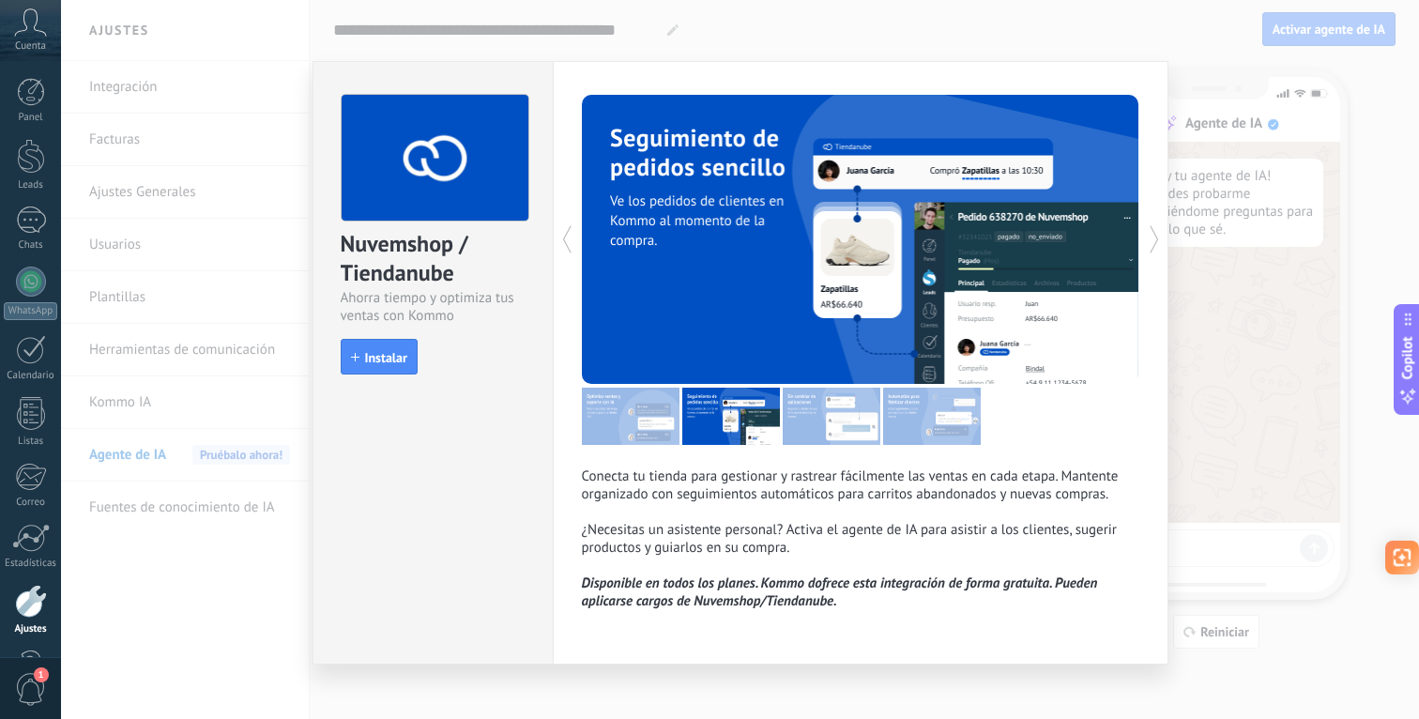
click at [1150, 239] on icon at bounding box center [1154, 240] width 19 height 38
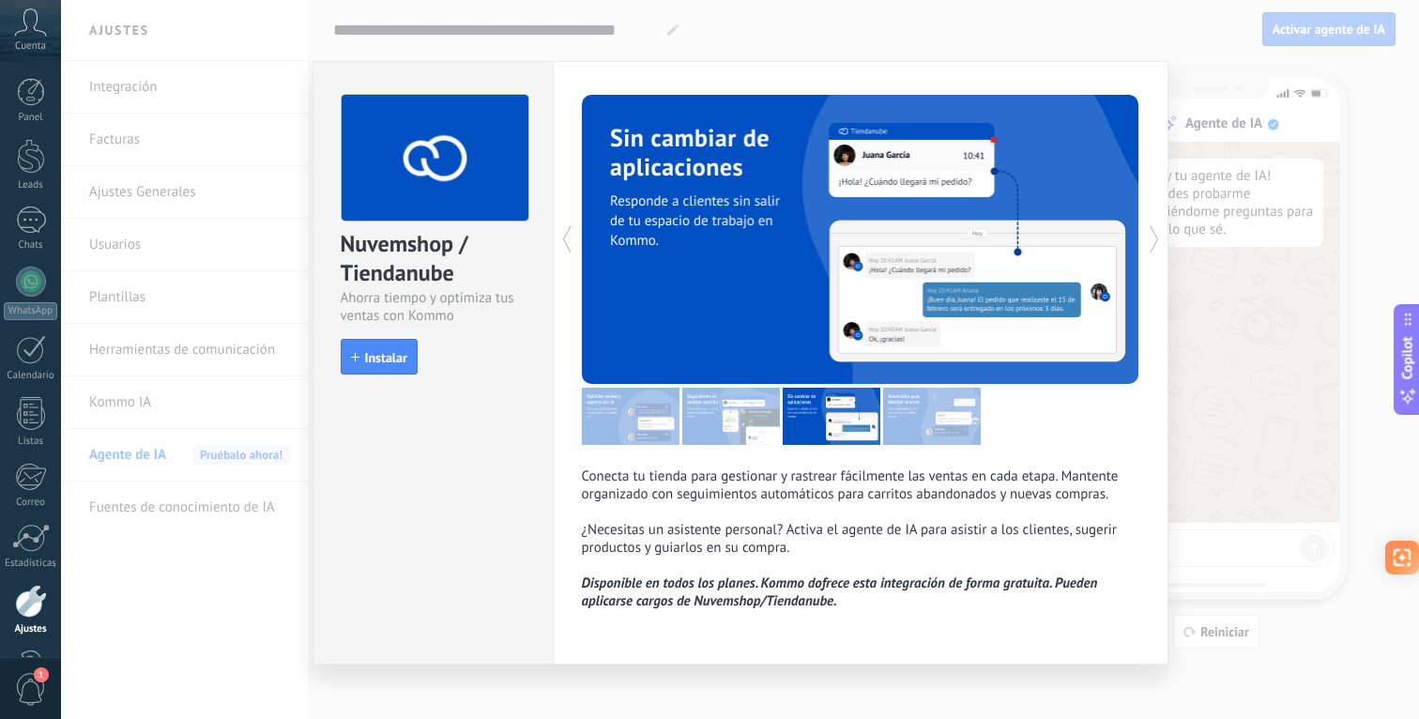
click at [1150, 239] on icon at bounding box center [1154, 240] width 19 height 38
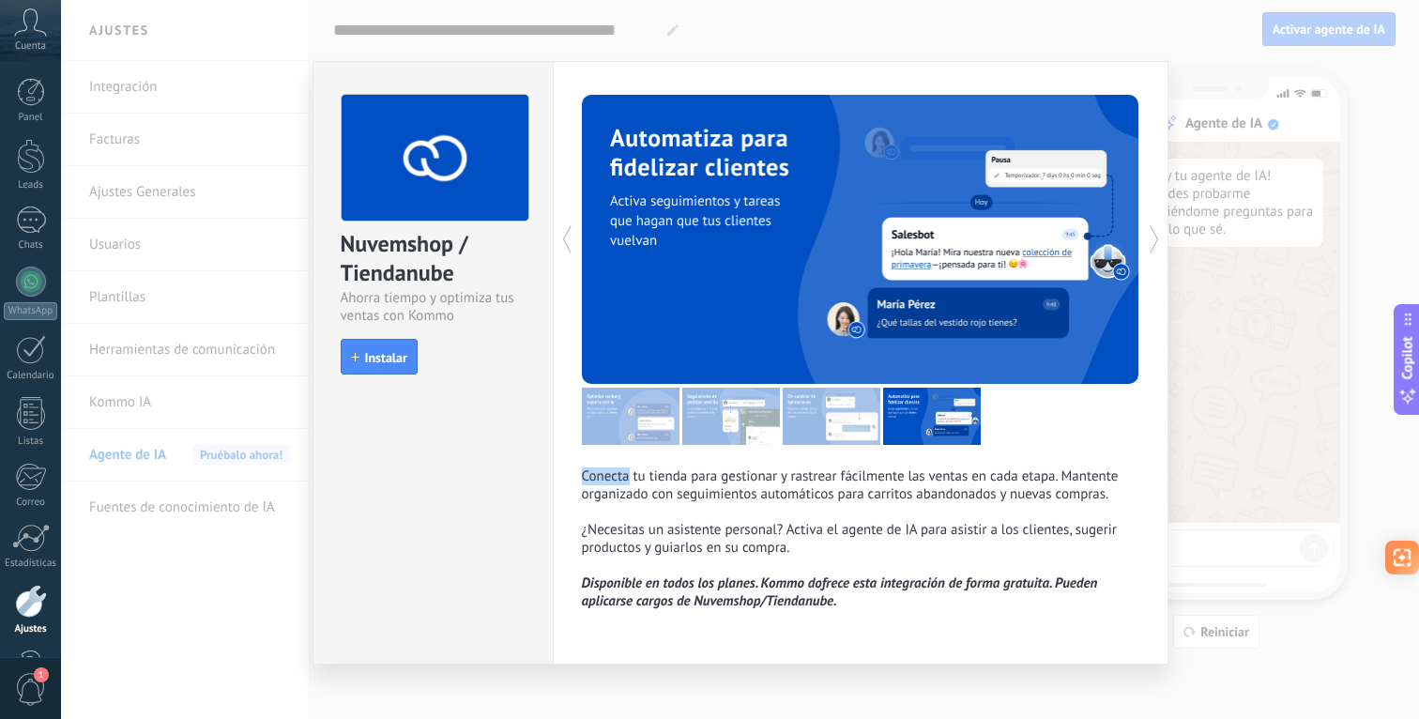
click at [1150, 239] on icon at bounding box center [1154, 240] width 19 height 38
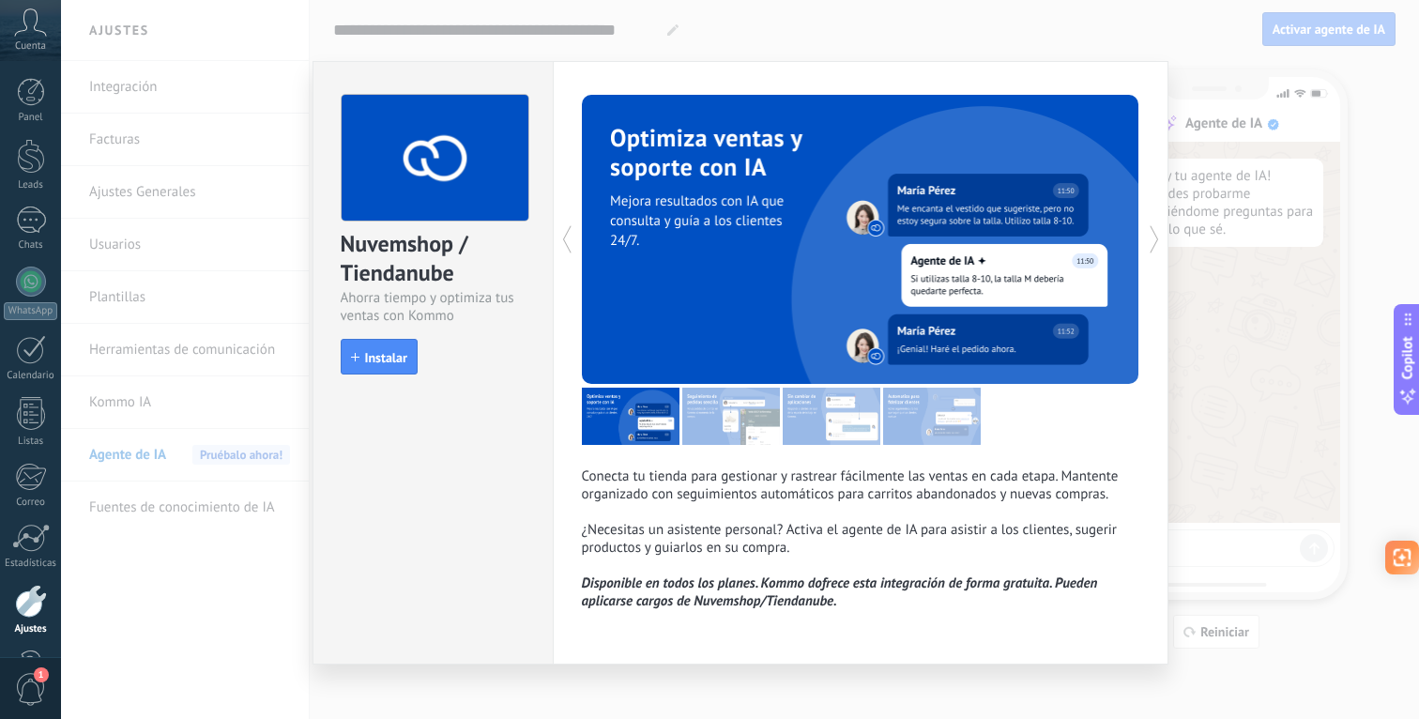
click at [1150, 239] on icon at bounding box center [1154, 240] width 19 height 38
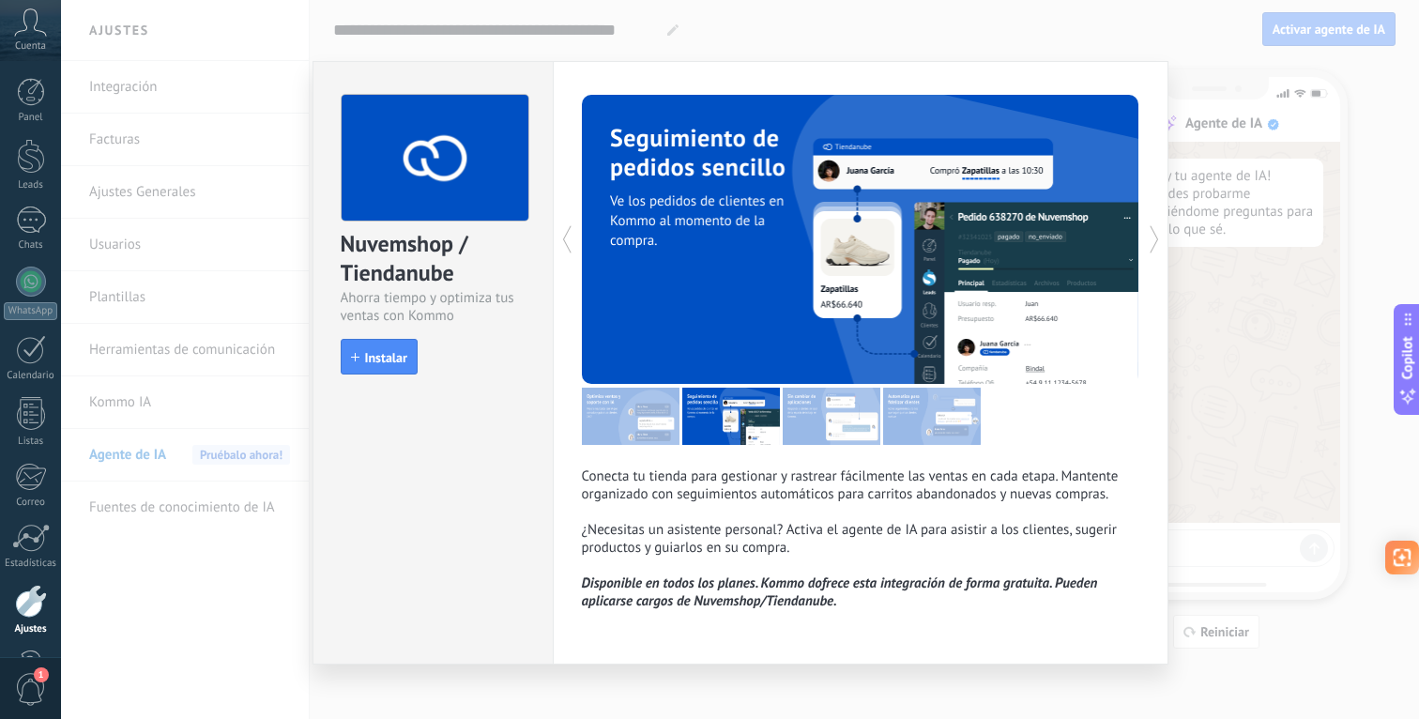
click at [1217, 312] on div "Nuvemshop / Tiendanube Ahorra tiempo y optimiza tus ventas con Kommo install In…" at bounding box center [740, 359] width 1358 height 719
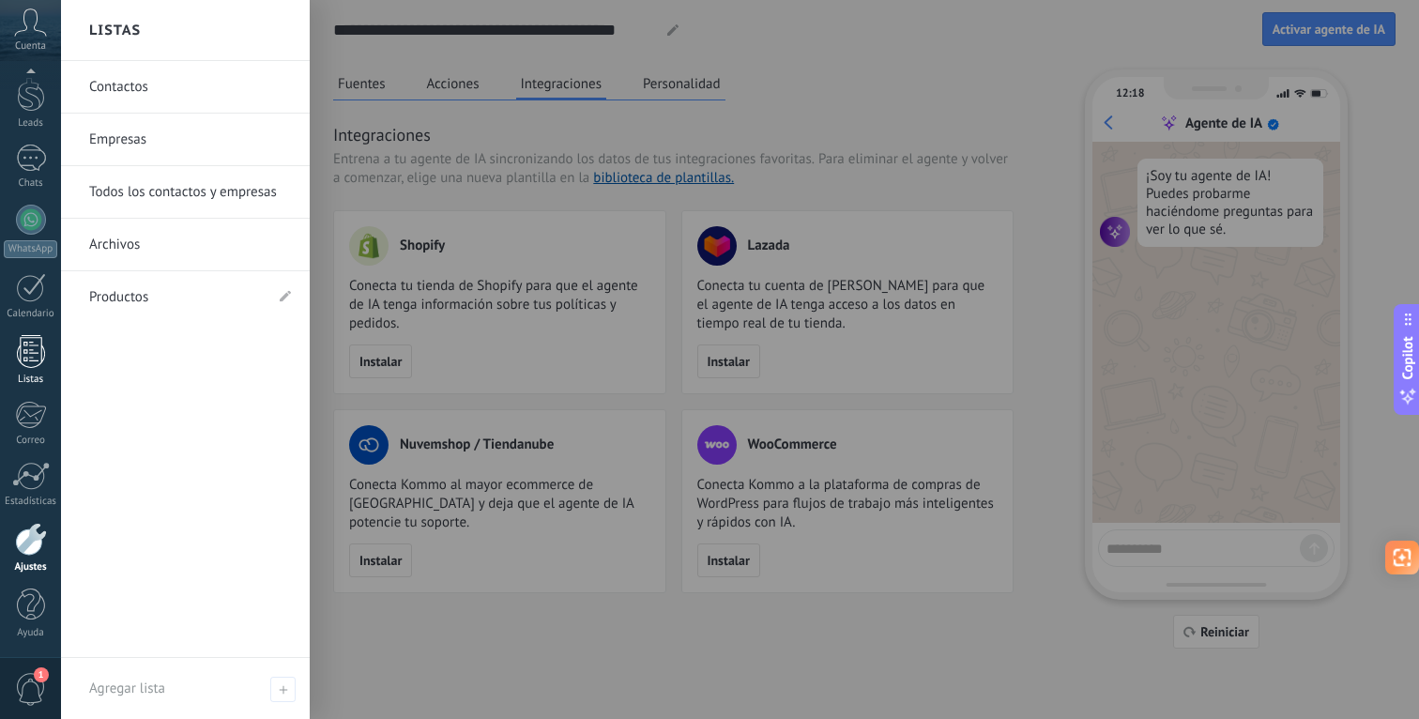
scroll to position [0, 0]
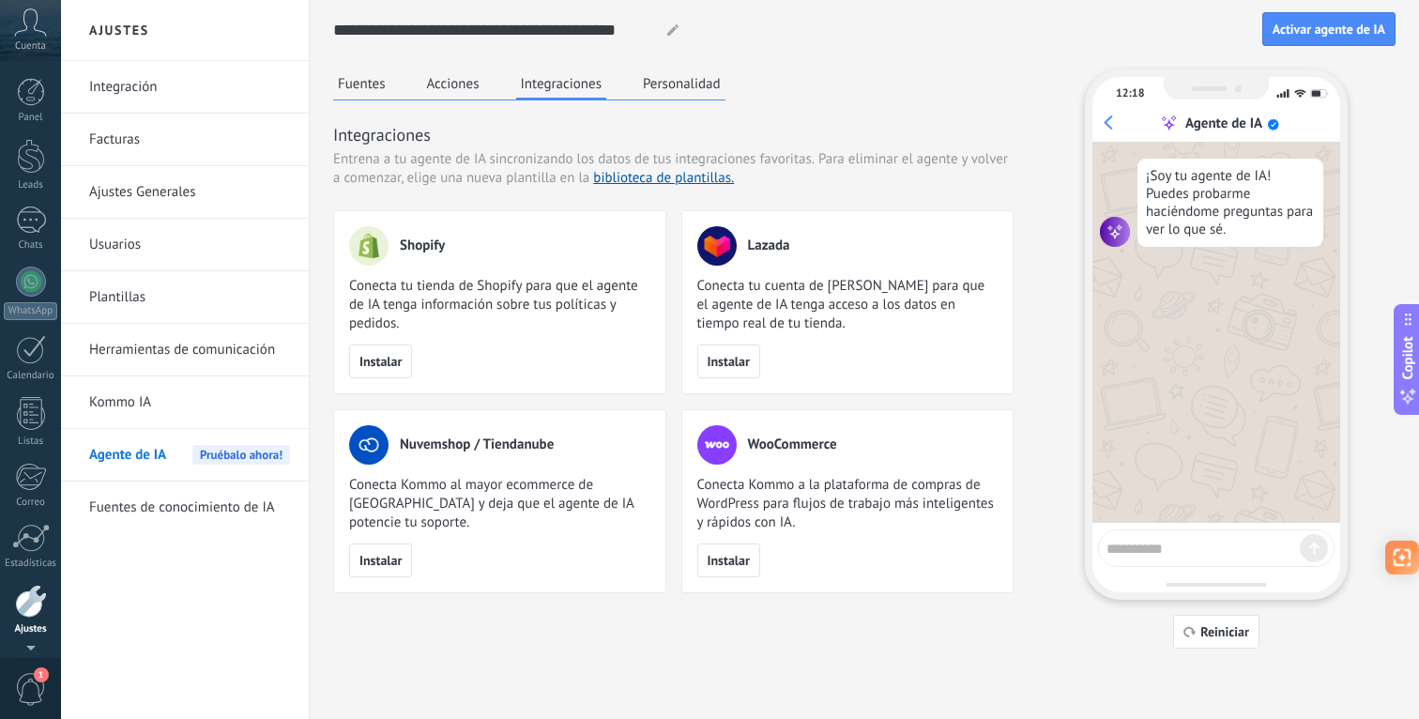
click at [34, 46] on span "Cuenta" at bounding box center [30, 46] width 31 height 12
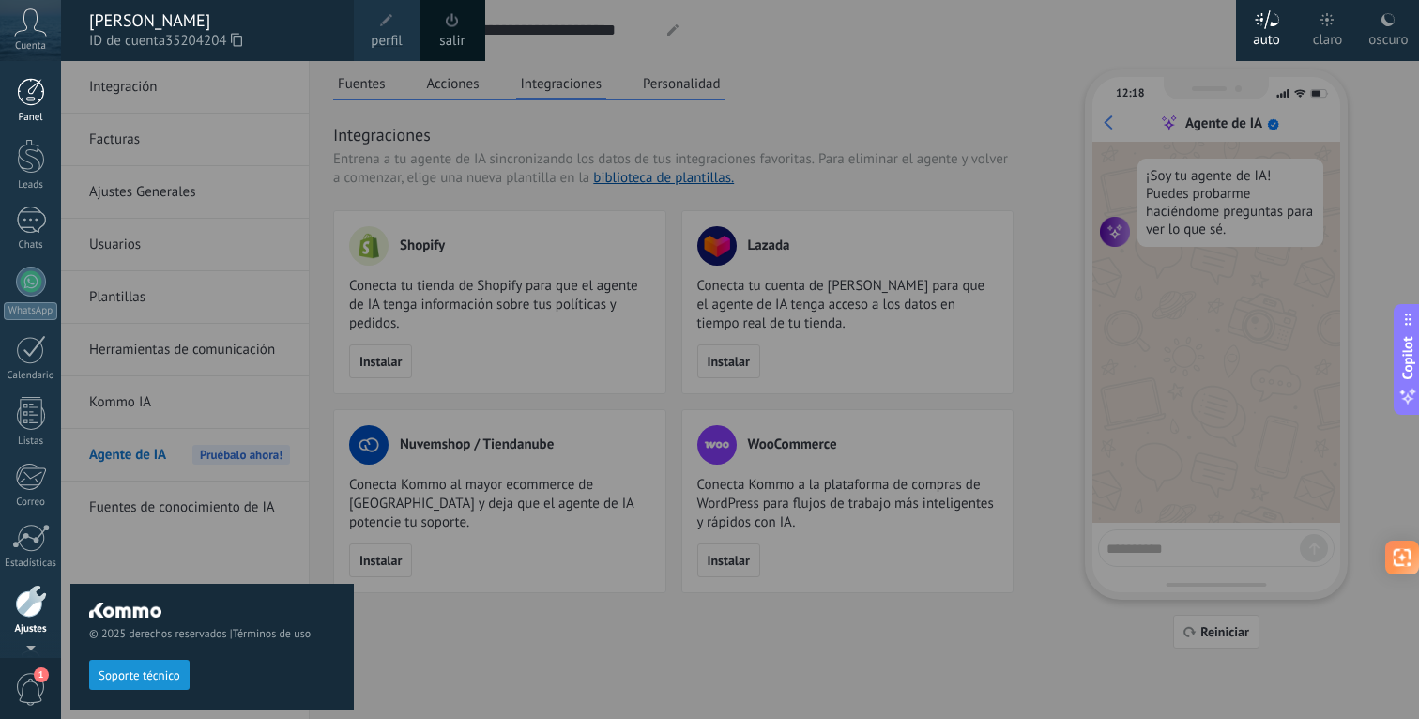
click at [29, 99] on div at bounding box center [31, 92] width 28 height 28
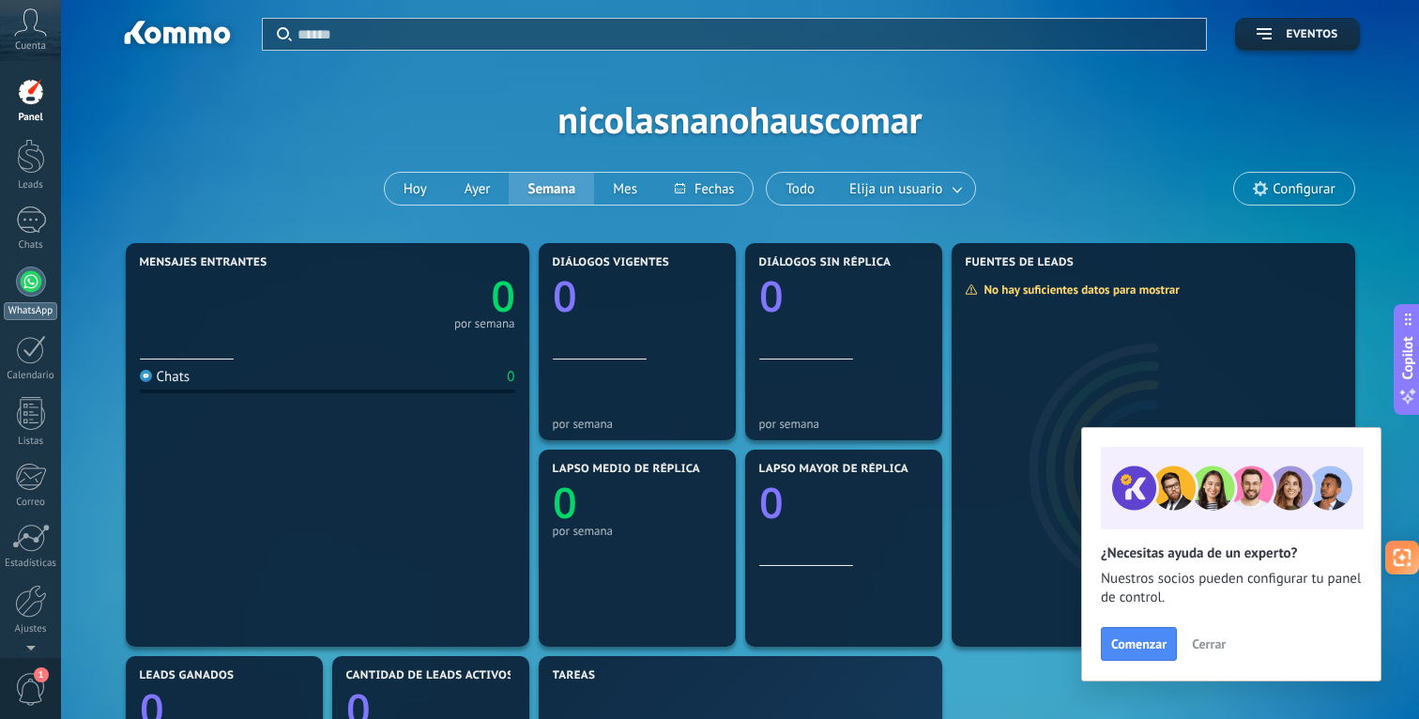
click at [27, 296] on div at bounding box center [31, 282] width 30 height 30
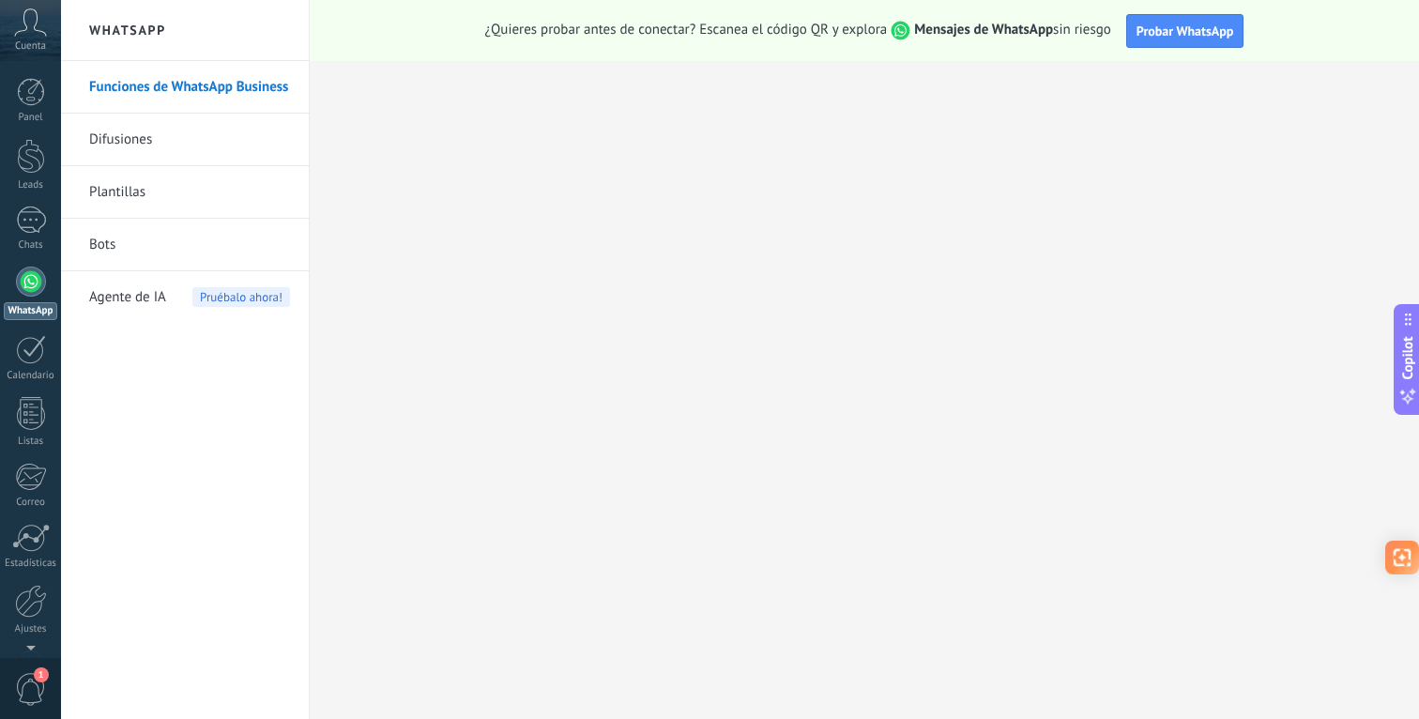
click at [114, 241] on link "Bots" at bounding box center [189, 245] width 201 height 53
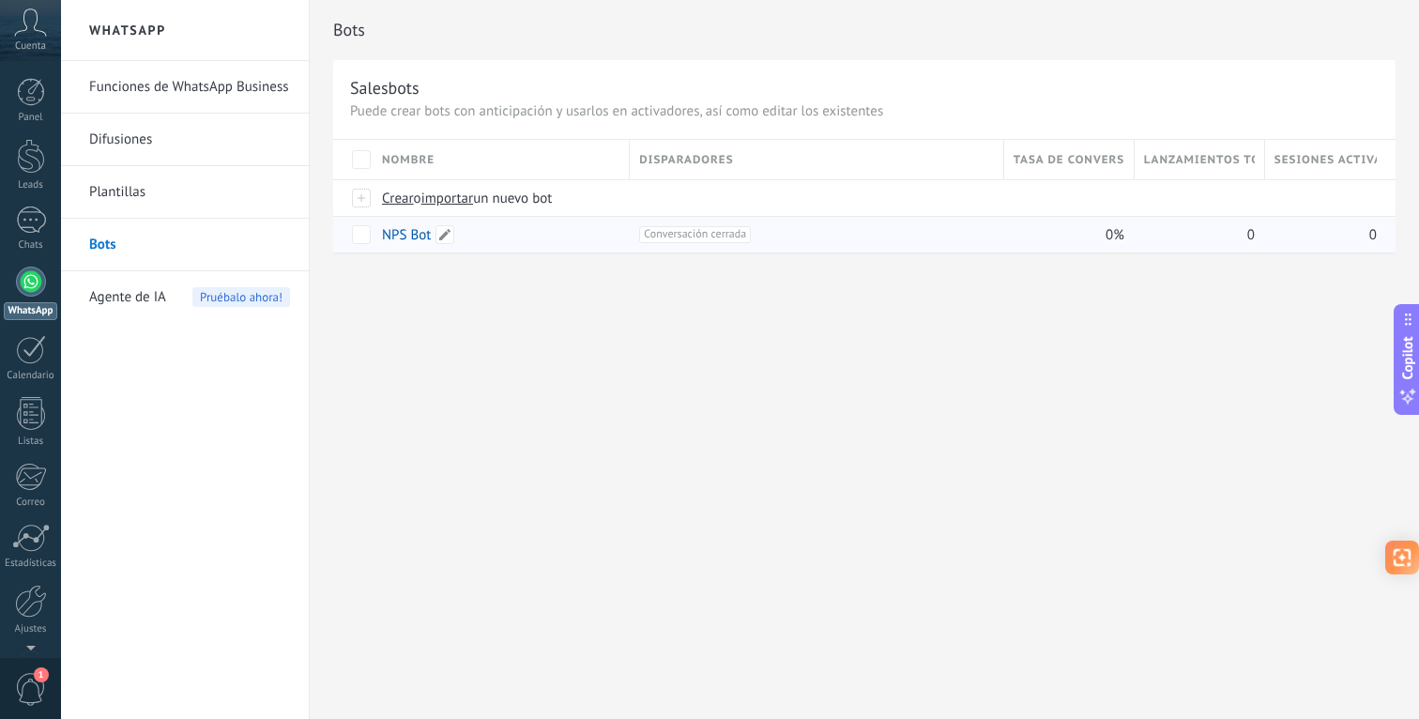
click at [419, 237] on link "NPS Bot" at bounding box center [406, 235] width 49 height 18
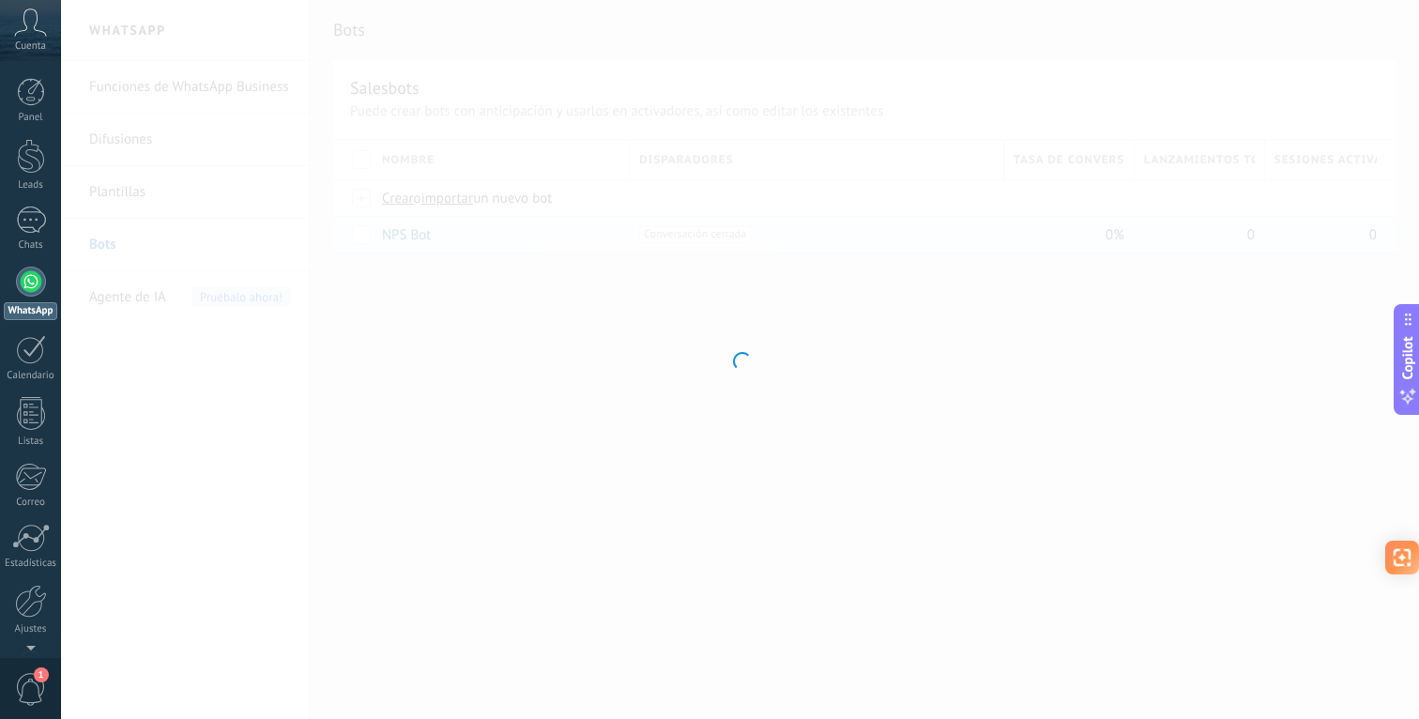
type input "*******"
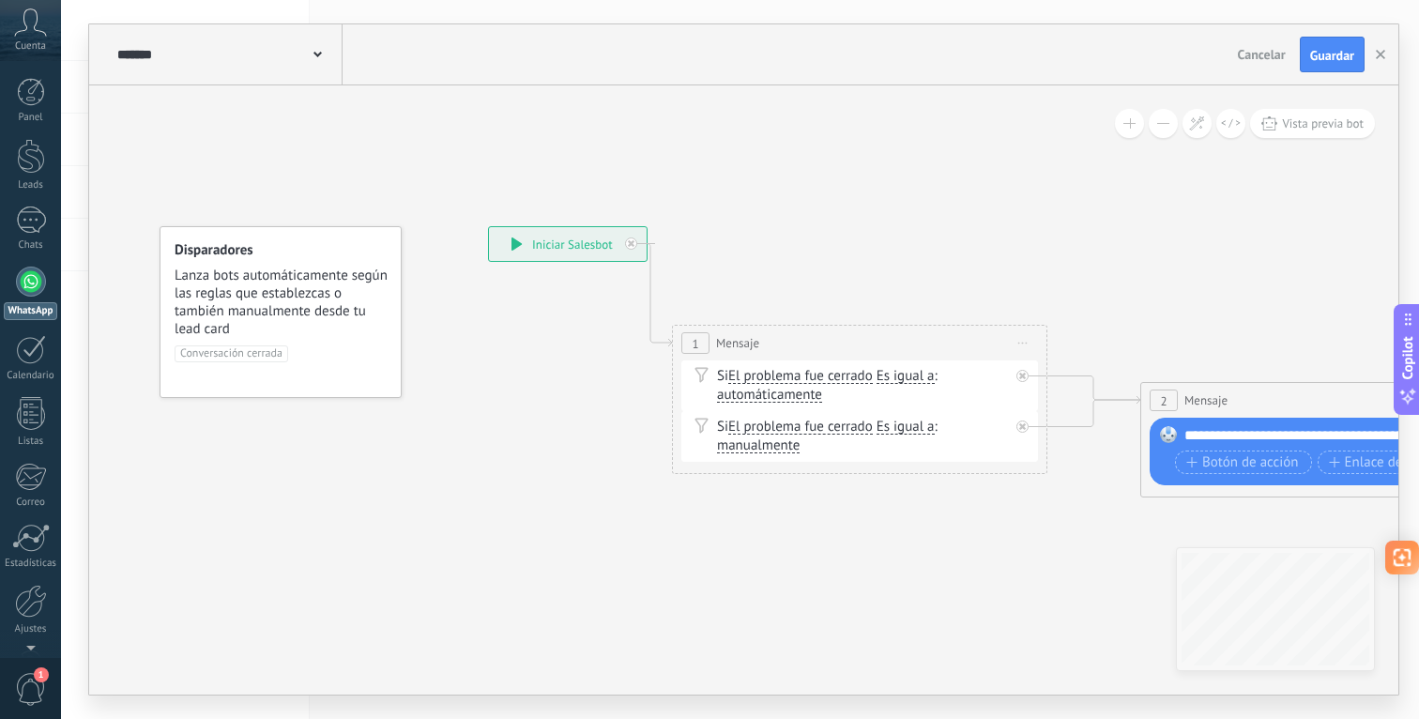
click at [1242, 60] on span "Cancelar" at bounding box center [1262, 54] width 48 height 17
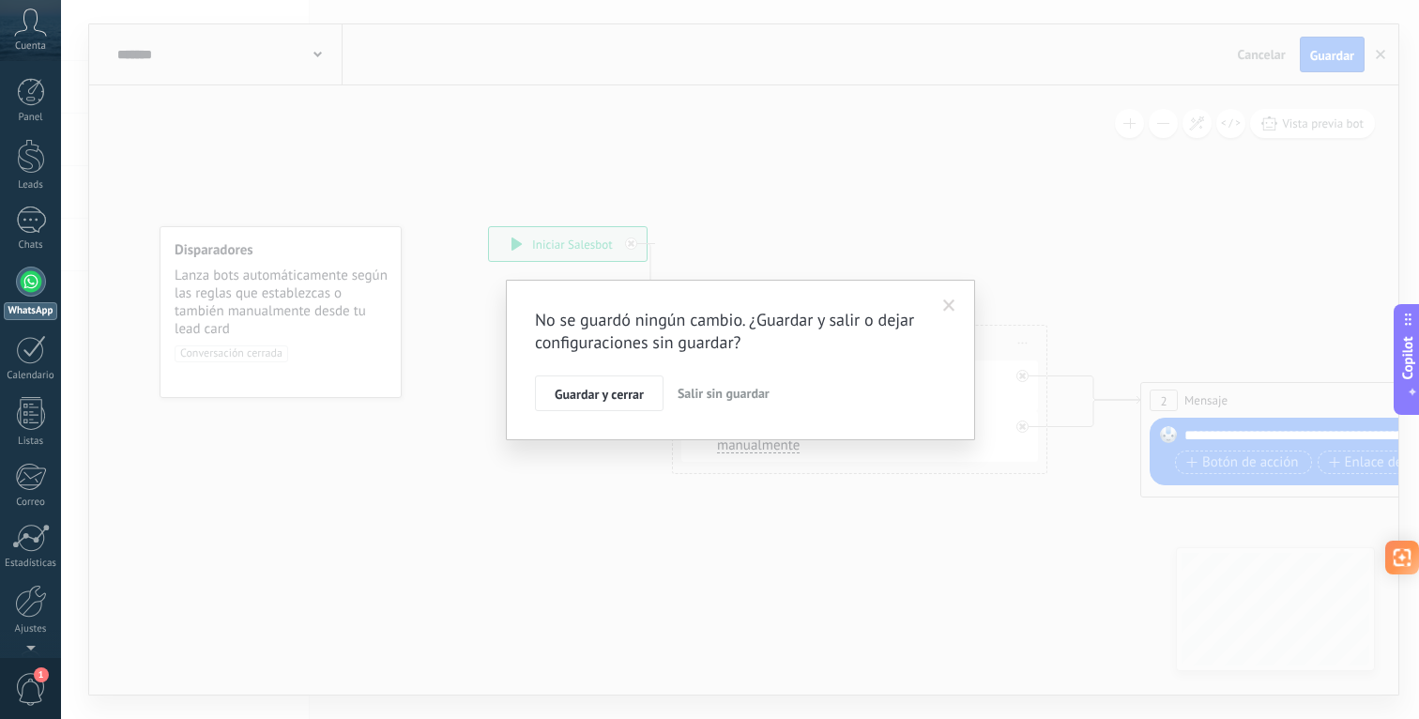
click at [711, 379] on button "Salir sin guardar" at bounding box center [723, 393] width 107 height 36
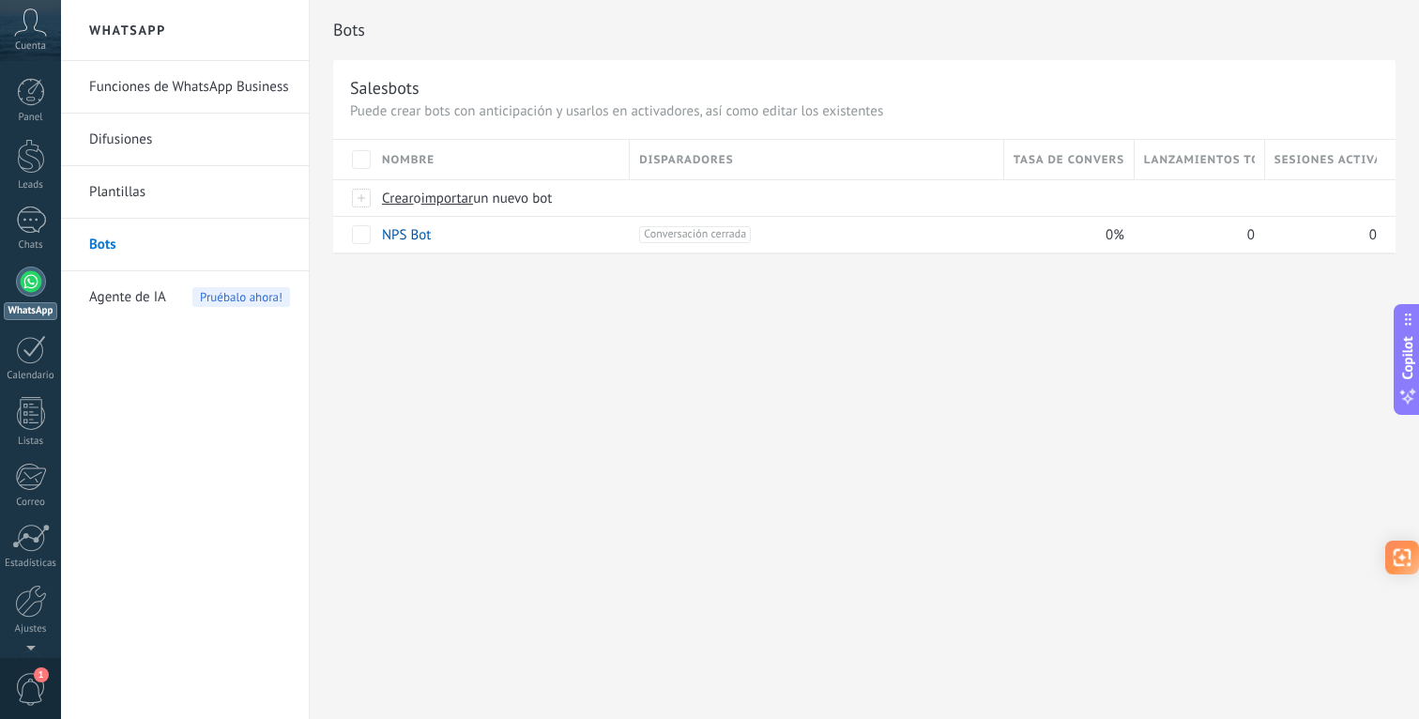
click at [160, 186] on link "Plantillas" at bounding box center [189, 192] width 201 height 53
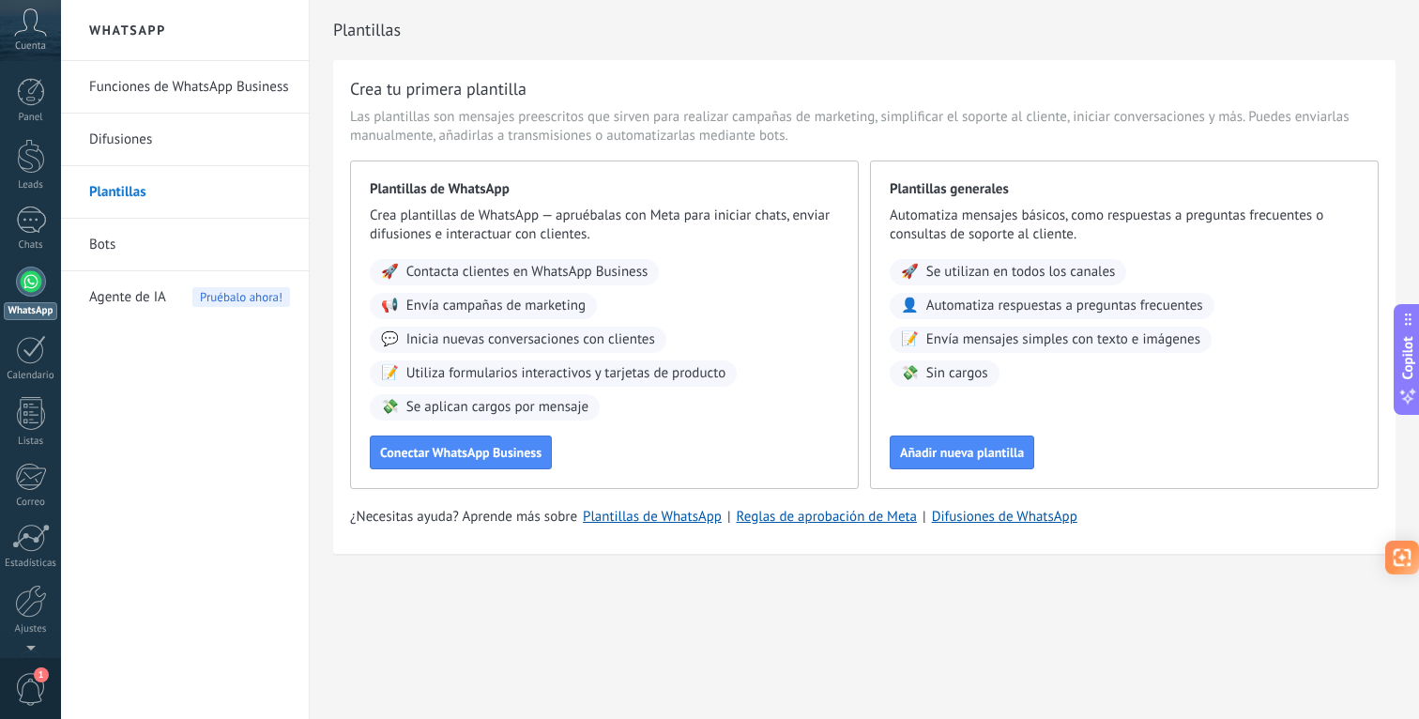
click at [155, 149] on link "Difusiones" at bounding box center [189, 140] width 201 height 53
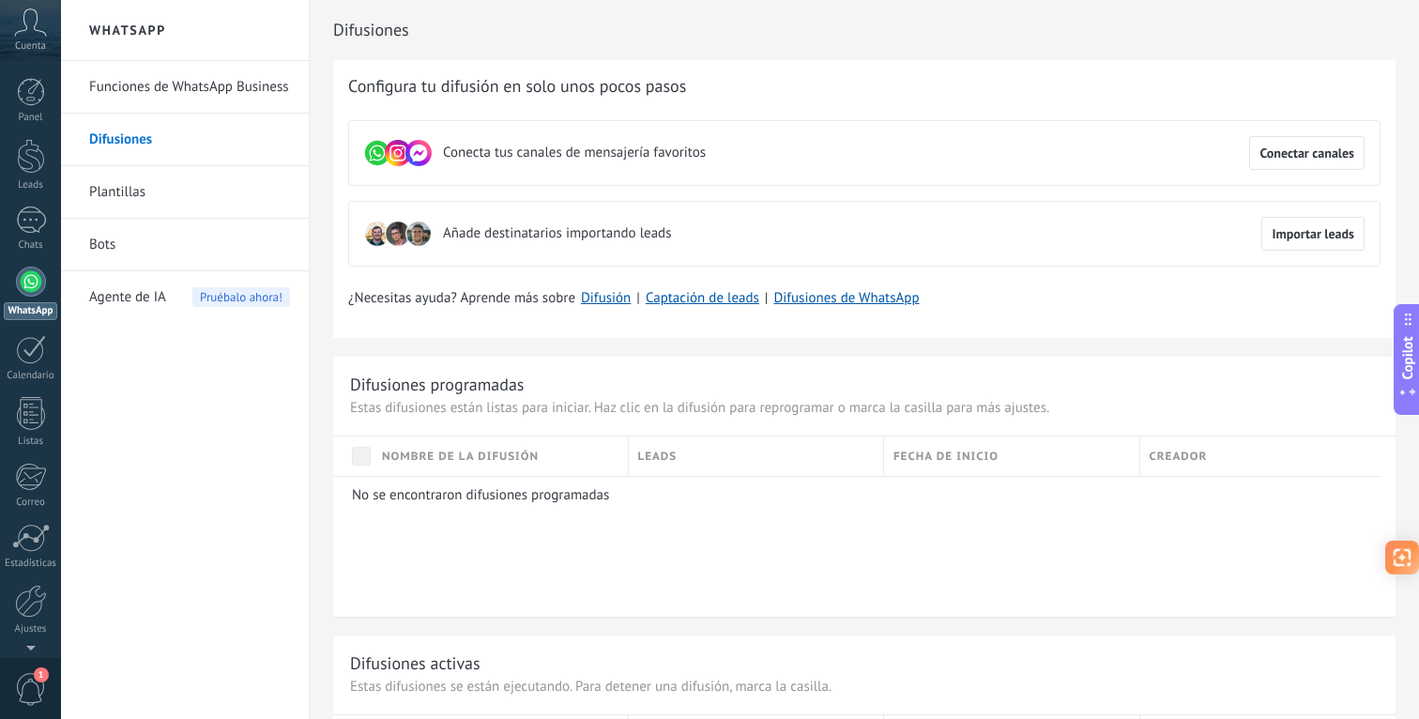
click at [172, 86] on link "Funciones de WhatsApp Business" at bounding box center [189, 87] width 201 height 53
